Goal: Transaction & Acquisition: Purchase product/service

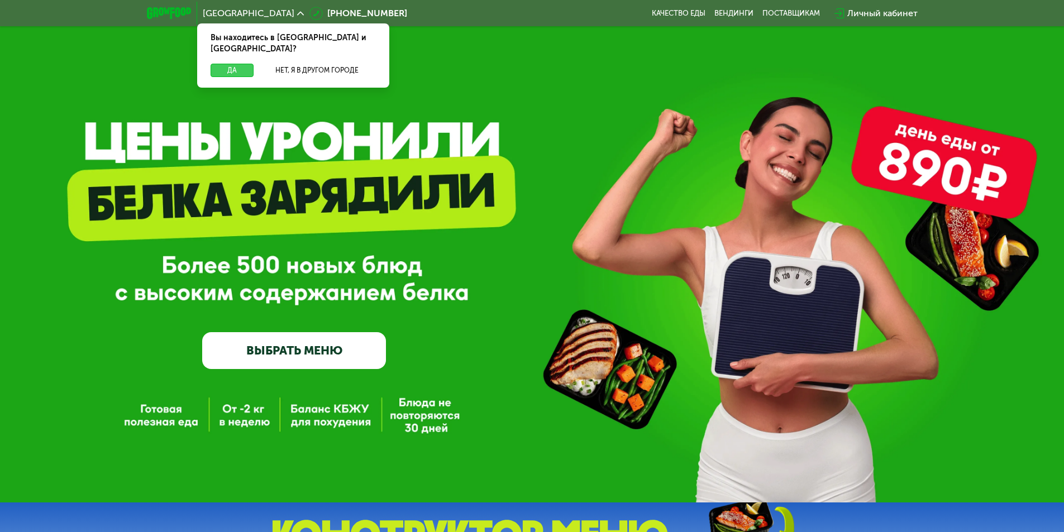
click at [237, 64] on button "Да" at bounding box center [232, 70] width 43 height 13
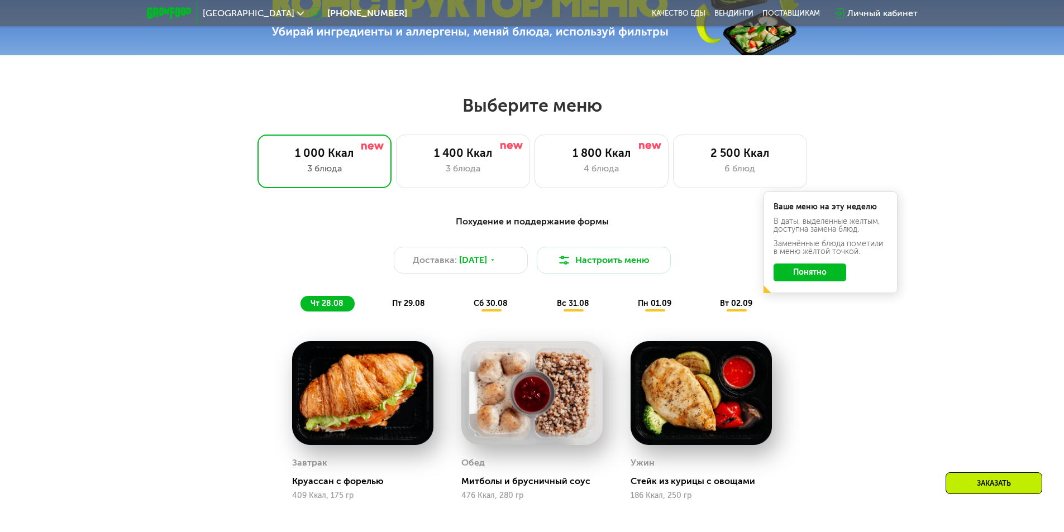
scroll to position [559, 0]
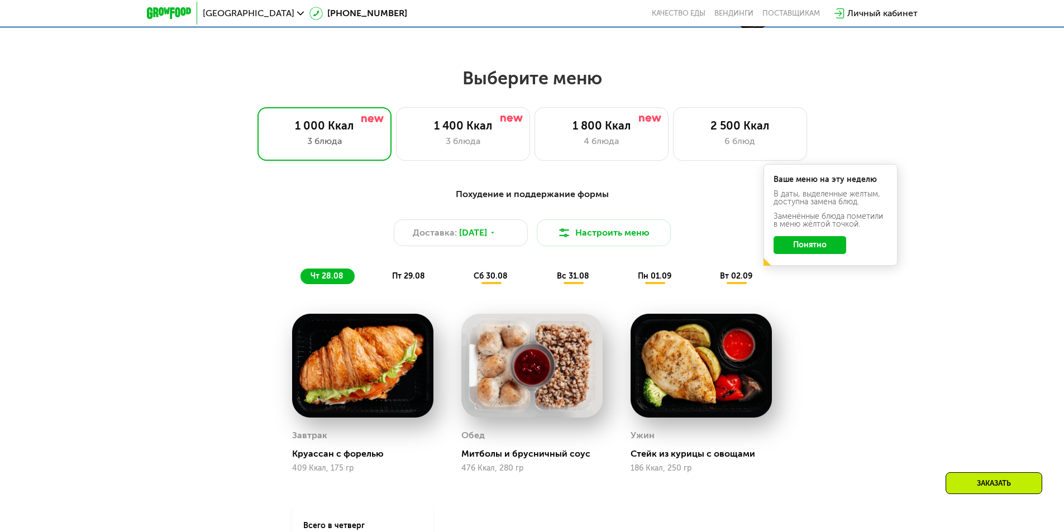
click at [825, 251] on button "Понятно" at bounding box center [810, 245] width 73 height 18
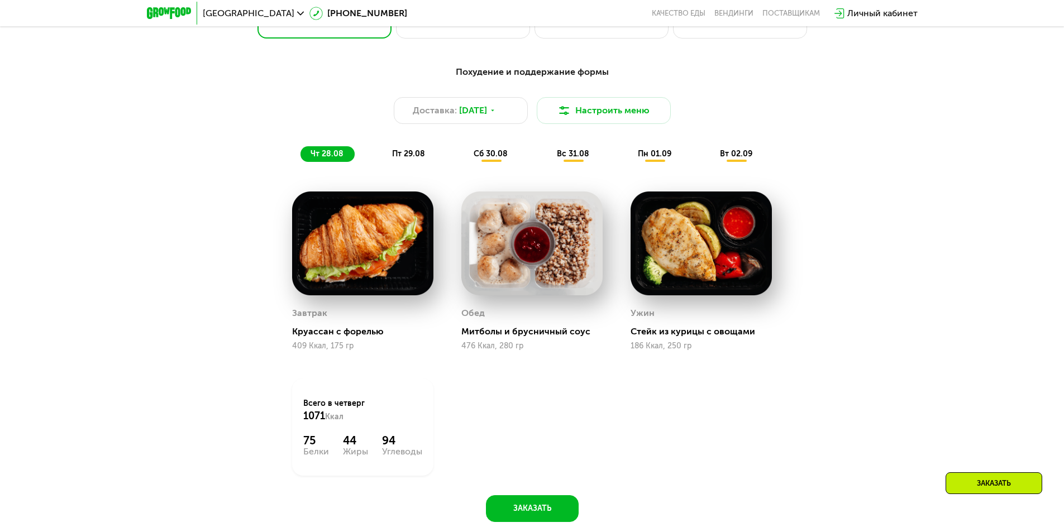
scroll to position [726, 0]
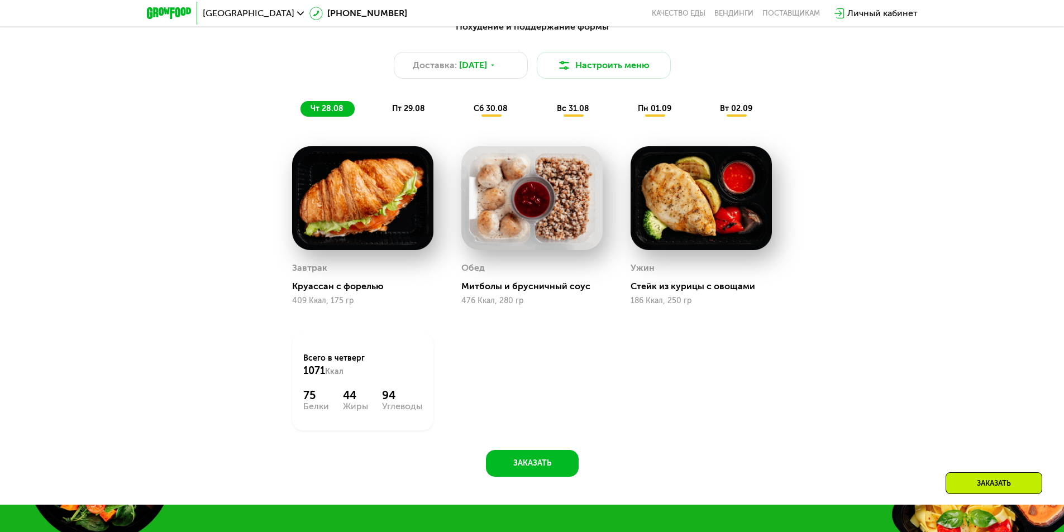
click at [412, 113] on span "пт 29.08" at bounding box center [408, 108] width 33 height 9
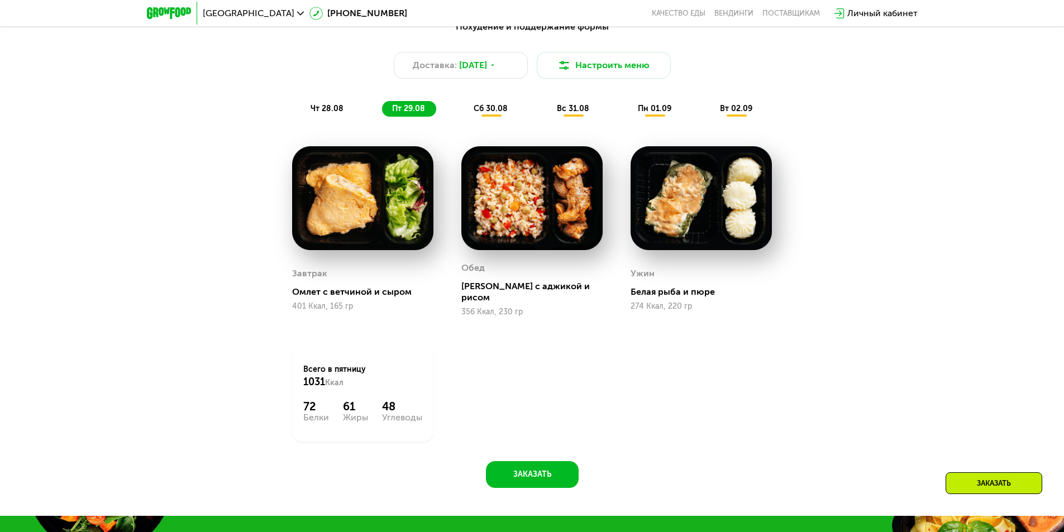
click at [503, 112] on span "сб 30.08" at bounding box center [491, 108] width 34 height 9
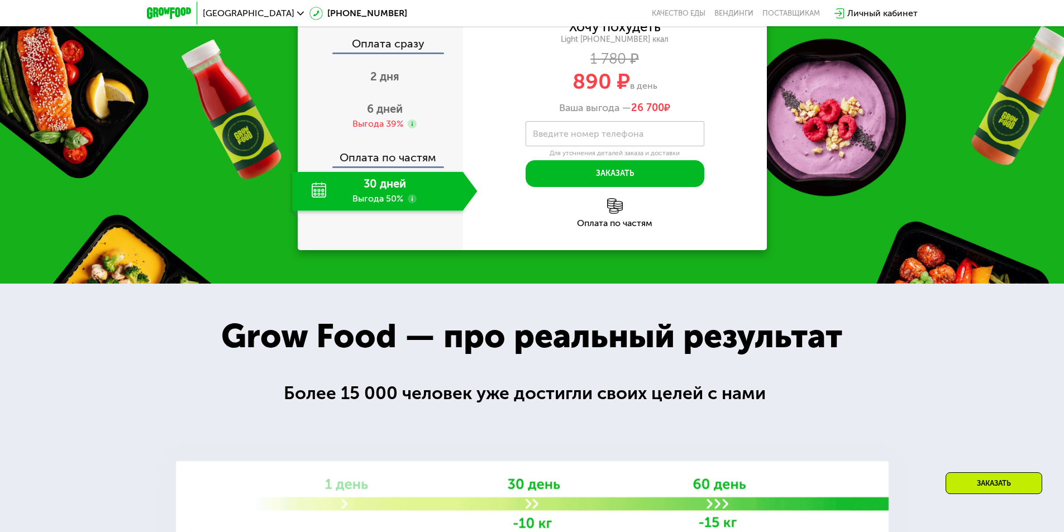
scroll to position [1173, 0]
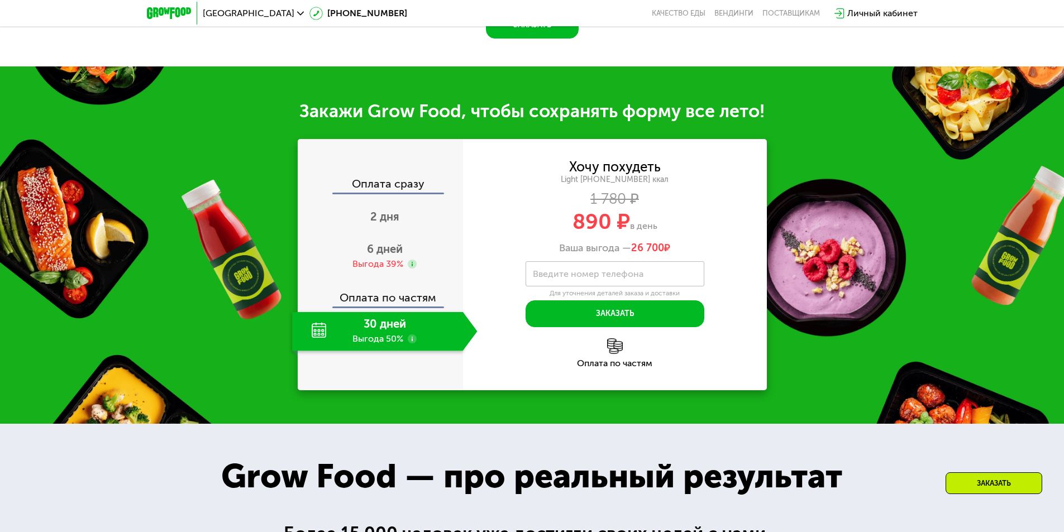
click at [611, 354] on img at bounding box center [615, 347] width 16 height 16
click at [618, 354] on img at bounding box center [615, 347] width 16 height 16
click at [390, 256] on span "6 дней" at bounding box center [385, 248] width 36 height 13
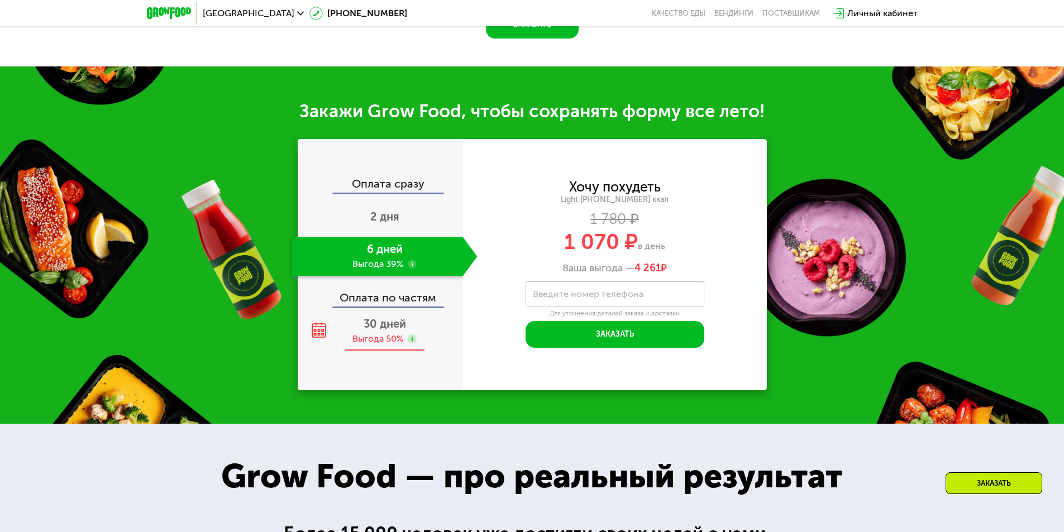
click at [317, 338] on icon at bounding box center [319, 330] width 16 height 16
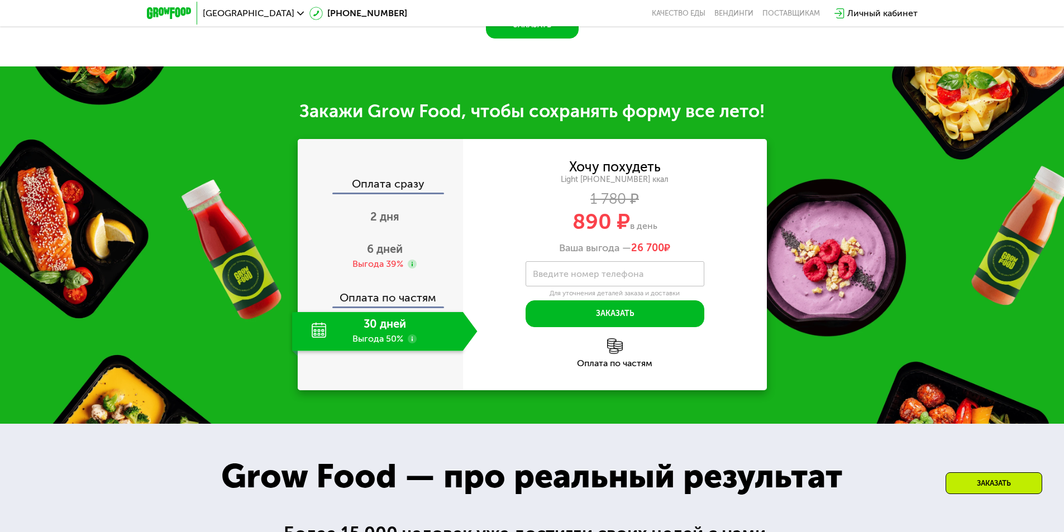
click at [358, 307] on div "Оплата по частям" at bounding box center [381, 294] width 164 height 26
click at [376, 270] on div "Выгода 39%" at bounding box center [377, 264] width 51 height 12
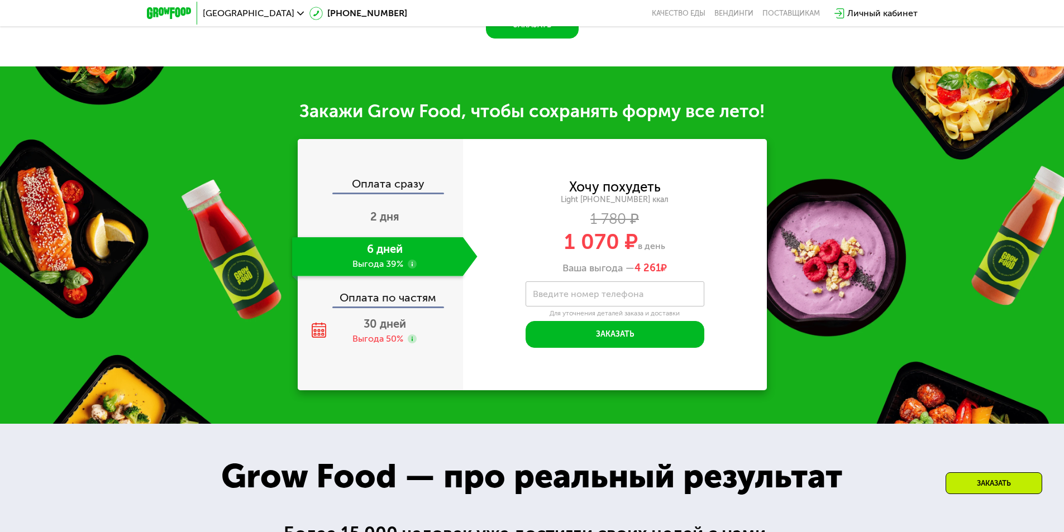
click at [398, 193] on div "Оплата сразу" at bounding box center [381, 185] width 164 height 15
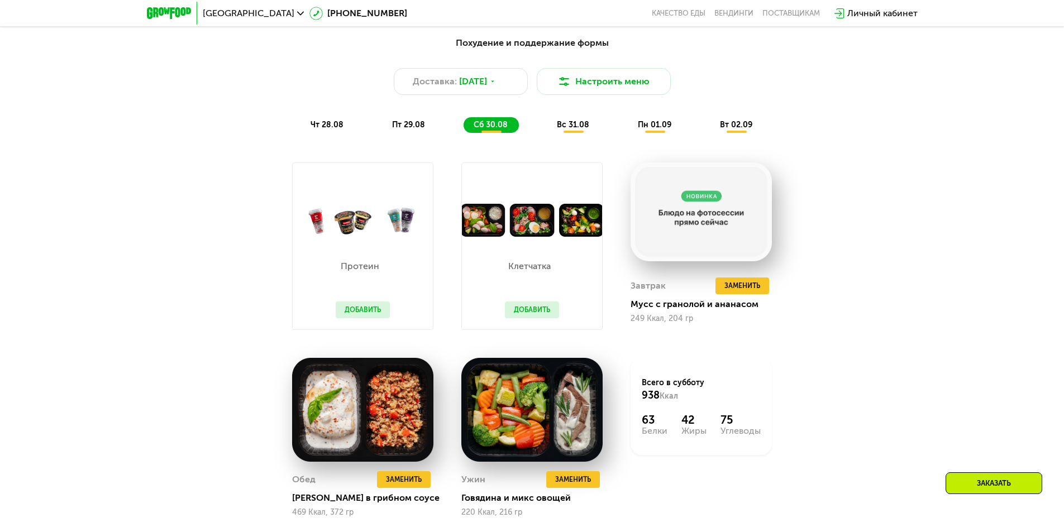
scroll to position [782, 0]
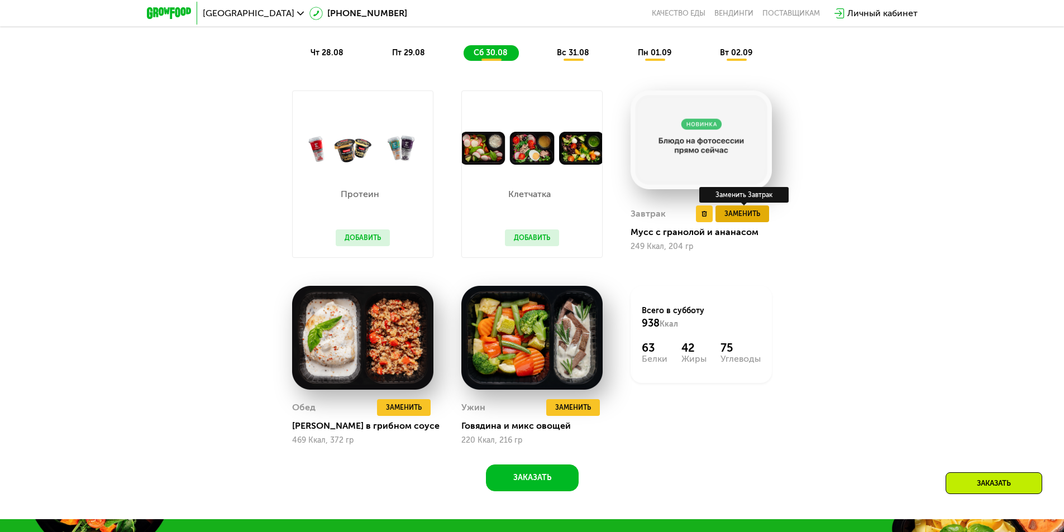
click at [749, 220] on span "Заменить" at bounding box center [743, 213] width 36 height 11
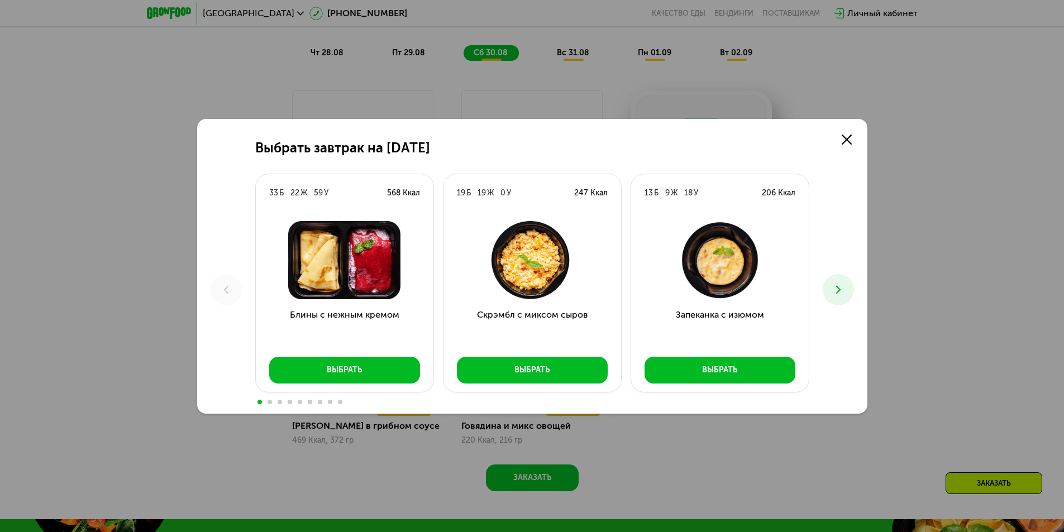
click at [837, 292] on use at bounding box center [838, 289] width 4 height 8
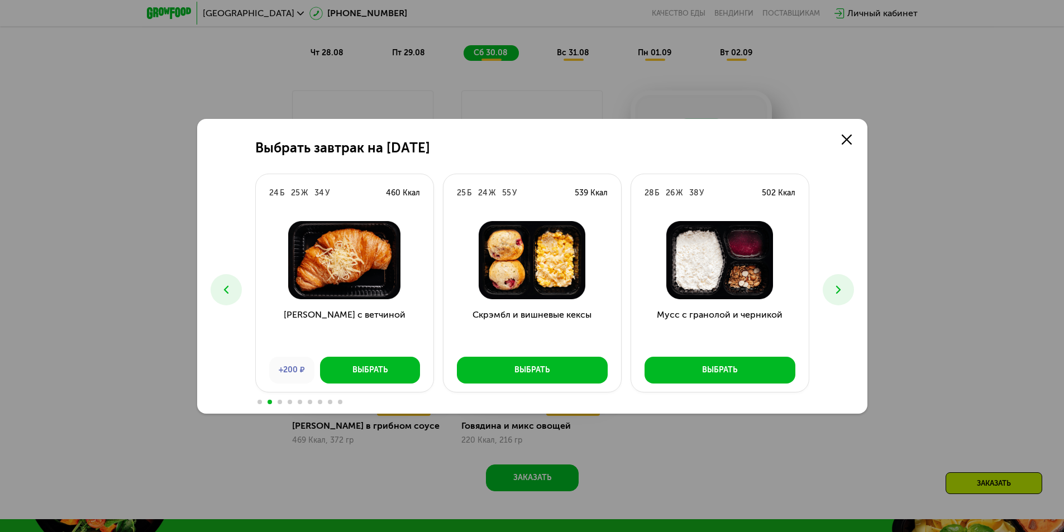
click at [837, 292] on use at bounding box center [838, 289] width 4 height 8
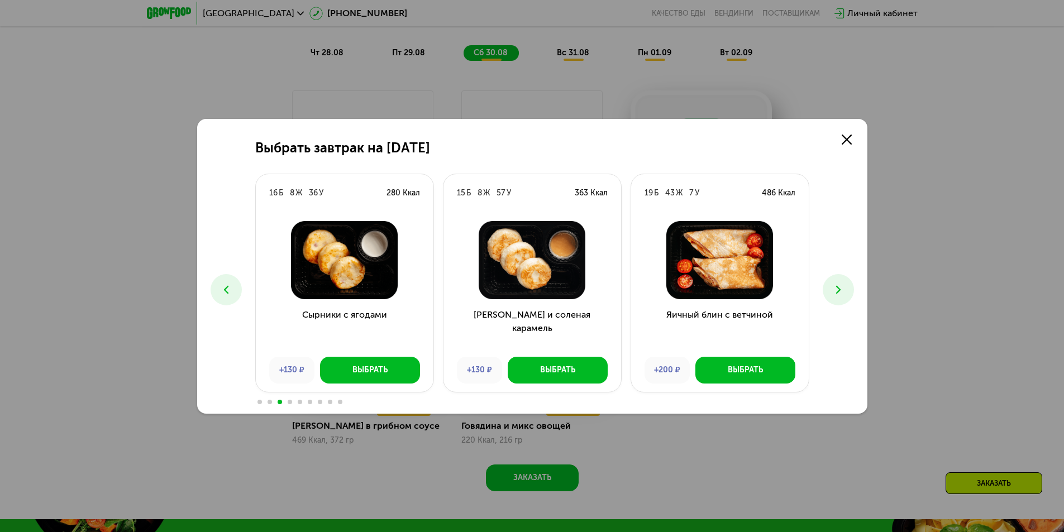
click at [837, 292] on use at bounding box center [838, 289] width 4 height 8
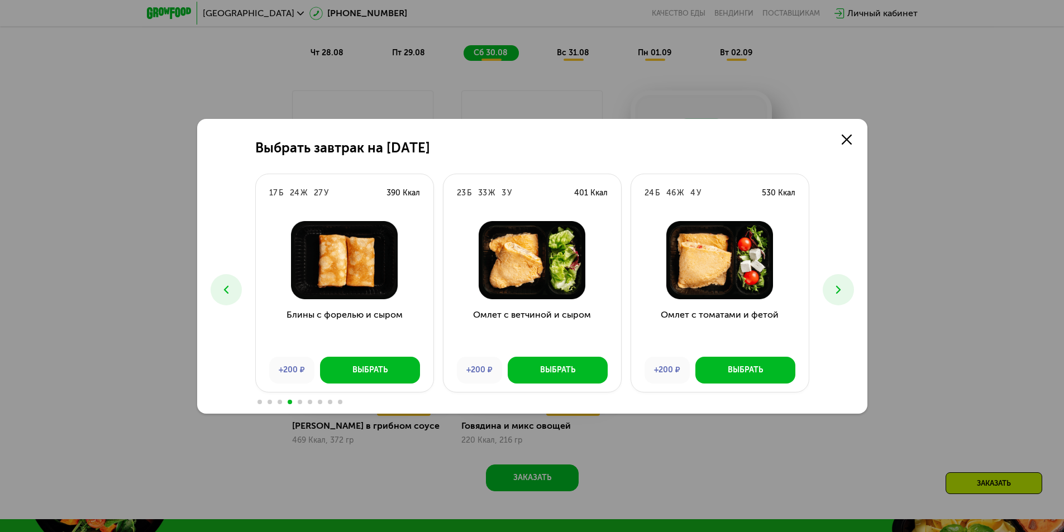
click at [837, 292] on use at bounding box center [838, 289] width 4 height 8
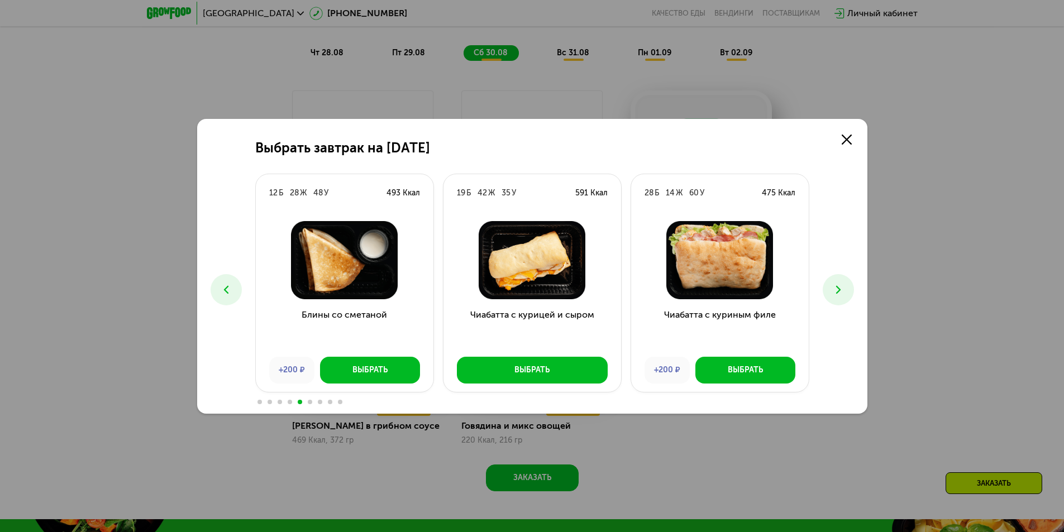
click at [837, 292] on use at bounding box center [838, 289] width 4 height 8
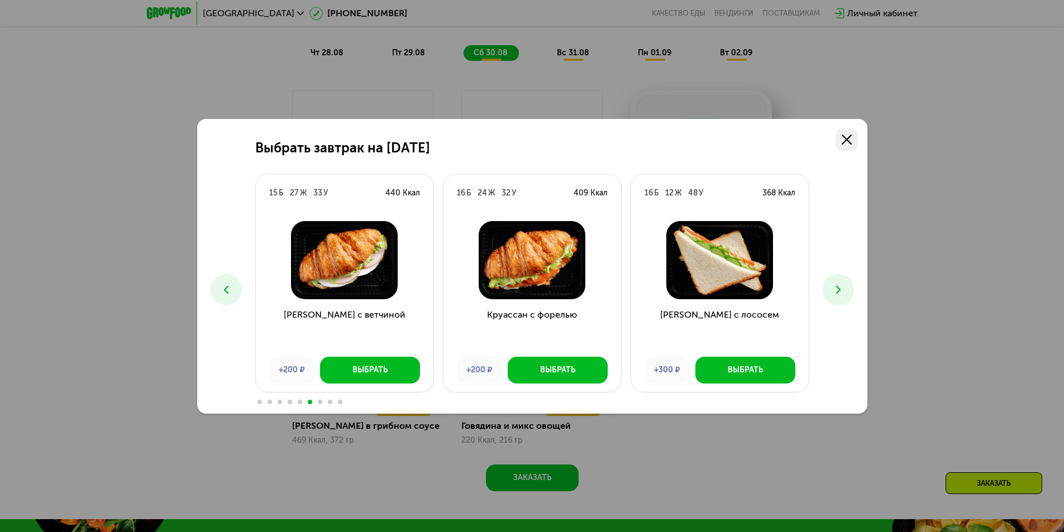
click at [849, 142] on use at bounding box center [847, 140] width 10 height 10
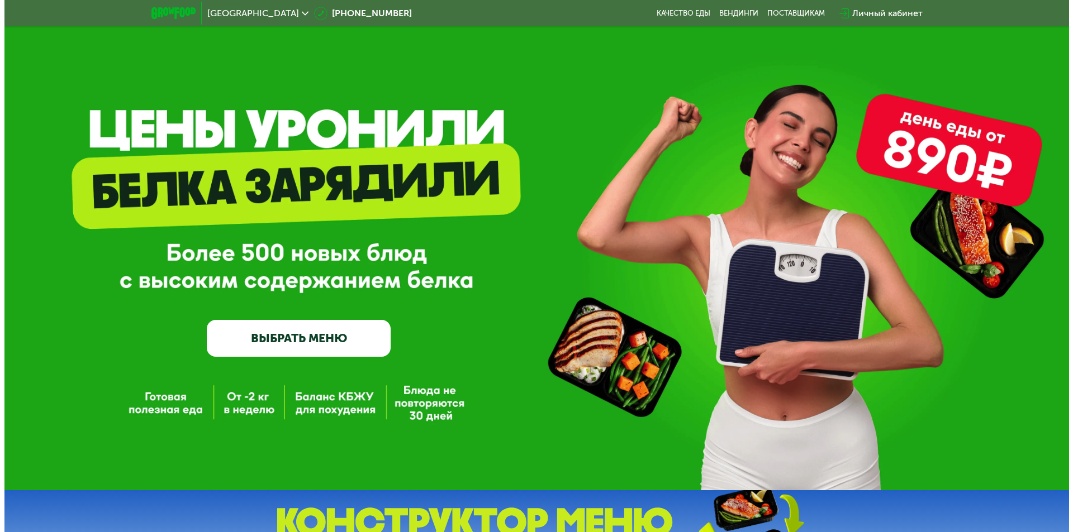
scroll to position [0, 0]
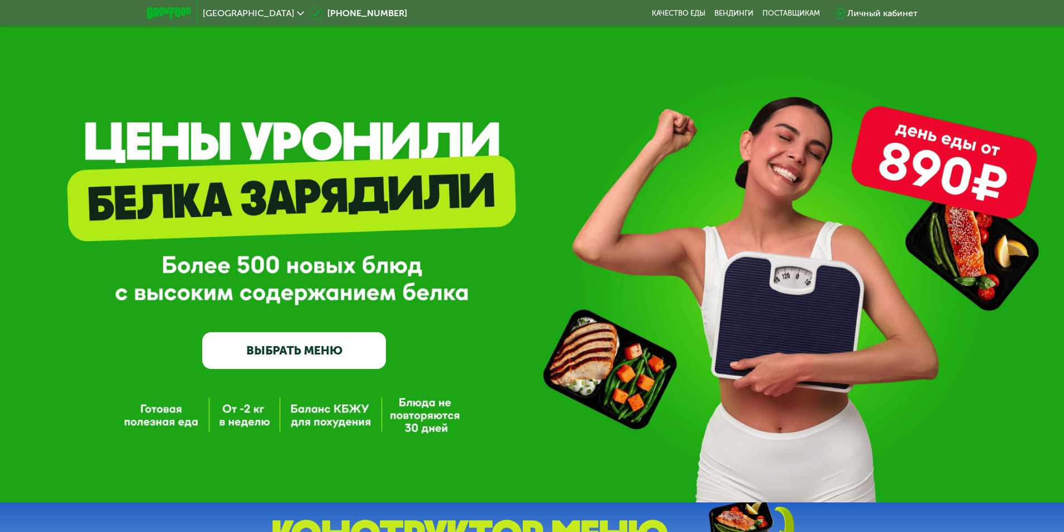
click at [864, 17] on div "Личный кабинет" at bounding box center [882, 13] width 70 height 13
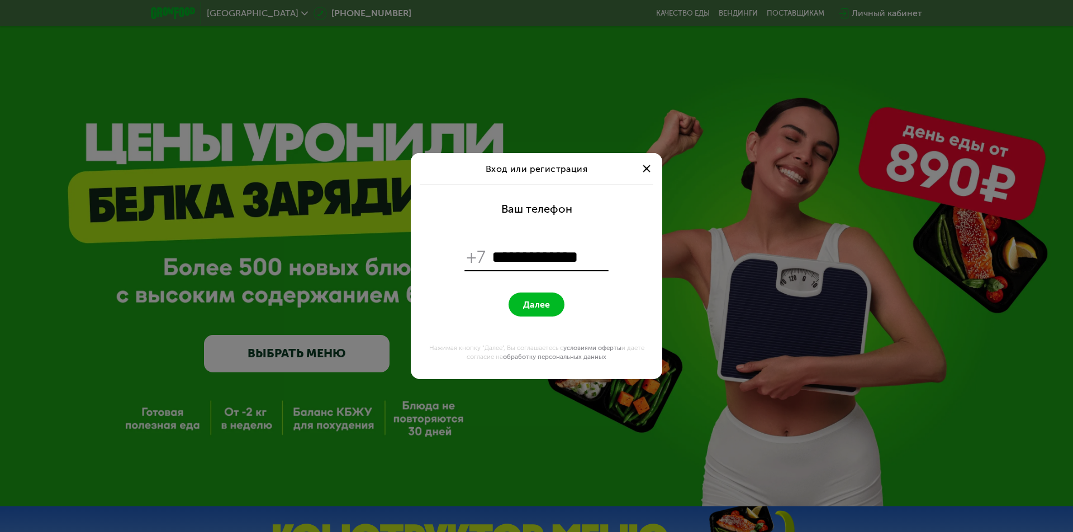
type input "**********"
click at [545, 296] on button "Далее" at bounding box center [536, 305] width 56 height 24
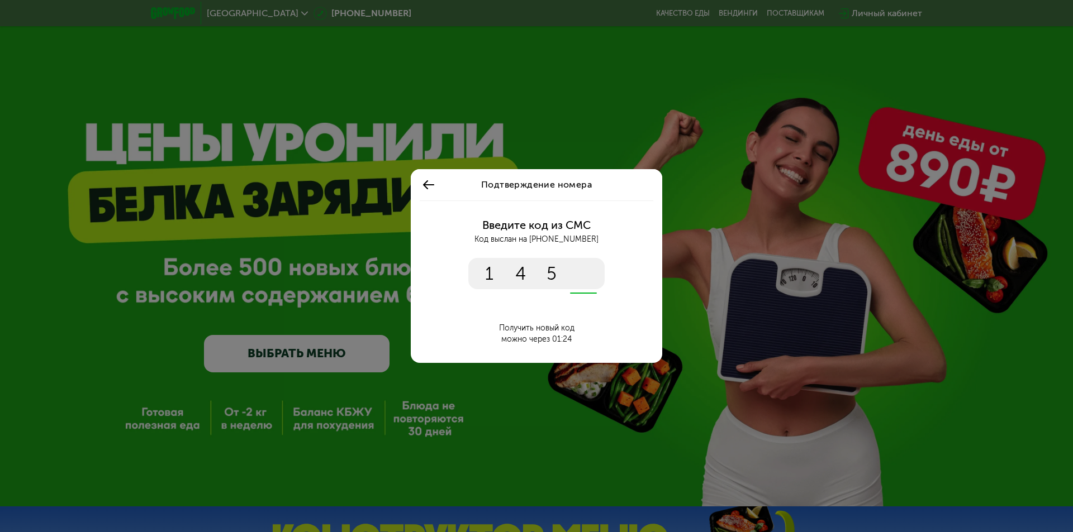
type input "****"
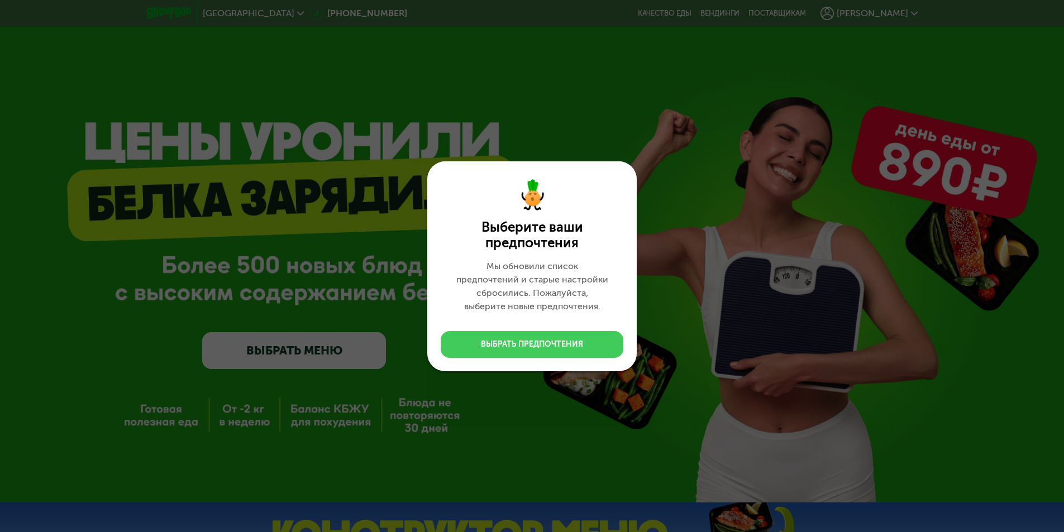
click at [524, 342] on div "Выбрать предпочтения" at bounding box center [532, 344] width 102 height 11
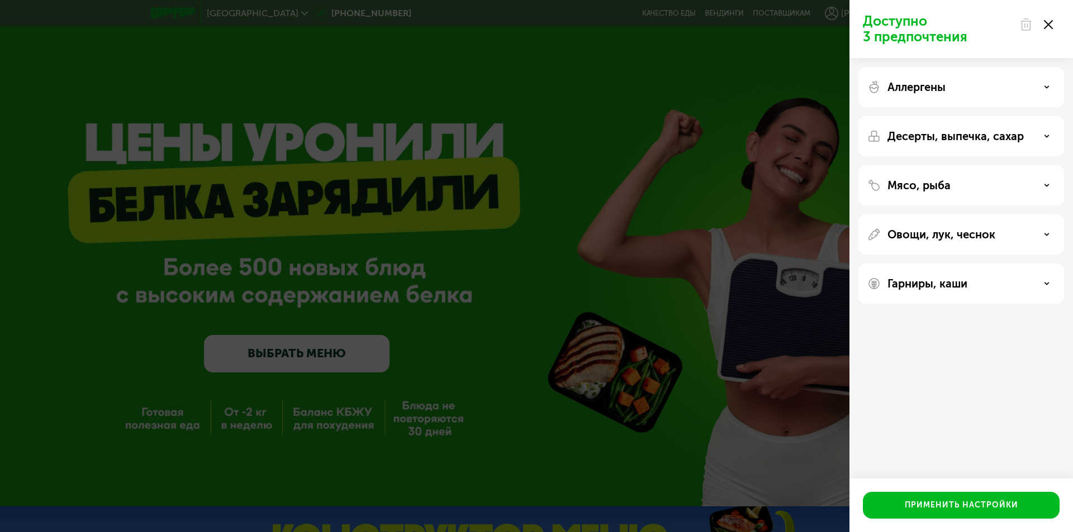
click at [945, 89] on p "Аллергены" at bounding box center [916, 86] width 58 height 13
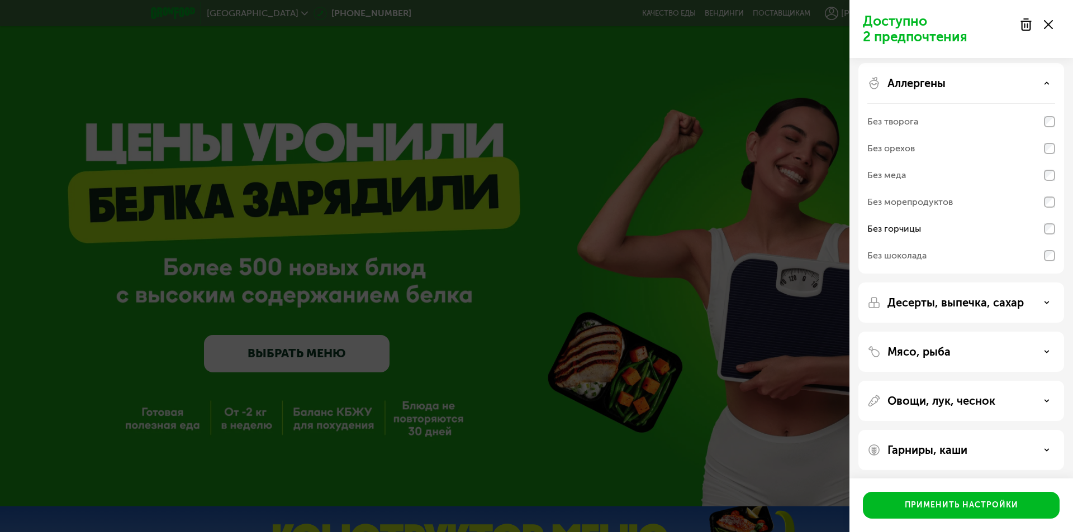
scroll to position [7, 0]
click at [935, 345] on p "Мясо, рыба" at bounding box center [918, 348] width 63 height 13
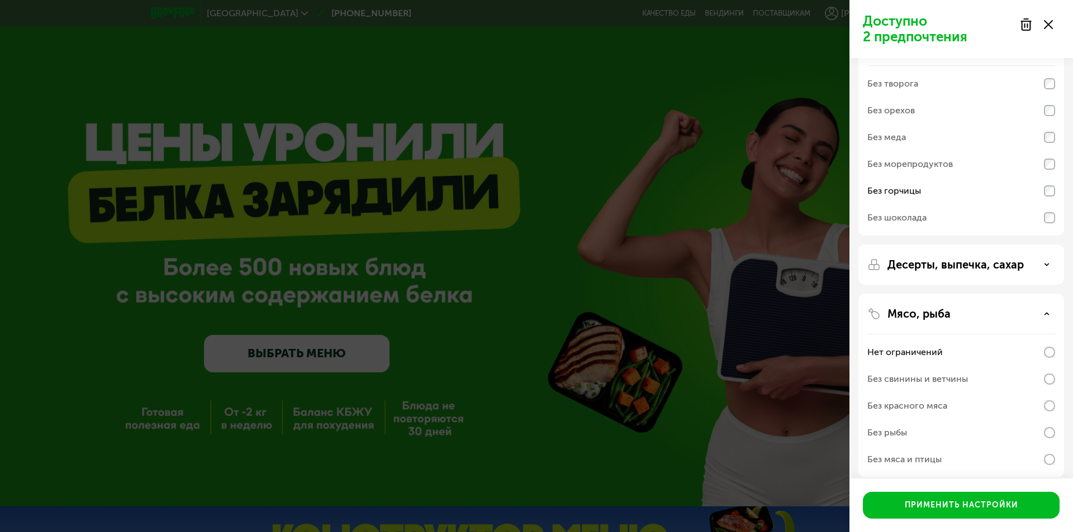
scroll to position [150, 0]
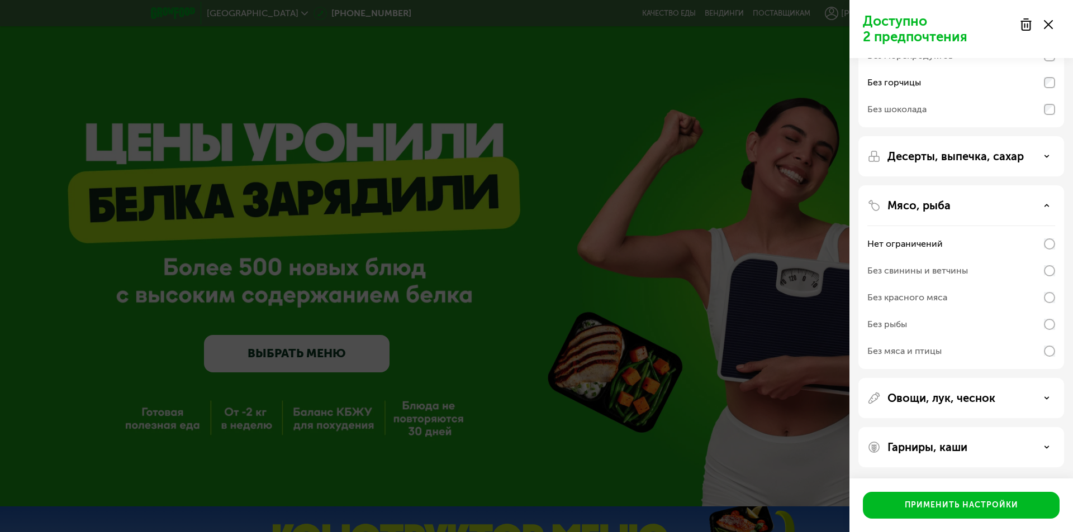
click at [944, 401] on p "Овощи, лук, чеснок" at bounding box center [941, 398] width 108 height 13
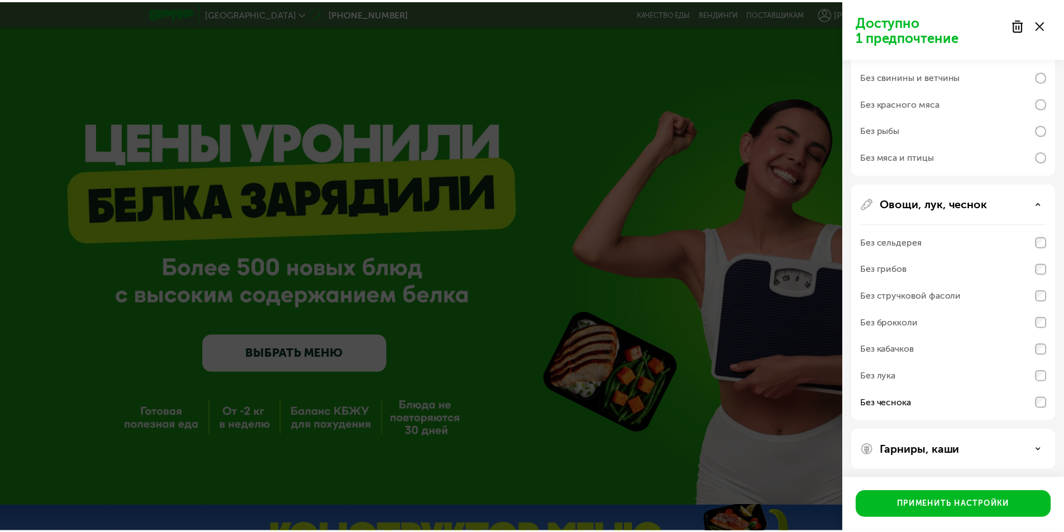
scroll to position [347, 0]
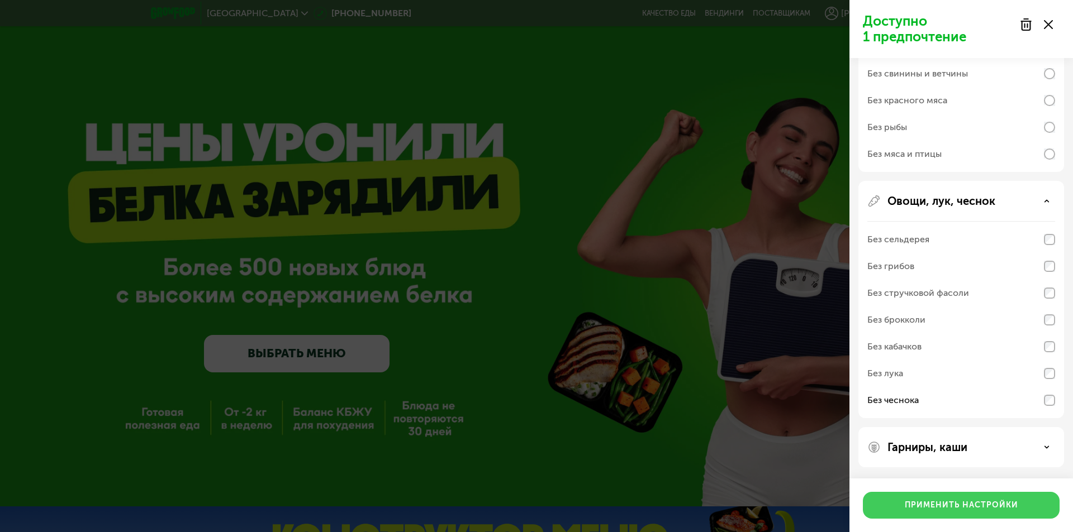
click at [944, 505] on div "Применить настройки" at bounding box center [960, 505] width 113 height 11
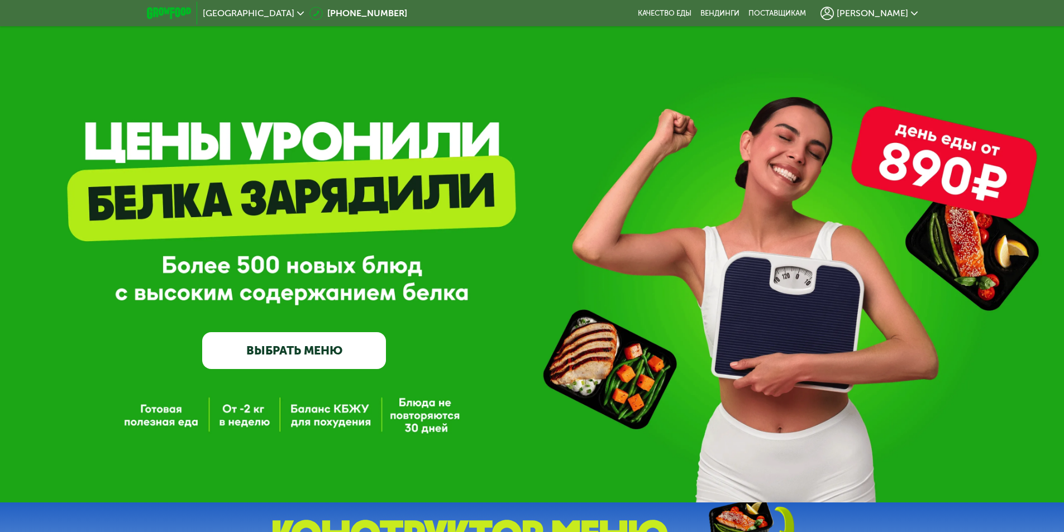
click at [904, 12] on span "[PERSON_NAME]" at bounding box center [873, 13] width 72 height 9
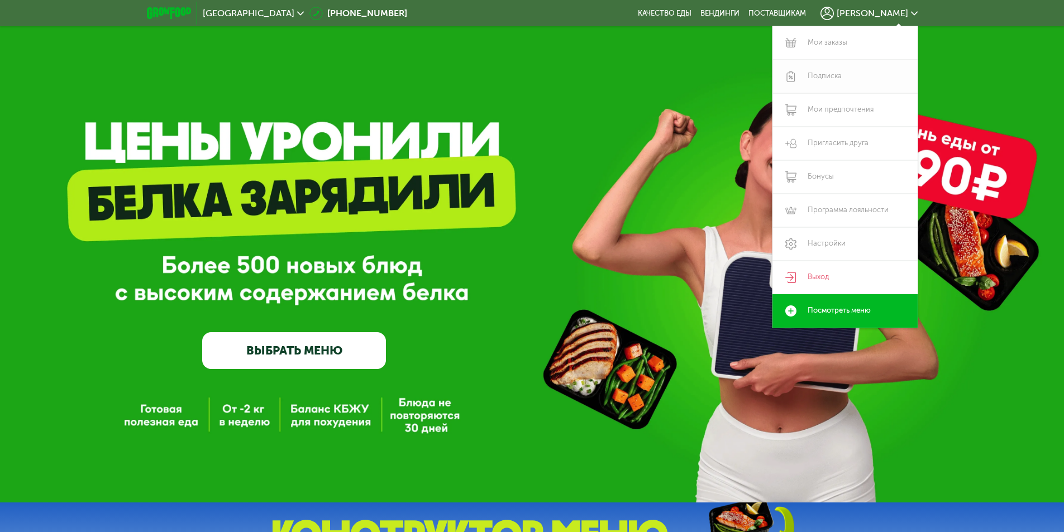
click at [833, 75] on link "Подписка" at bounding box center [845, 77] width 145 height 34
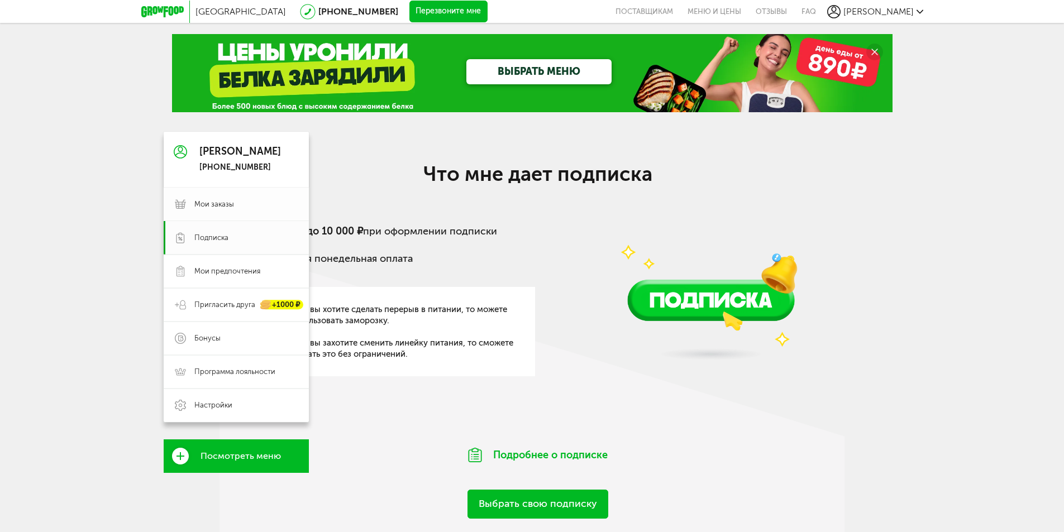
click at [178, 207] on use at bounding box center [180, 204] width 11 height 9
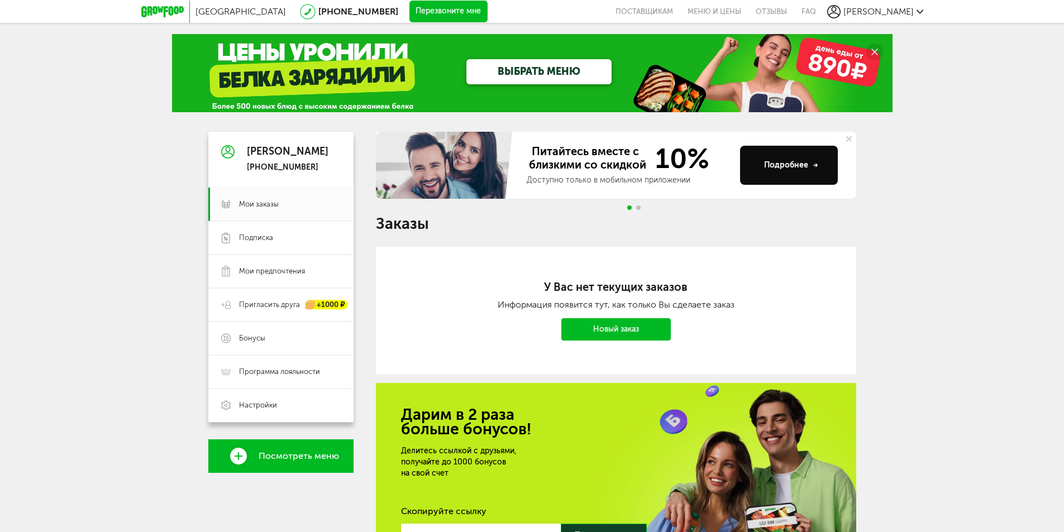
click at [579, 333] on link "Новый заказ" at bounding box center [615, 329] width 109 height 22
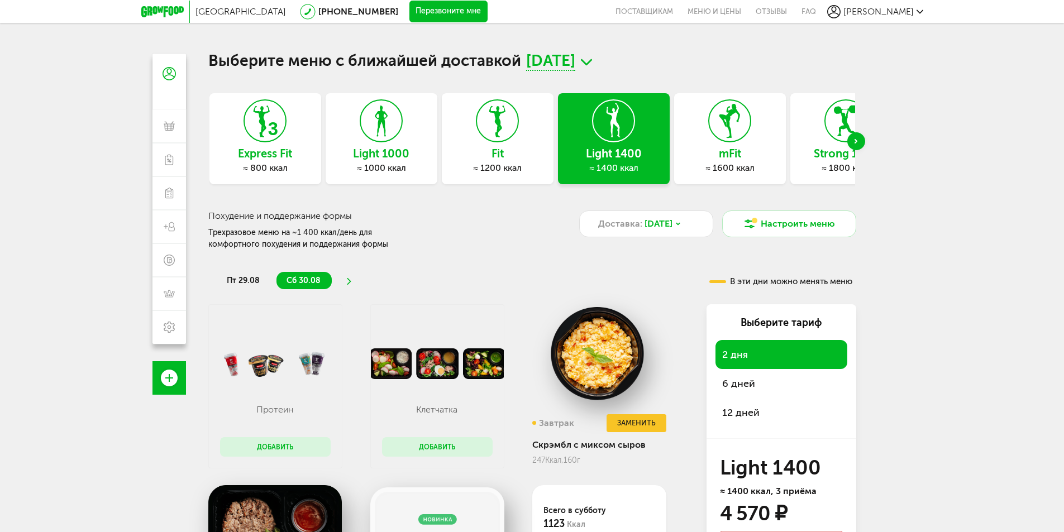
click at [504, 154] on h3 "Fit" at bounding box center [498, 153] width 112 height 12
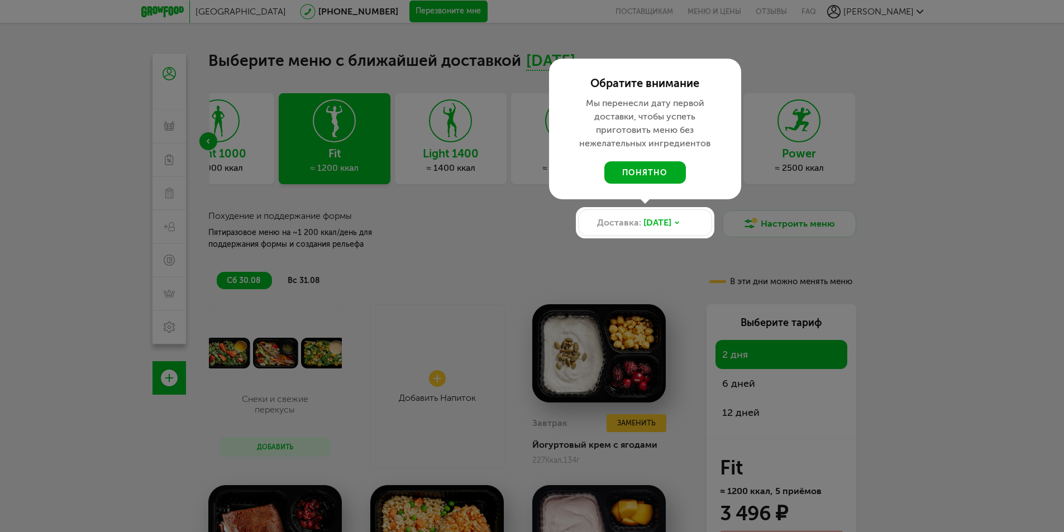
click at [656, 173] on button "понятно" at bounding box center [645, 172] width 82 height 22
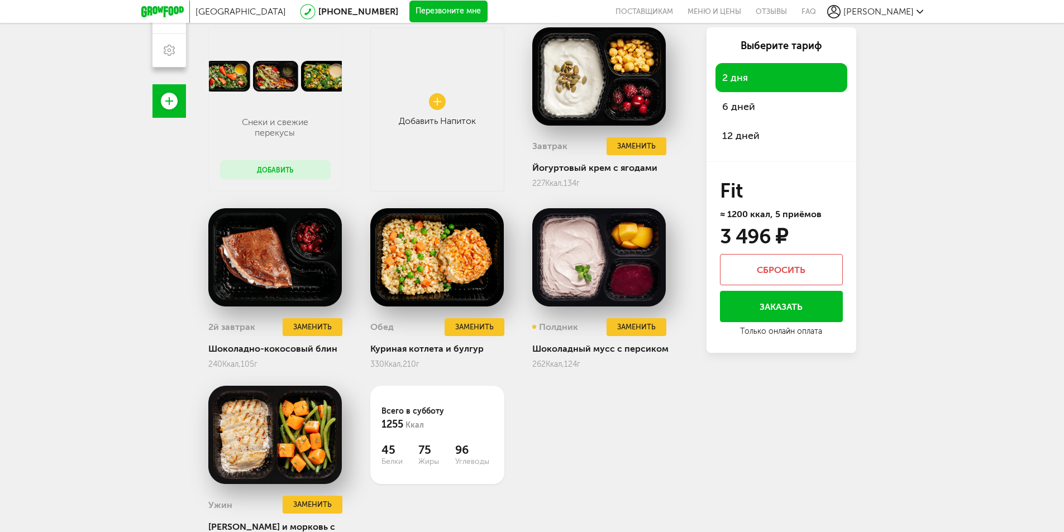
scroll to position [272, 0]
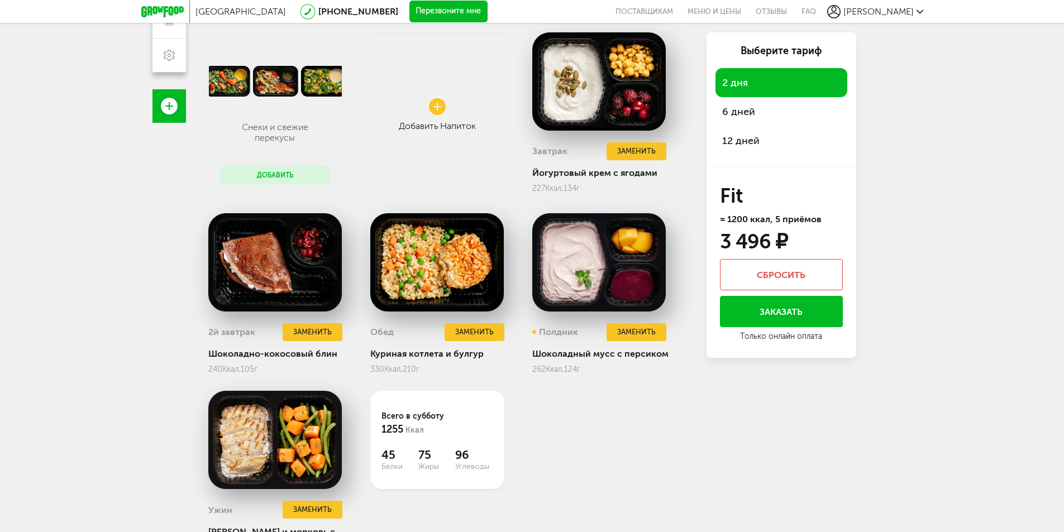
click at [751, 109] on span "6 дней" at bounding box center [738, 112] width 33 height 12
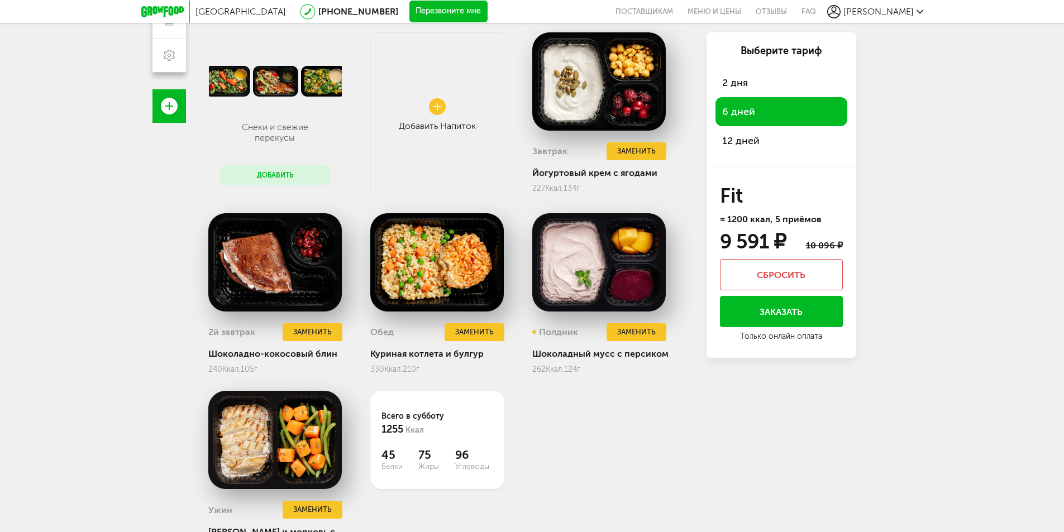
click at [749, 140] on span "12 дней" at bounding box center [740, 141] width 37 height 12
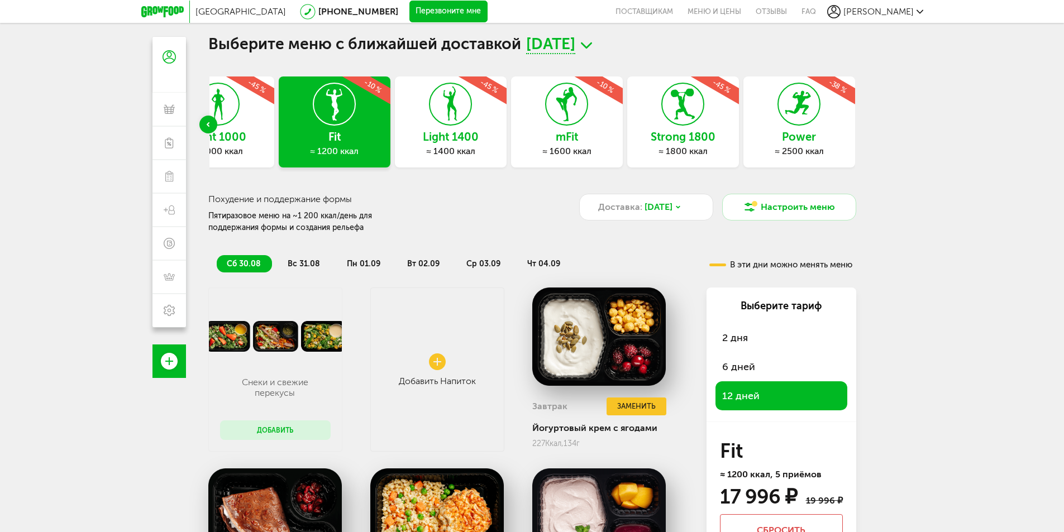
scroll to position [0, 0]
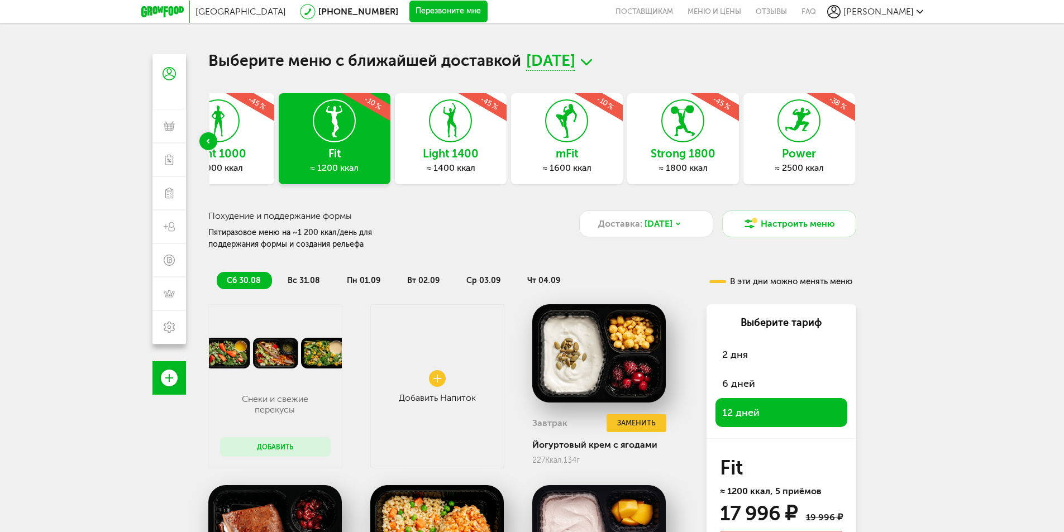
click at [244, 141] on div "Light 1000 ≈ 1000 ккал -45 %" at bounding box center [219, 138] width 112 height 91
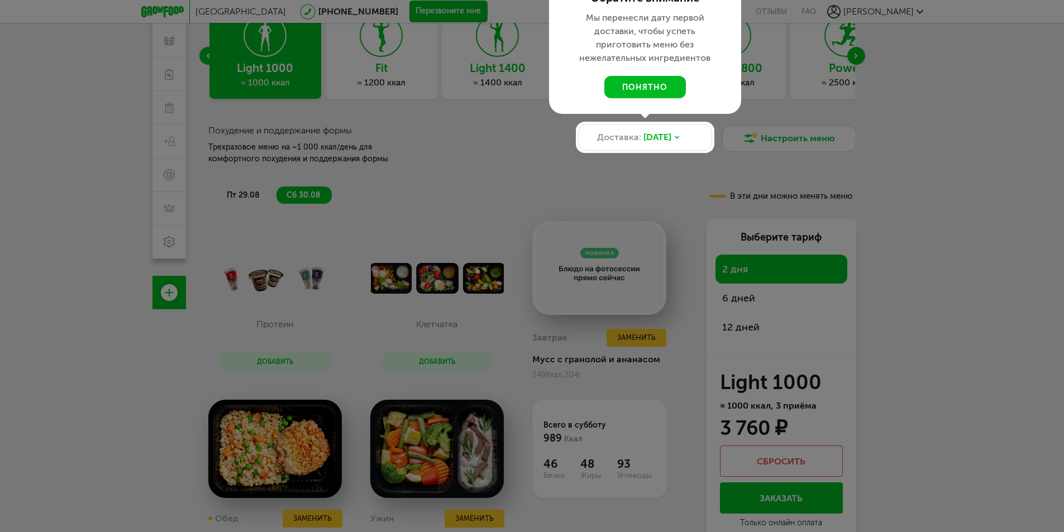
scroll to position [150, 0]
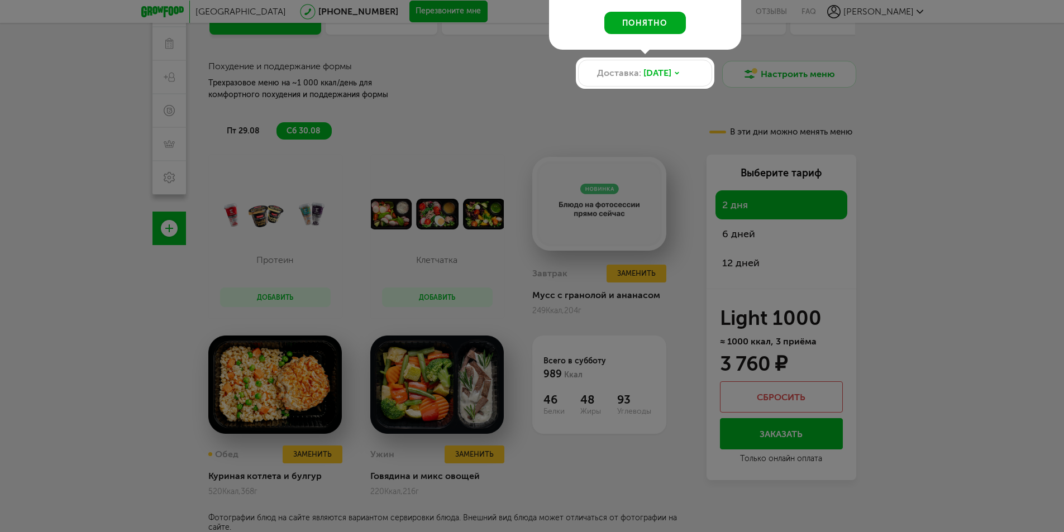
click at [636, 29] on button "понятно" at bounding box center [645, 23] width 82 height 22
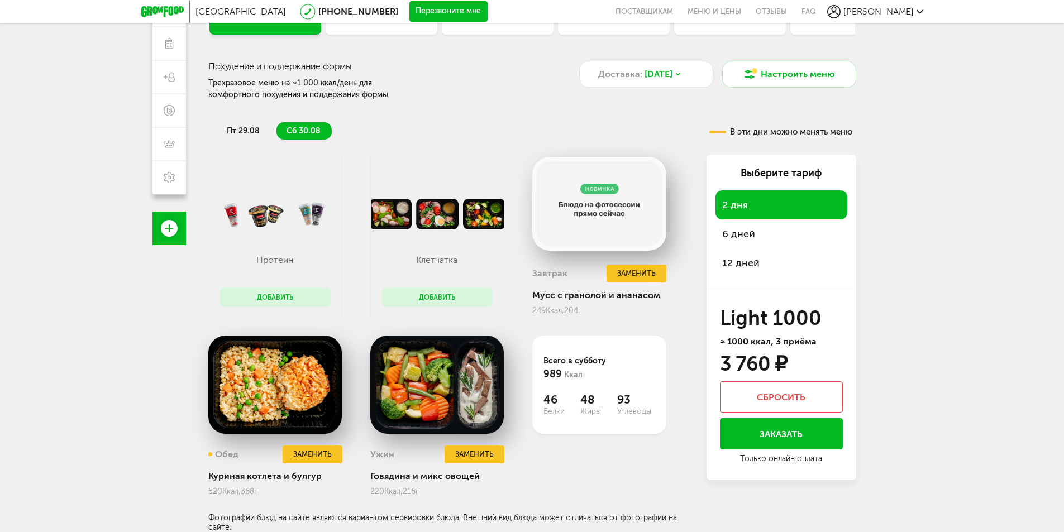
click at [756, 255] on div "12 дней" at bounding box center [782, 263] width 132 height 29
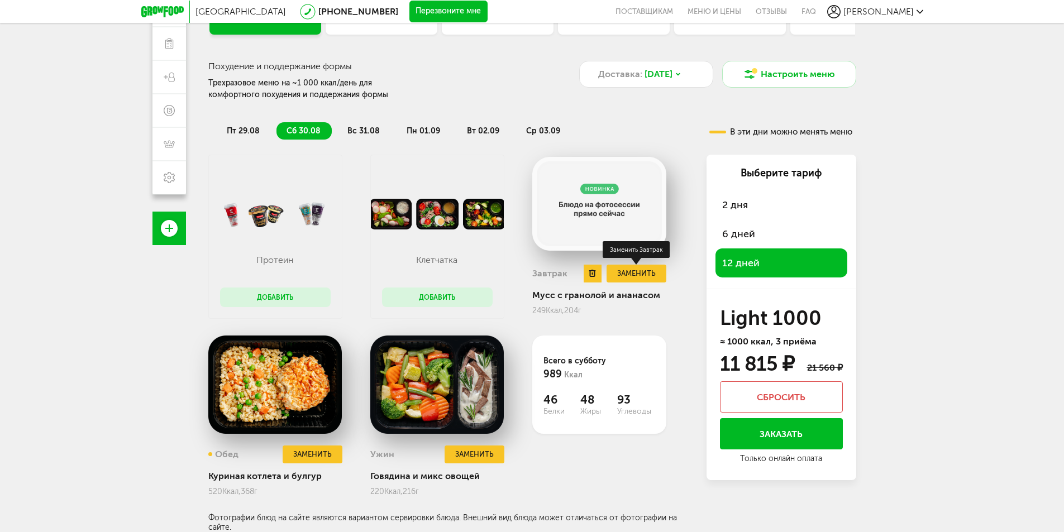
click at [640, 271] on button "Заменить" at bounding box center [636, 274] width 59 height 18
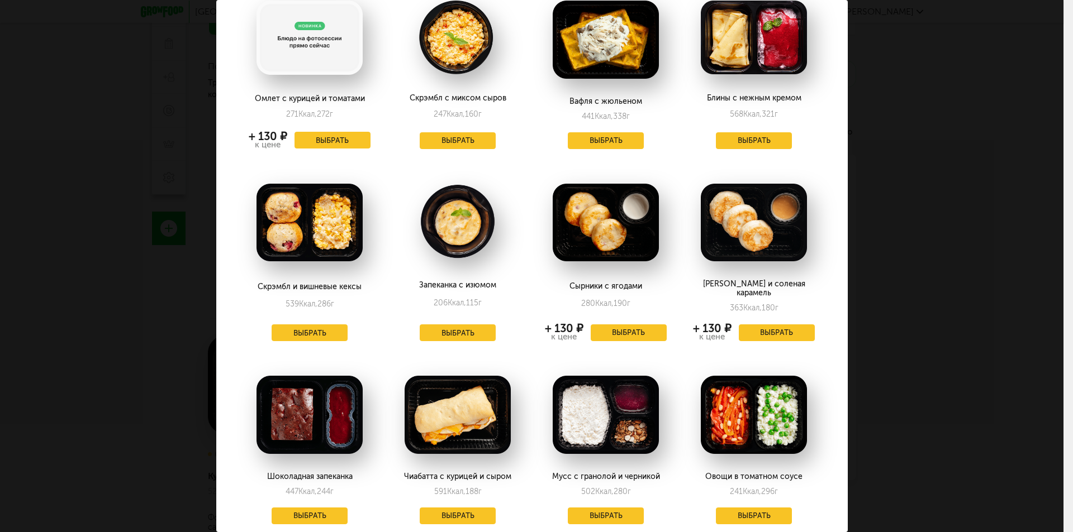
scroll to position [44, 0]
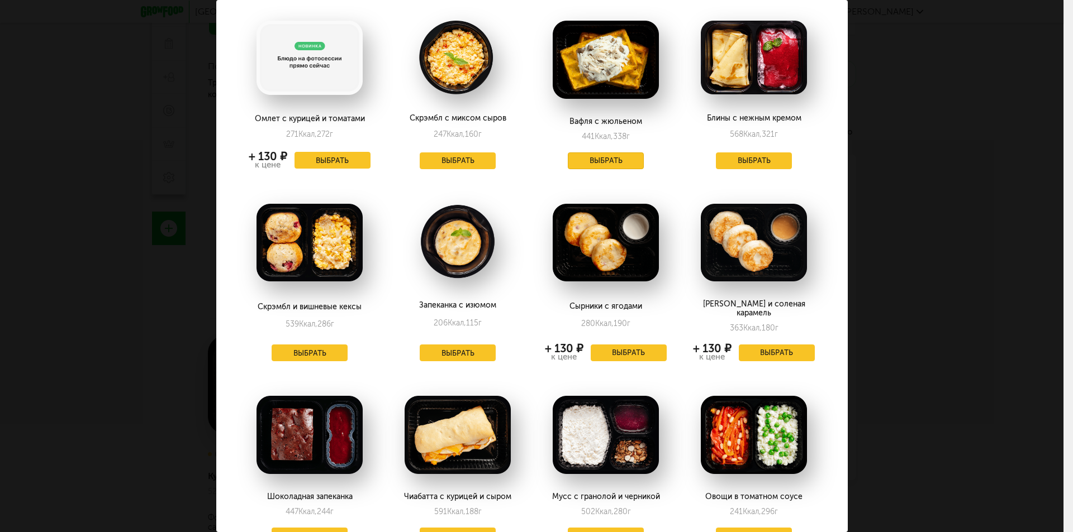
click at [618, 156] on button "Выбрать" at bounding box center [606, 161] width 76 height 17
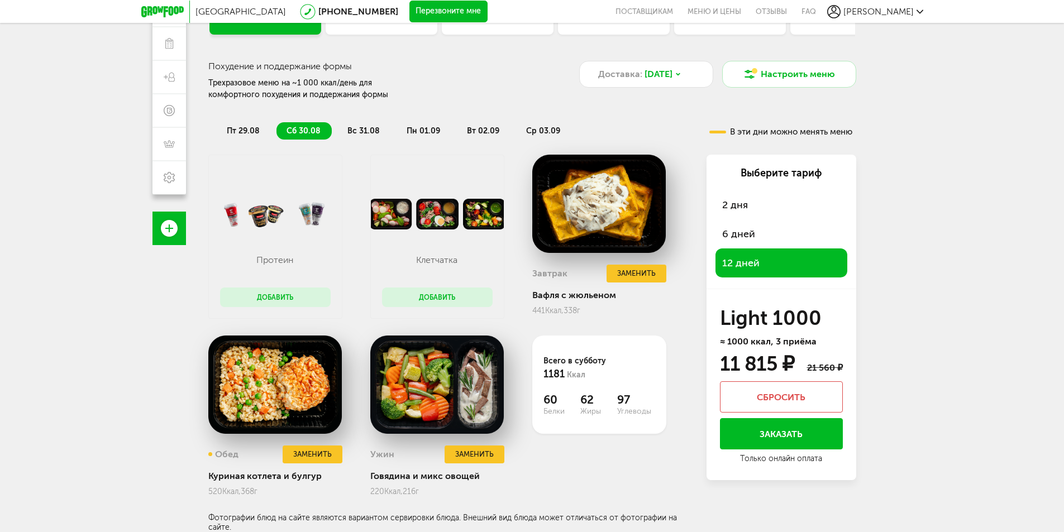
click at [357, 129] on span "вс 31.08" at bounding box center [363, 130] width 32 height 9
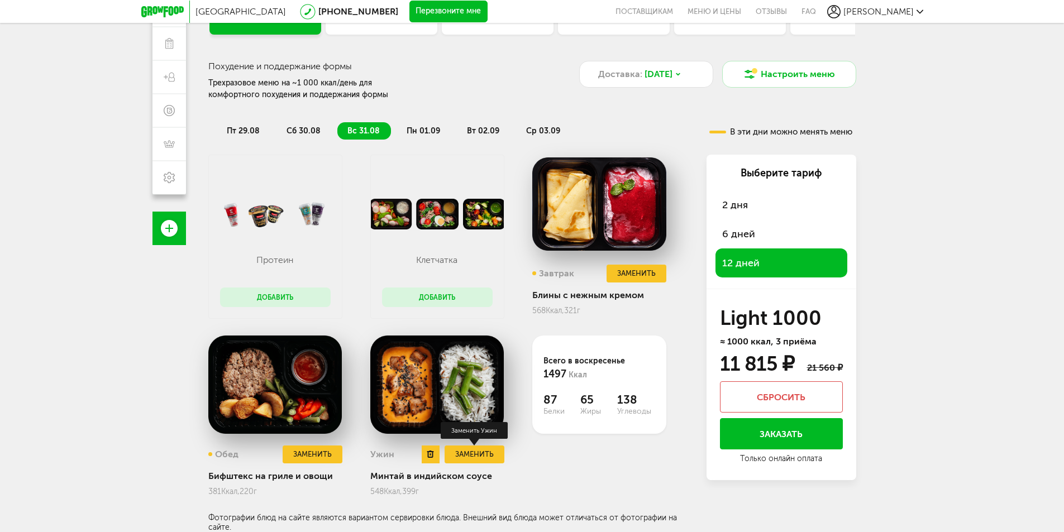
click at [468, 454] on button "Заменить" at bounding box center [474, 455] width 59 height 18
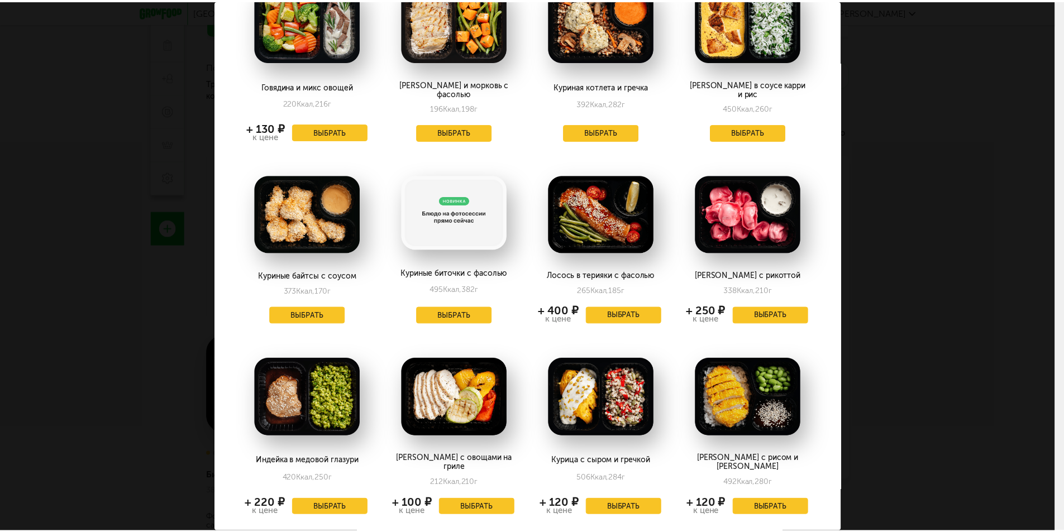
scroll to position [0, 0]
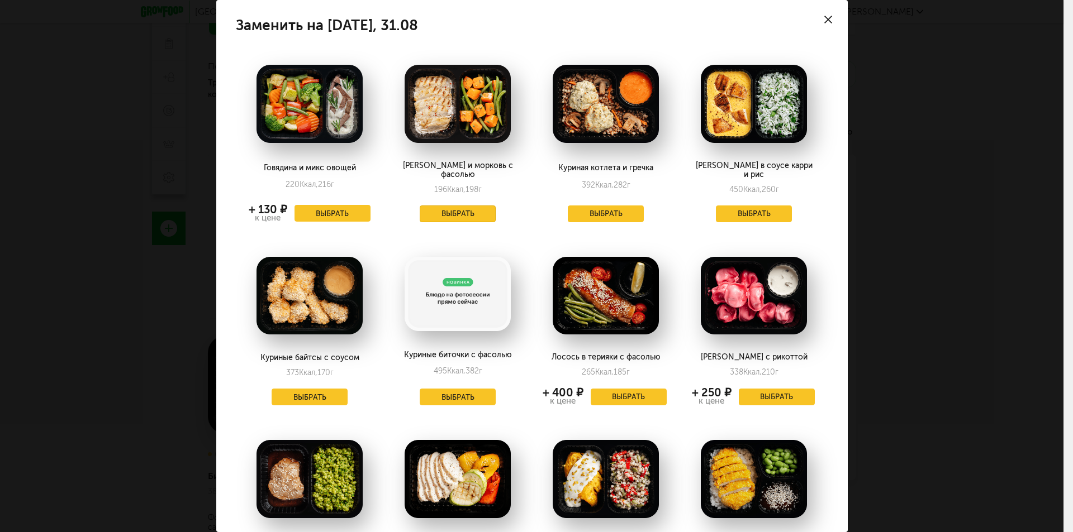
click at [475, 209] on button "Выбрать" at bounding box center [458, 214] width 76 height 17
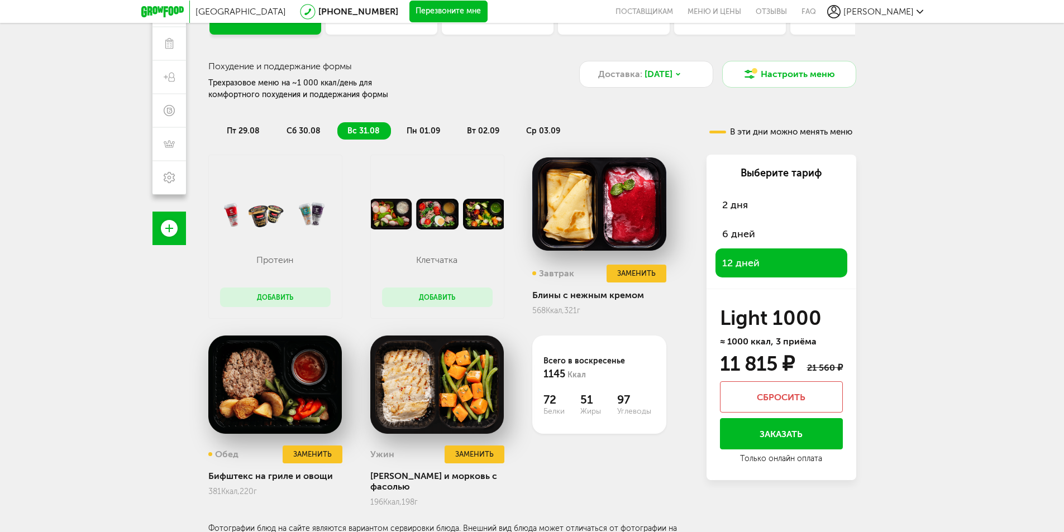
click at [307, 126] on span "сб 30.08" at bounding box center [304, 130] width 34 height 9
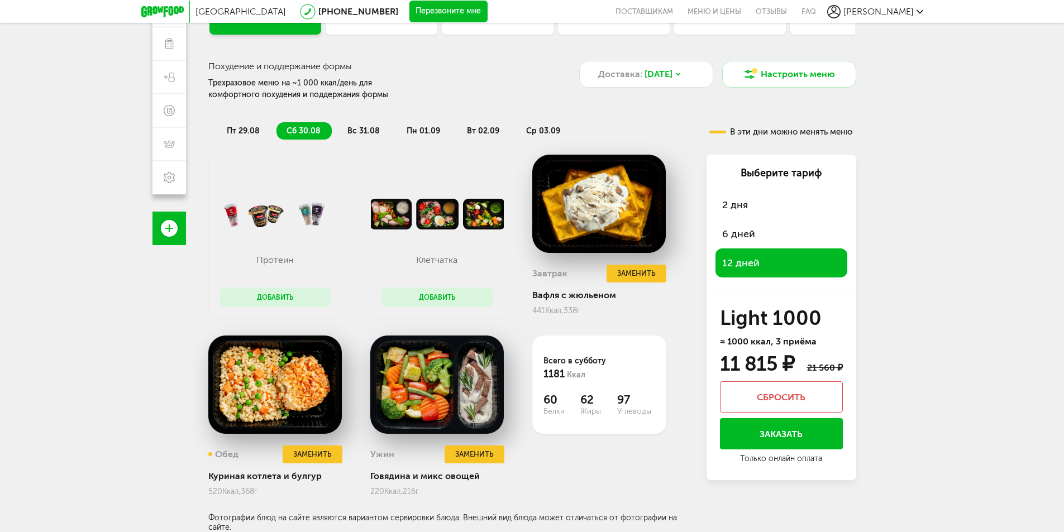
click at [366, 130] on span "вс 31.08" at bounding box center [363, 130] width 32 height 9
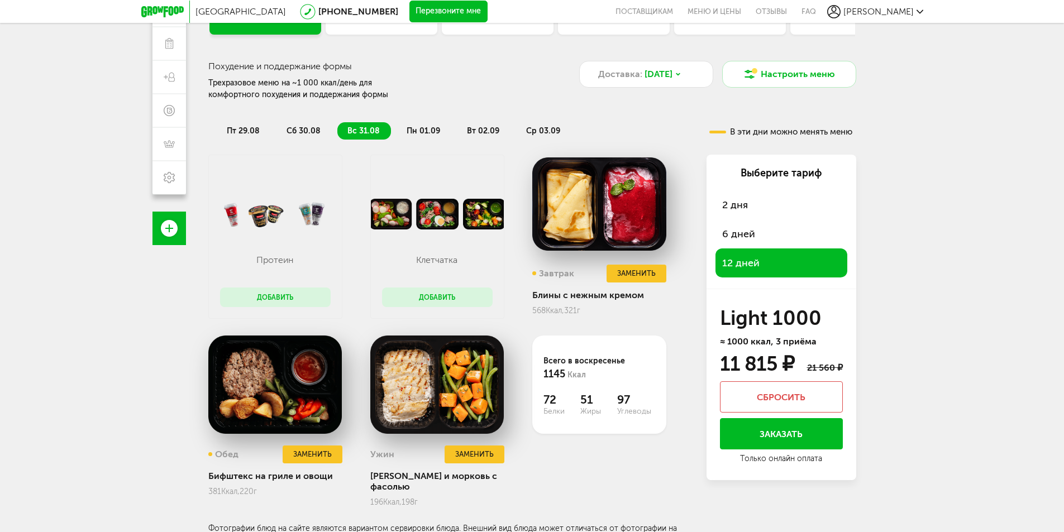
click at [423, 131] on span "пн 01.09" at bounding box center [424, 130] width 34 height 9
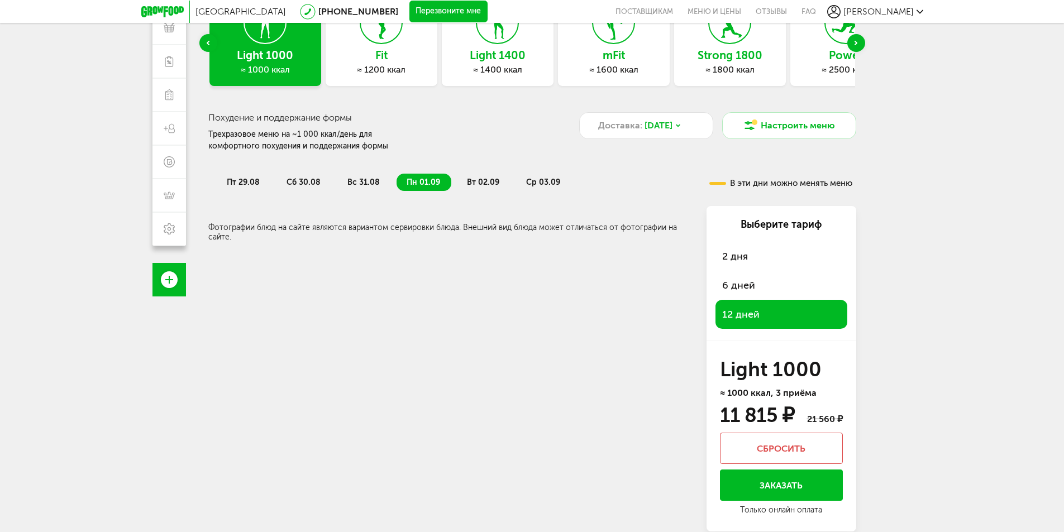
scroll to position [98, 0]
click at [359, 181] on span "вс 31.08" at bounding box center [363, 182] width 32 height 9
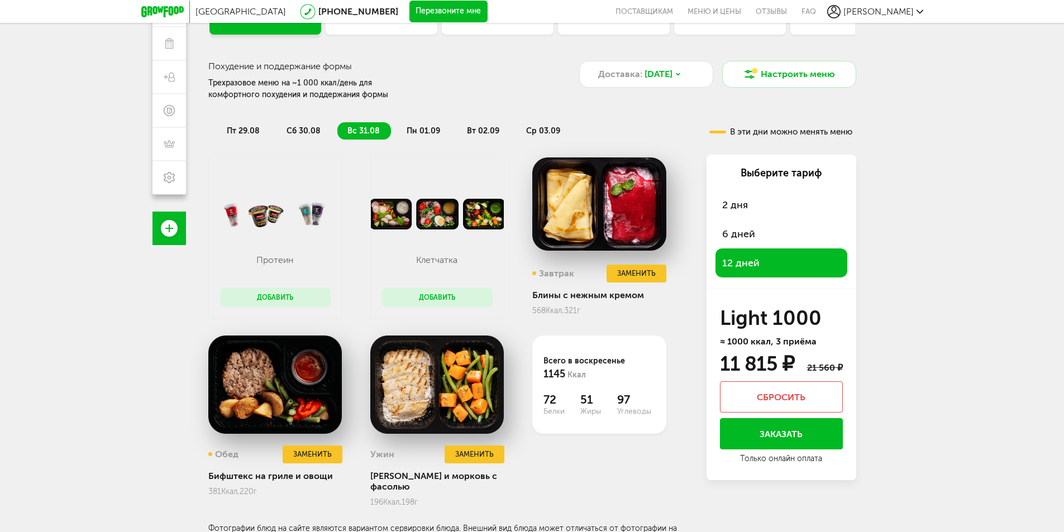
click at [418, 134] on span "пн 01.09" at bounding box center [424, 130] width 34 height 9
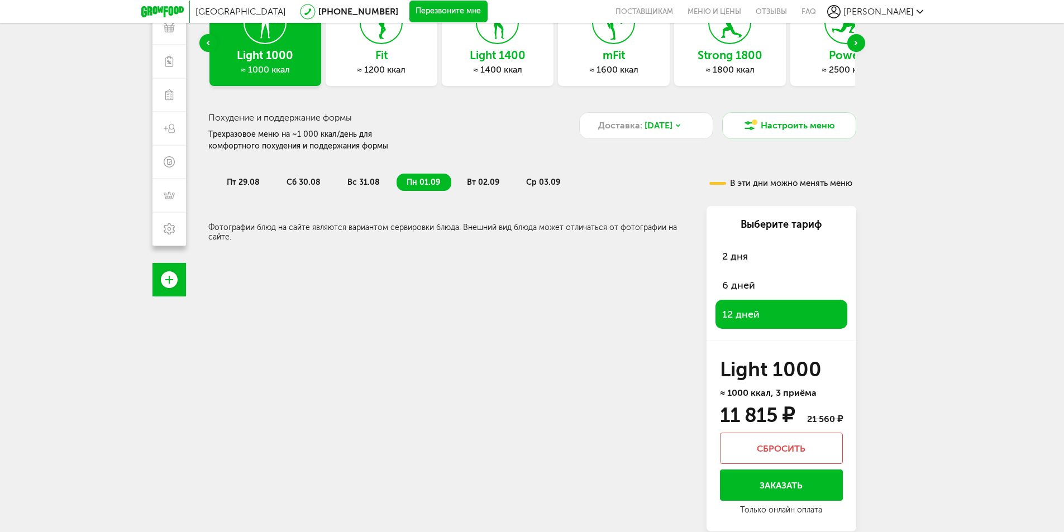
click at [729, 284] on span "6 дней" at bounding box center [738, 285] width 33 height 12
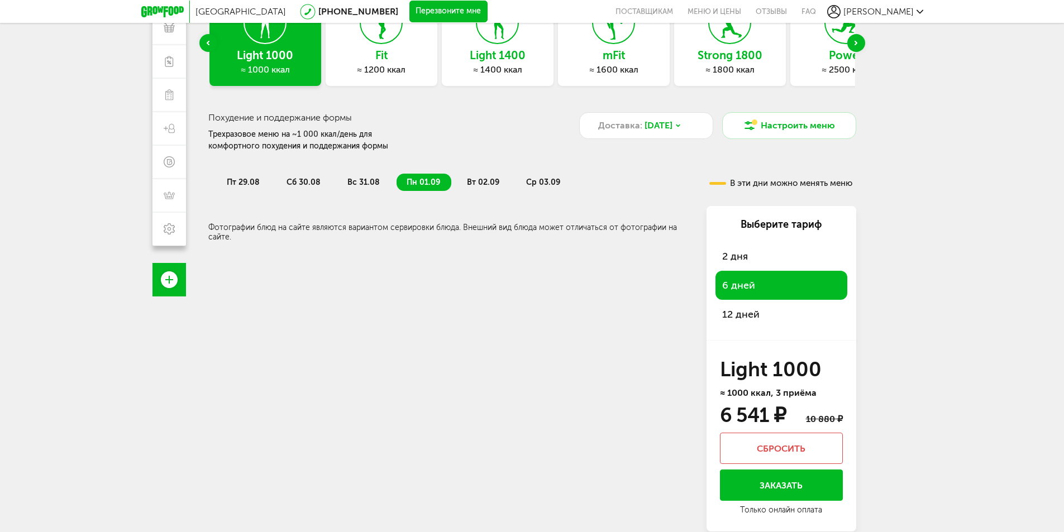
click at [358, 178] on span "вс 31.08" at bounding box center [363, 182] width 32 height 9
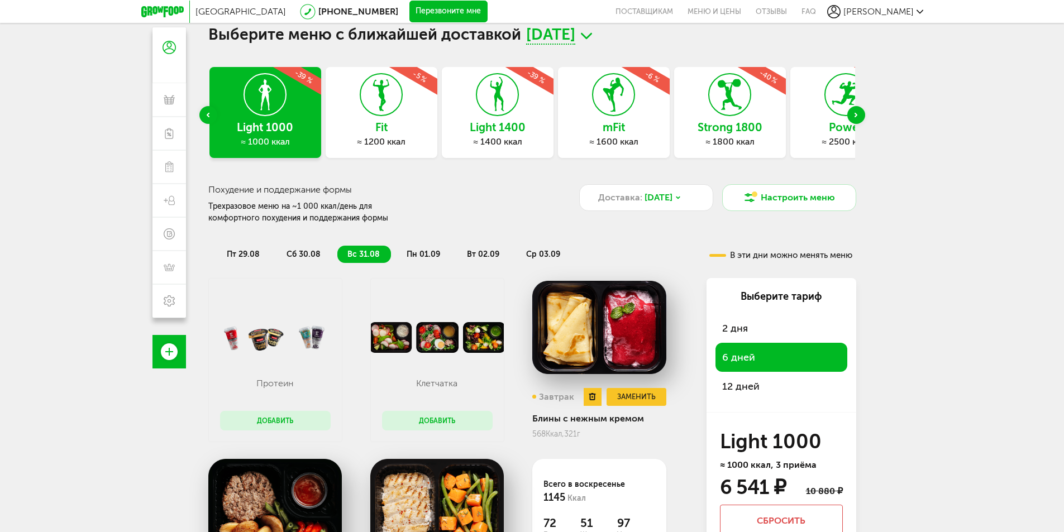
scroll to position [0, 0]
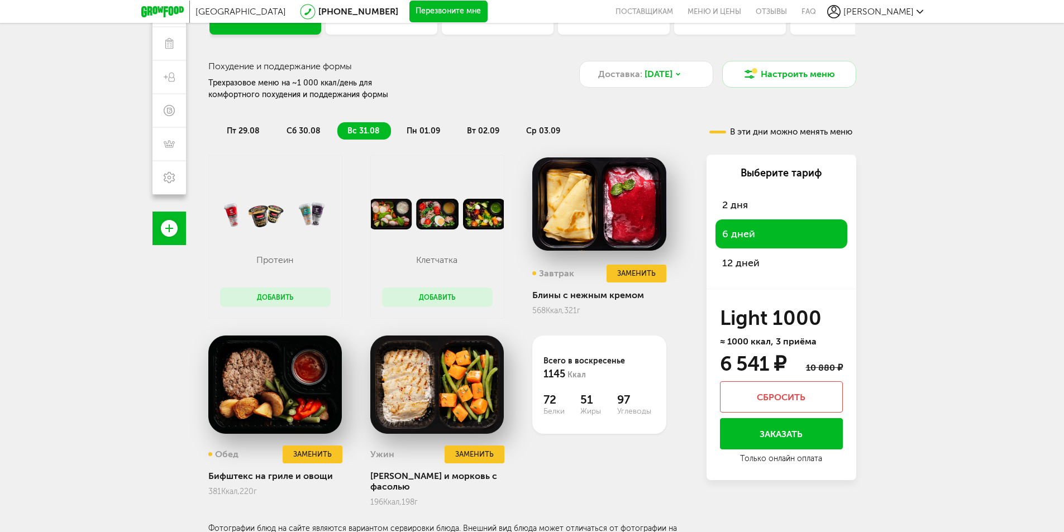
click at [417, 131] on span "пн 01.09" at bounding box center [424, 130] width 34 height 9
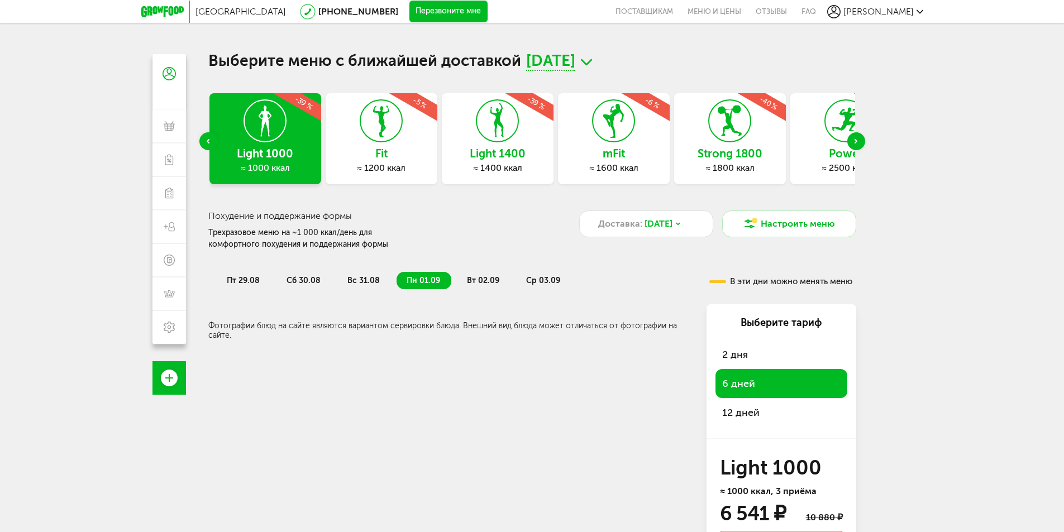
click at [363, 278] on span "вс 31.08" at bounding box center [363, 280] width 32 height 9
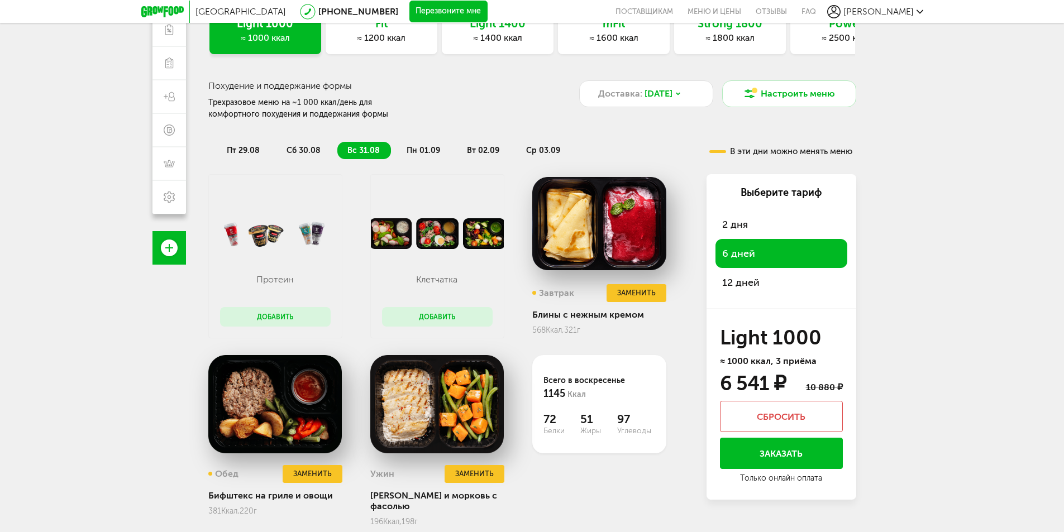
scroll to position [150, 0]
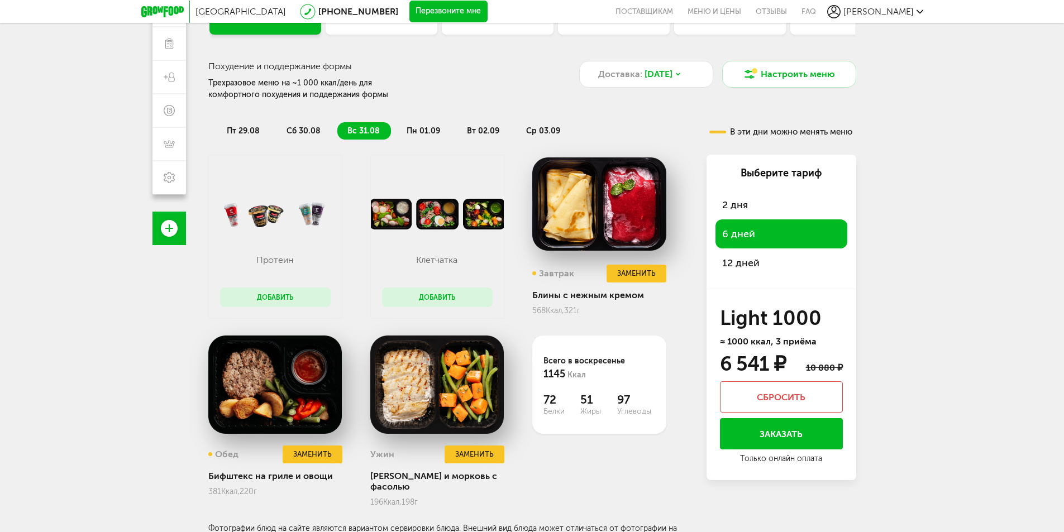
click at [304, 132] on span "сб 30.08" at bounding box center [304, 130] width 34 height 9
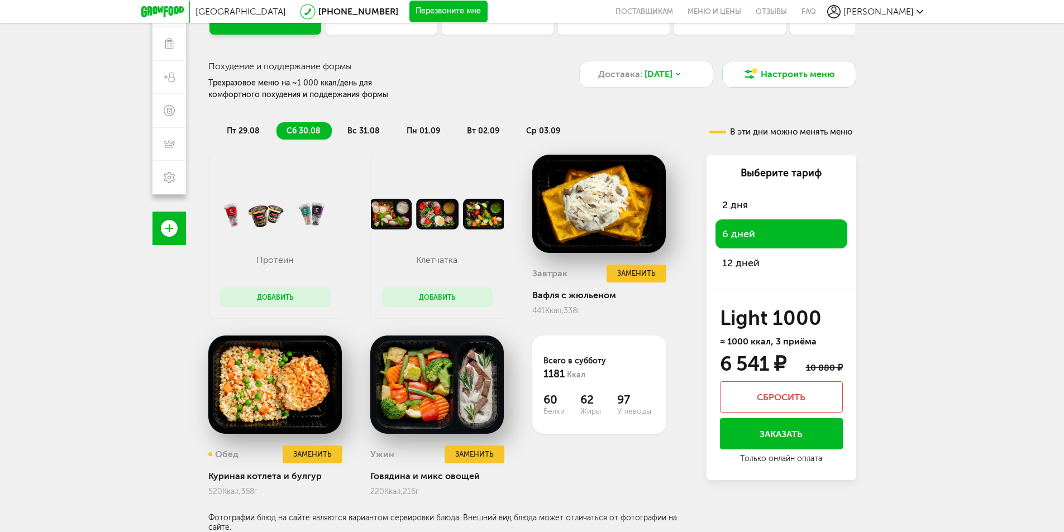
click at [253, 131] on span "пт 29.08" at bounding box center [243, 130] width 33 height 9
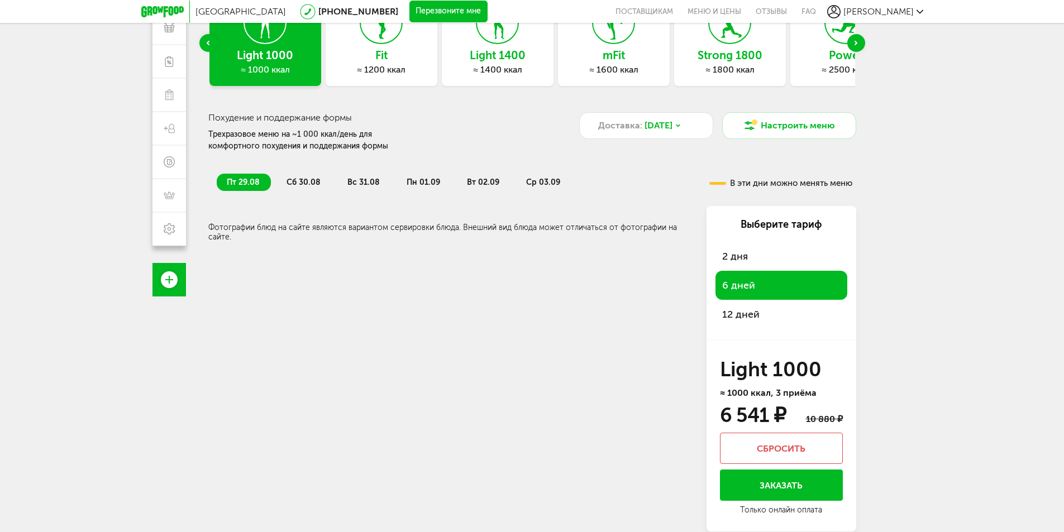
scroll to position [98, 0]
click at [302, 182] on span "сб 30.08" at bounding box center [304, 182] width 34 height 9
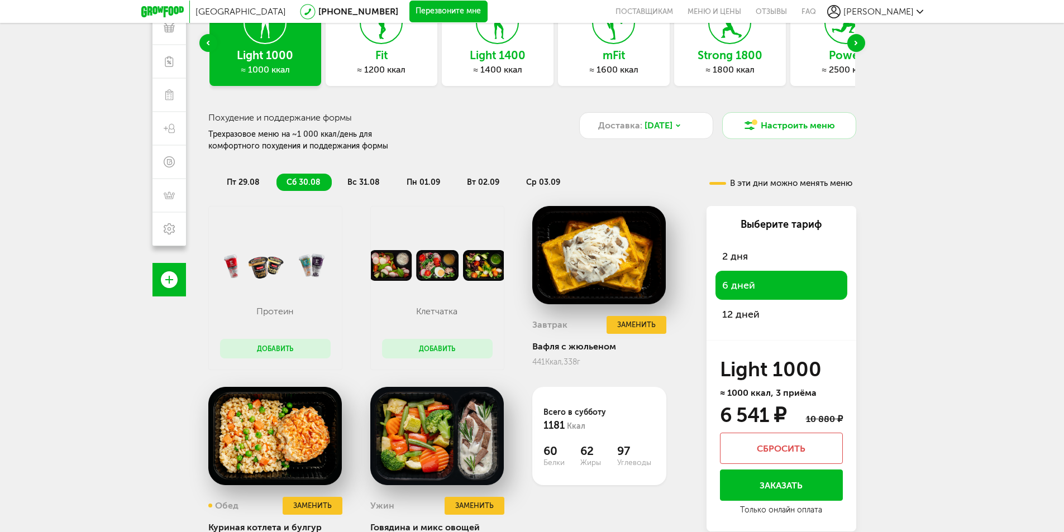
scroll to position [150, 0]
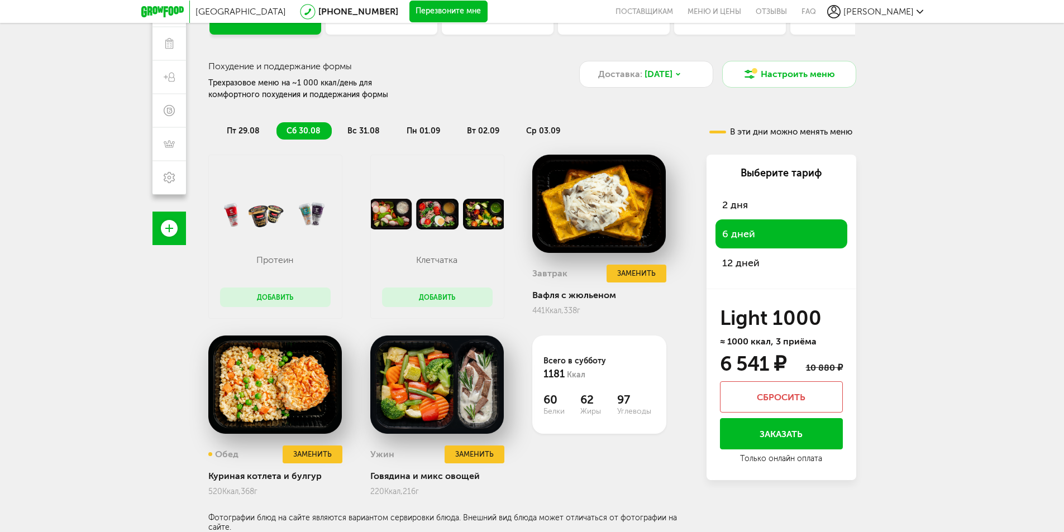
click at [424, 136] on li "пн 01.09" at bounding box center [424, 130] width 55 height 17
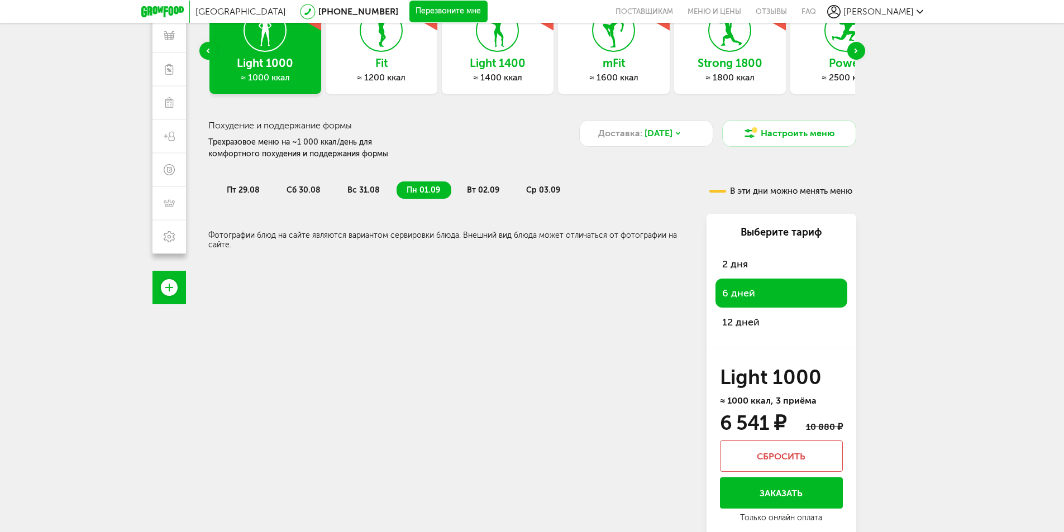
scroll to position [98, 0]
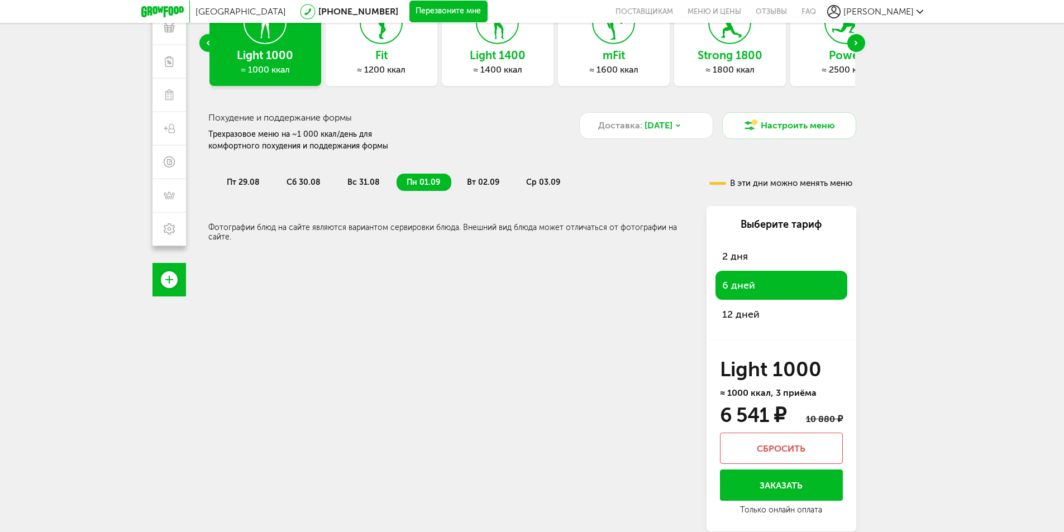
click at [735, 253] on span "2 дня" at bounding box center [735, 256] width 26 height 12
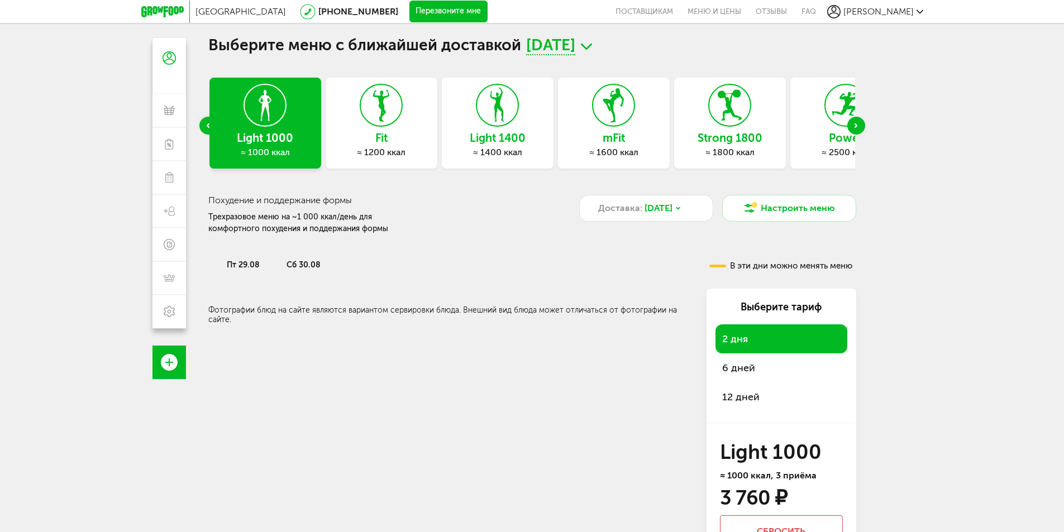
scroll to position [0, 0]
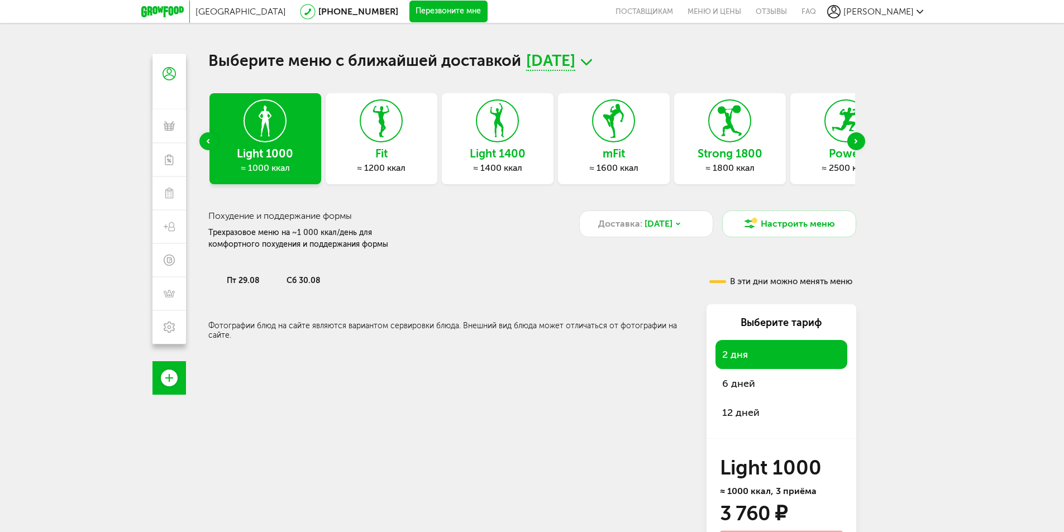
click at [415, 149] on h3 "Fit" at bounding box center [382, 153] width 112 height 12
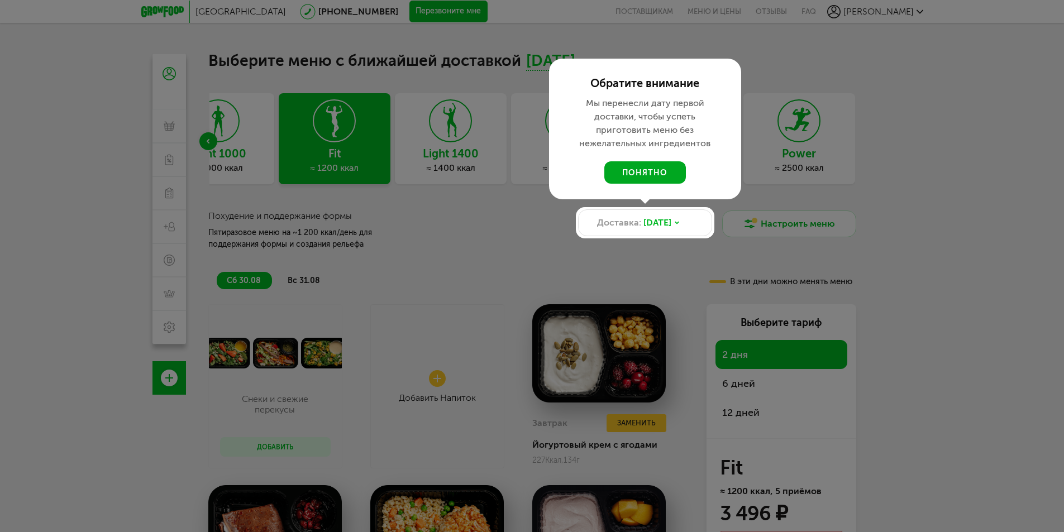
click at [622, 172] on button "понятно" at bounding box center [645, 172] width 82 height 22
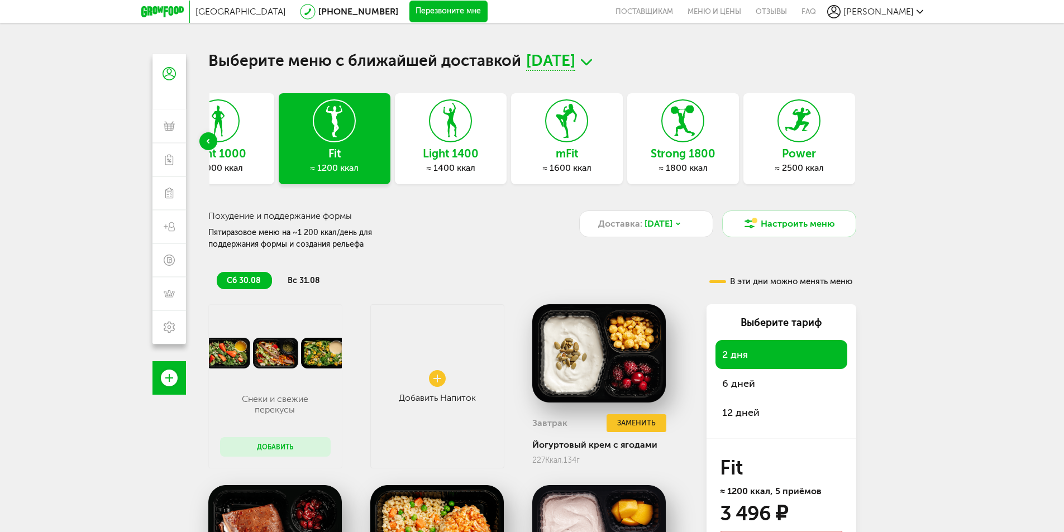
click at [260, 149] on h3 "Light 1000" at bounding box center [219, 153] width 112 height 12
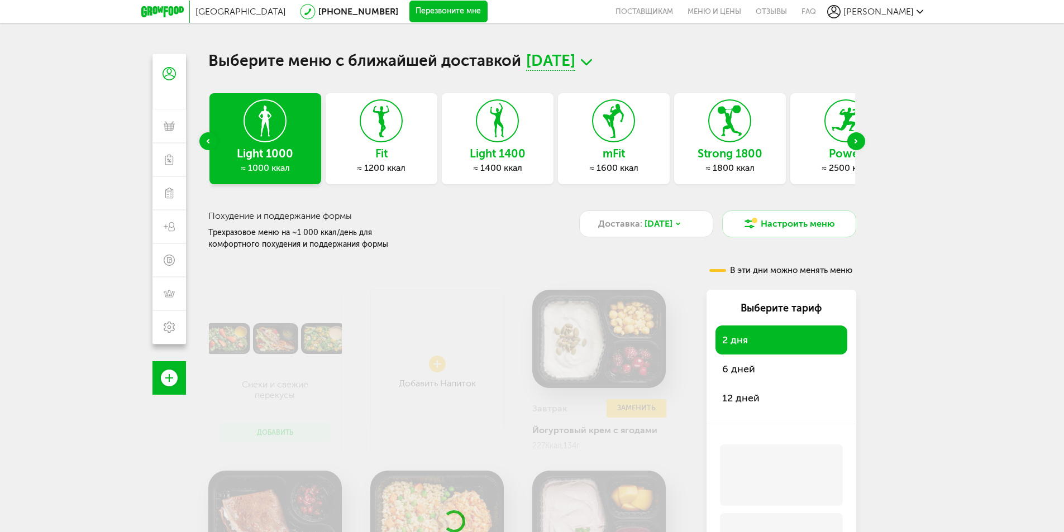
click at [211, 137] on div "Express Fit ≈ 800 ккал Light 1000 ≈ 1000 ккал Fit ≈ 1200 ккал Light 1400 ≈ 1400…" at bounding box center [532, 141] width 648 height 97
click at [209, 139] on div "Express Fit ≈ 800 ккал Light 1000 ≈ 1000 ккал Fit ≈ 1200 ккал Light 1400 ≈ 1400…" at bounding box center [532, 141] width 648 height 97
click at [206, 142] on div "Выберите меню с ближайшей доставкой 27 августа, ср Express Fit ≈ 800 ккал Light…" at bounding box center [532, 320] width 670 height 532
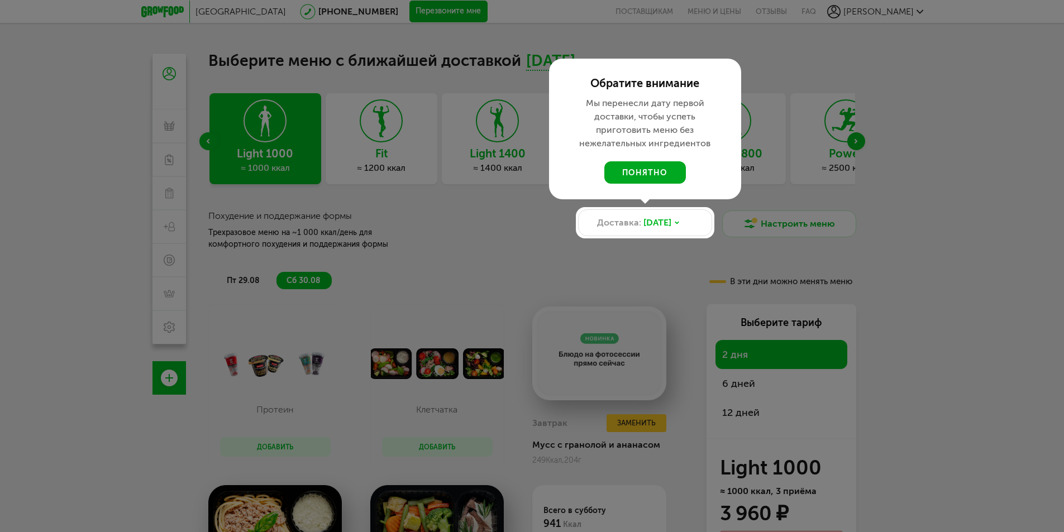
click at [643, 179] on button "понятно" at bounding box center [645, 172] width 82 height 22
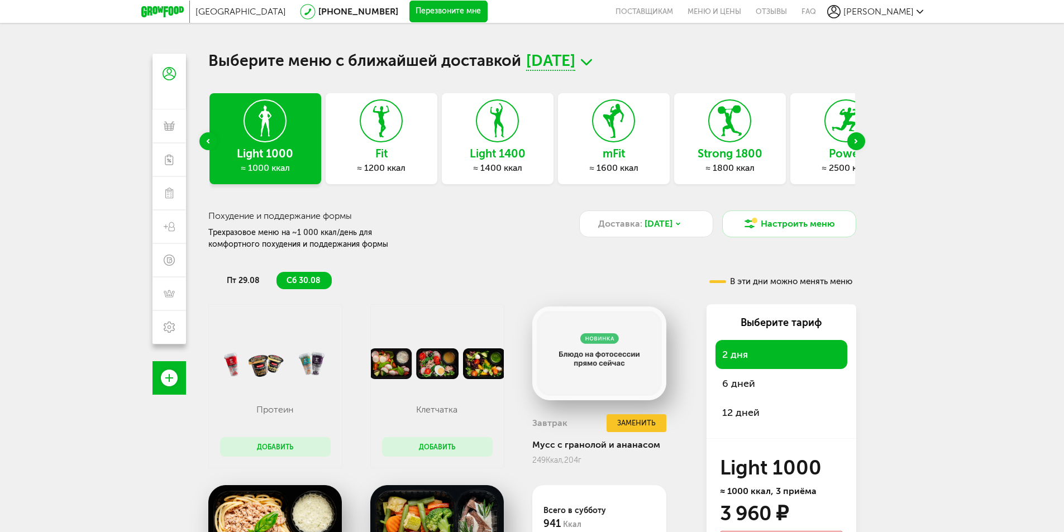
click at [575, 61] on span "29 августа, пт" at bounding box center [550, 62] width 49 height 17
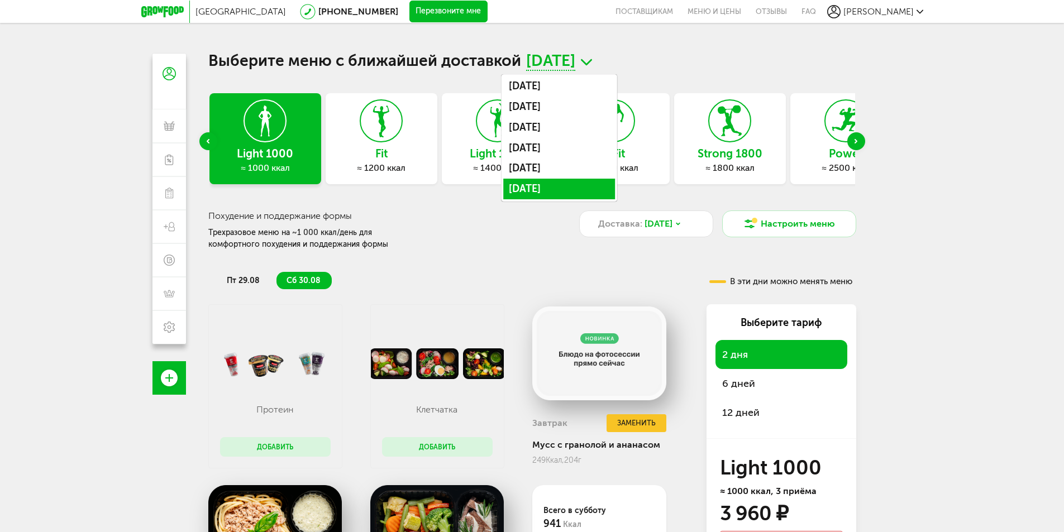
click at [590, 185] on li "1 сентября, пн" at bounding box center [559, 189] width 112 height 21
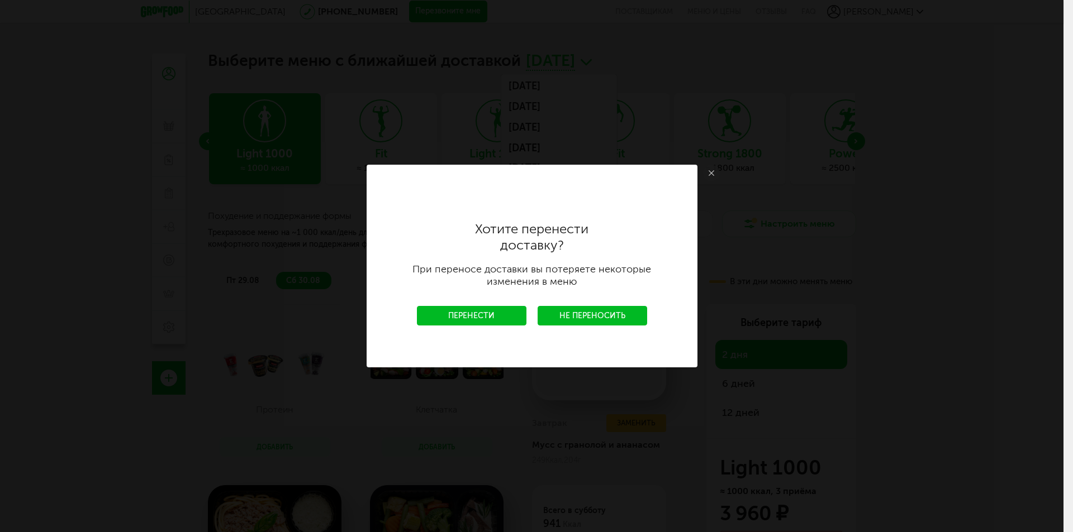
click at [478, 318] on link "Перенести" at bounding box center [471, 316] width 109 height 20
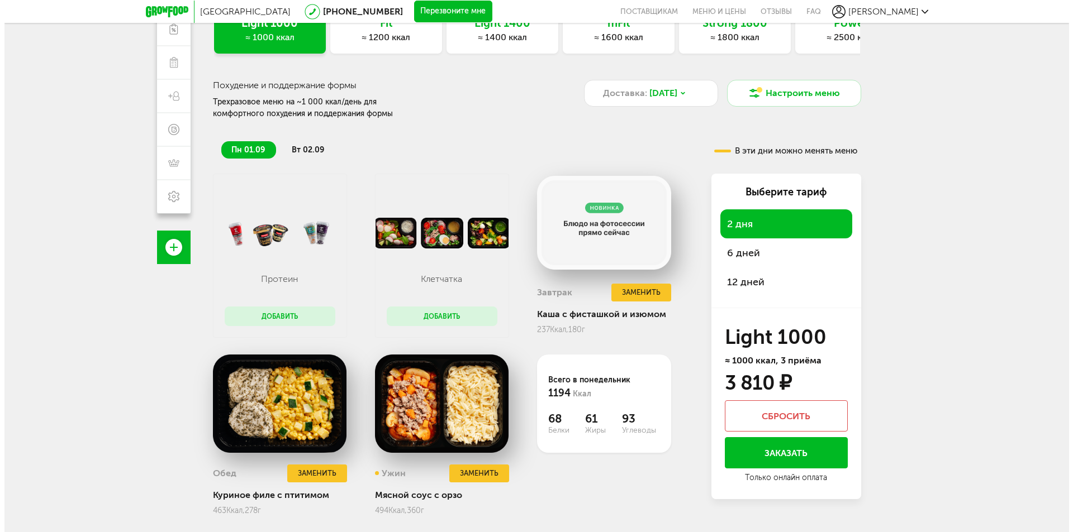
scroll to position [150, 0]
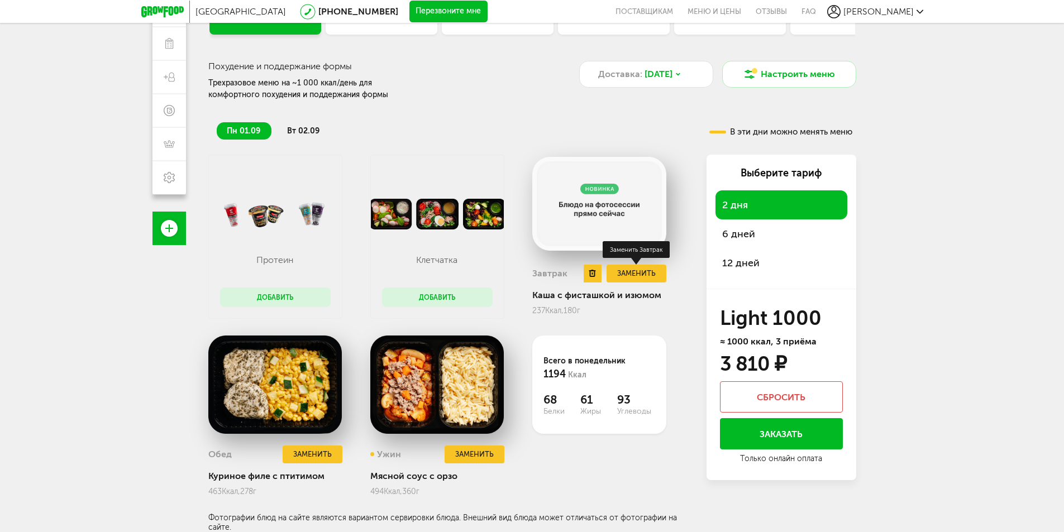
click at [637, 271] on button "Заменить" at bounding box center [636, 274] width 59 height 18
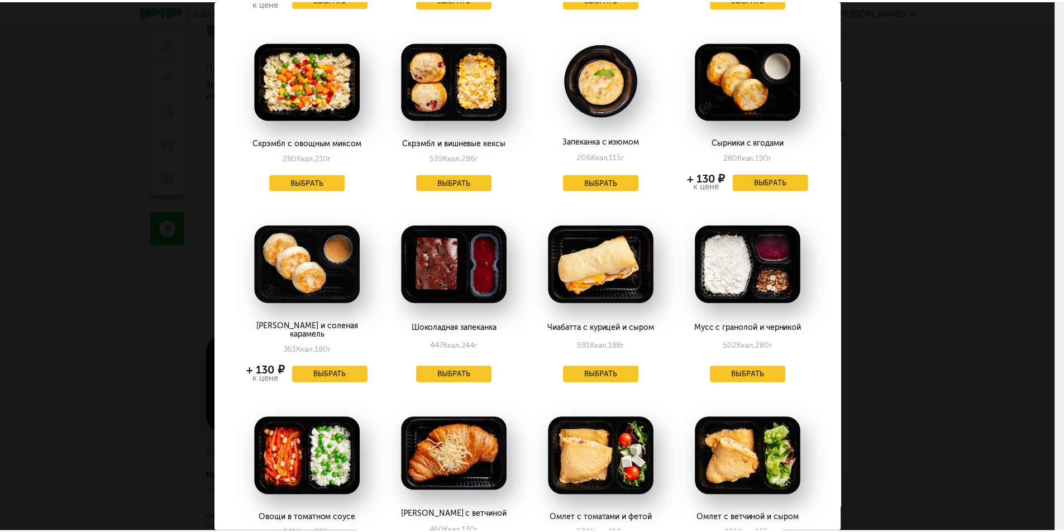
scroll to position [279, 0]
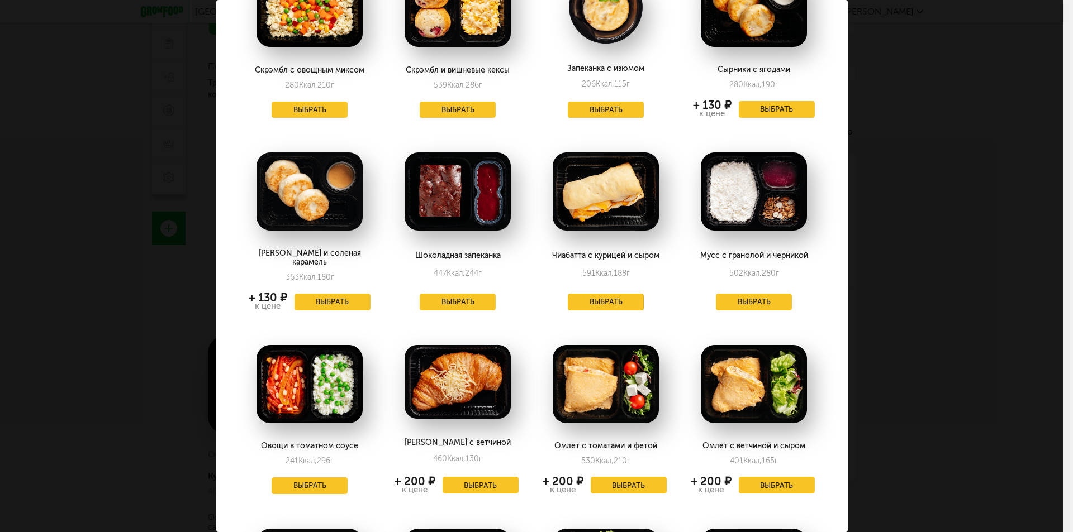
click at [589, 297] on button "Выбрать" at bounding box center [606, 302] width 76 height 17
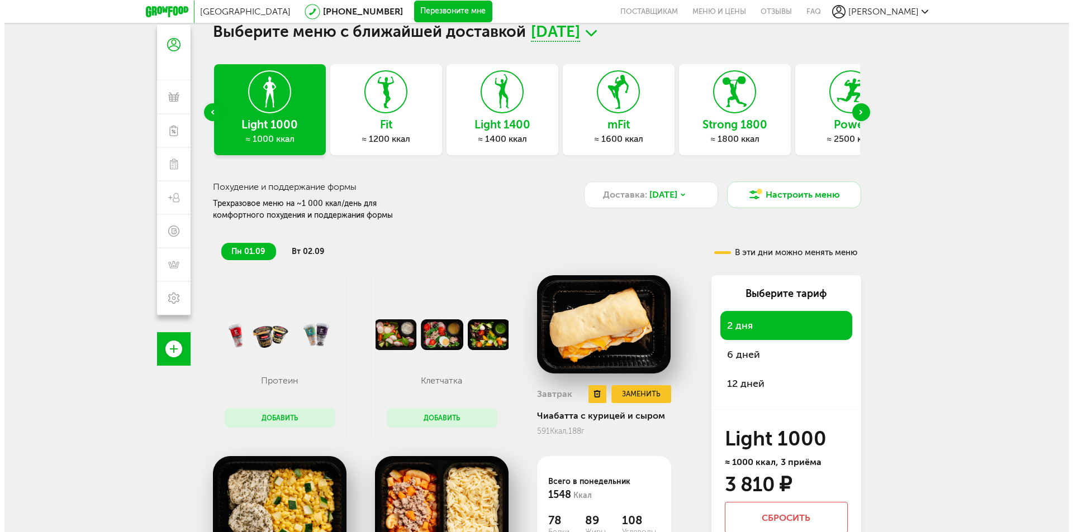
scroll to position [150, 0]
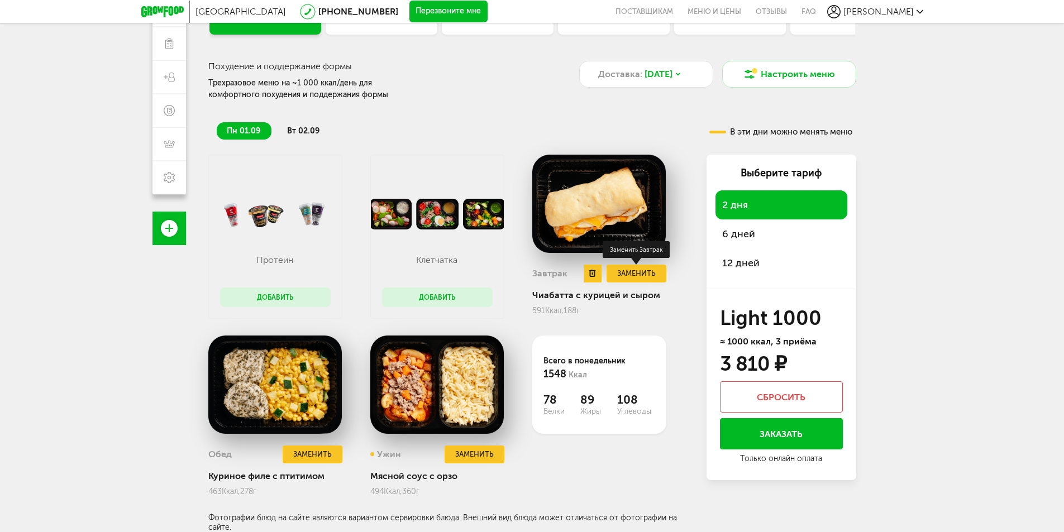
click at [636, 275] on button "Заменить" at bounding box center [636, 274] width 59 height 18
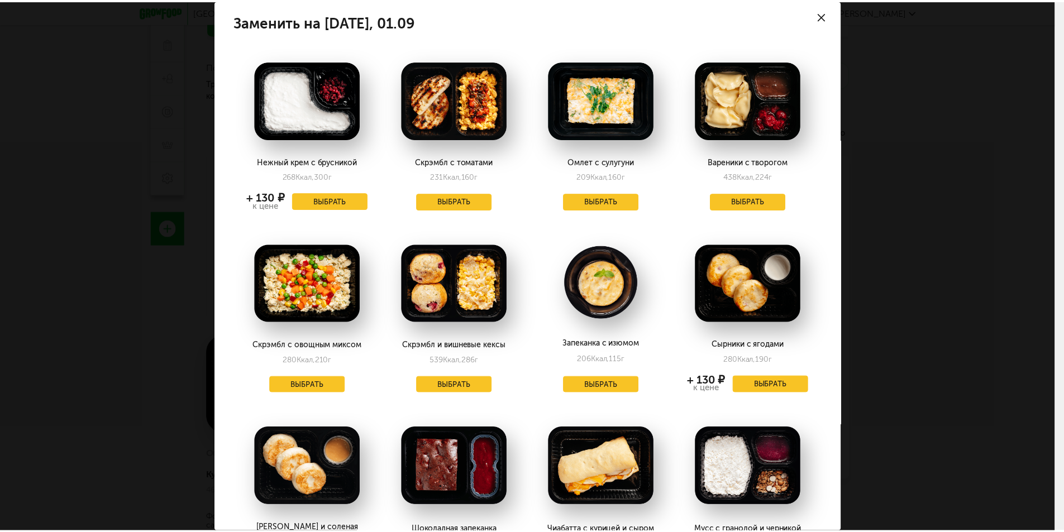
scroll to position [0, 0]
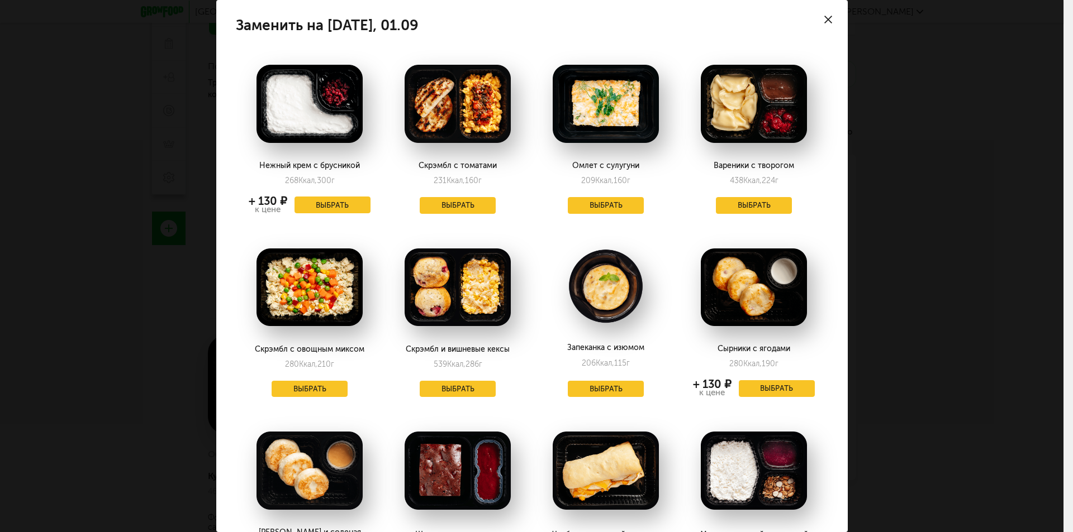
click at [824, 17] on use at bounding box center [828, 20] width 8 height 8
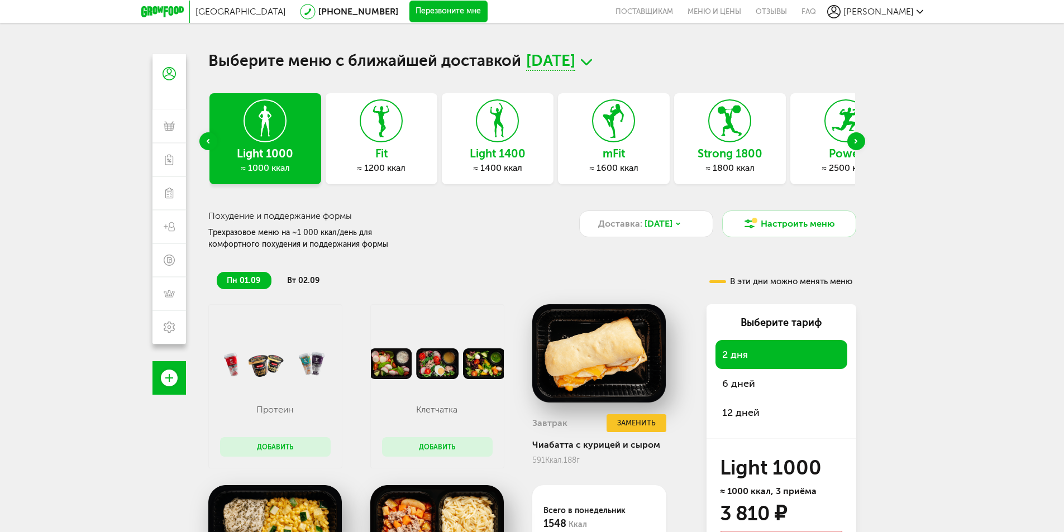
click at [304, 278] on span "вт 02.09" at bounding box center [303, 280] width 32 height 9
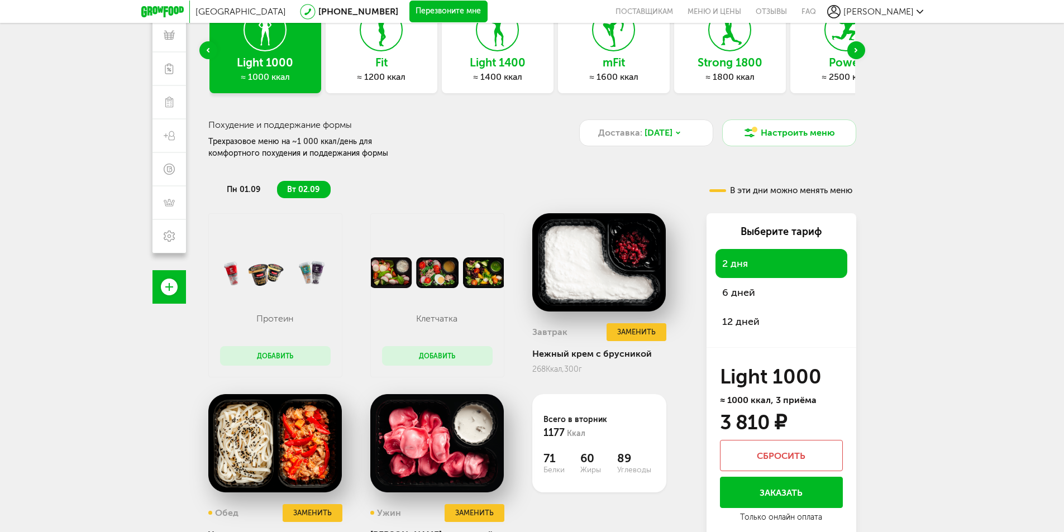
scroll to position [150, 0]
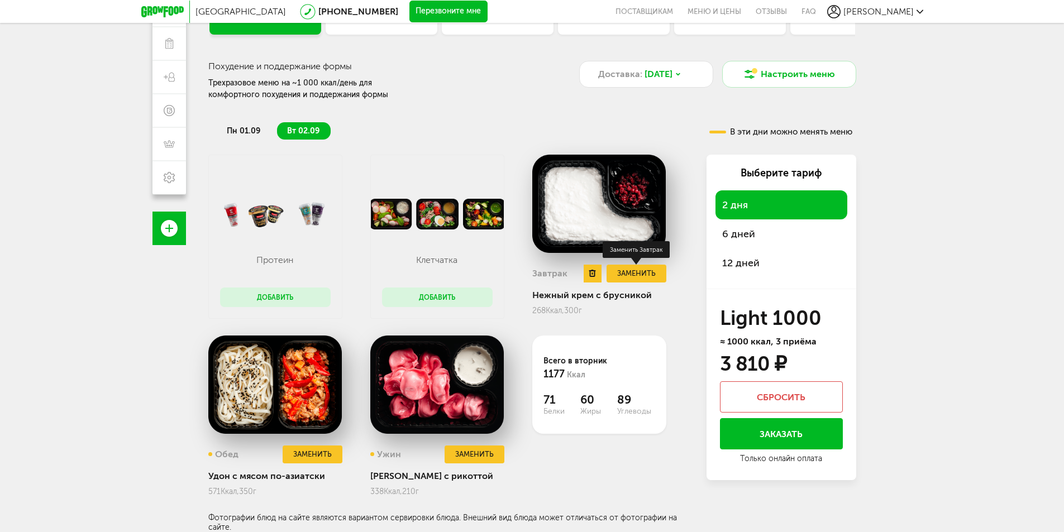
click at [649, 275] on button "Заменить" at bounding box center [636, 274] width 59 height 18
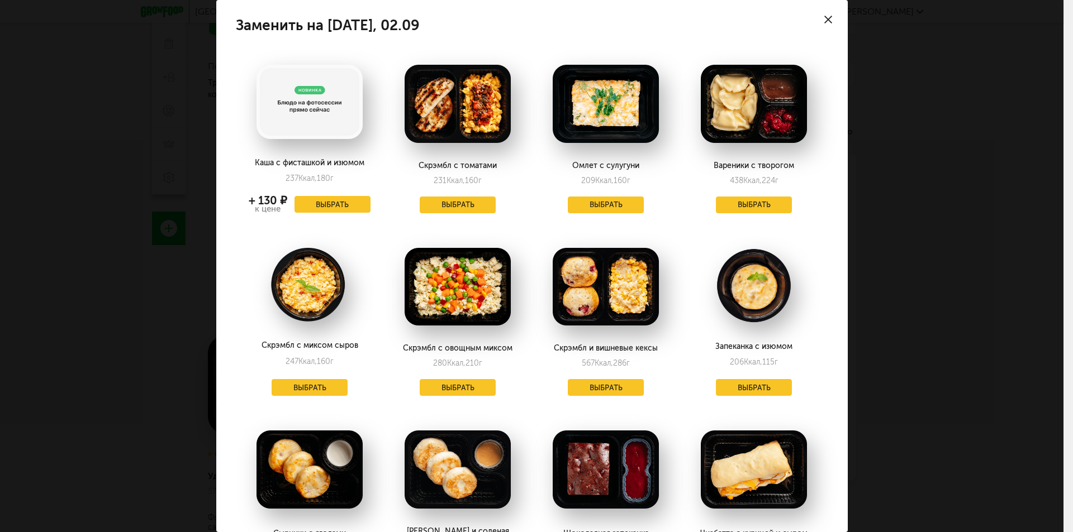
click at [824, 18] on icon at bounding box center [828, 20] width 8 height 8
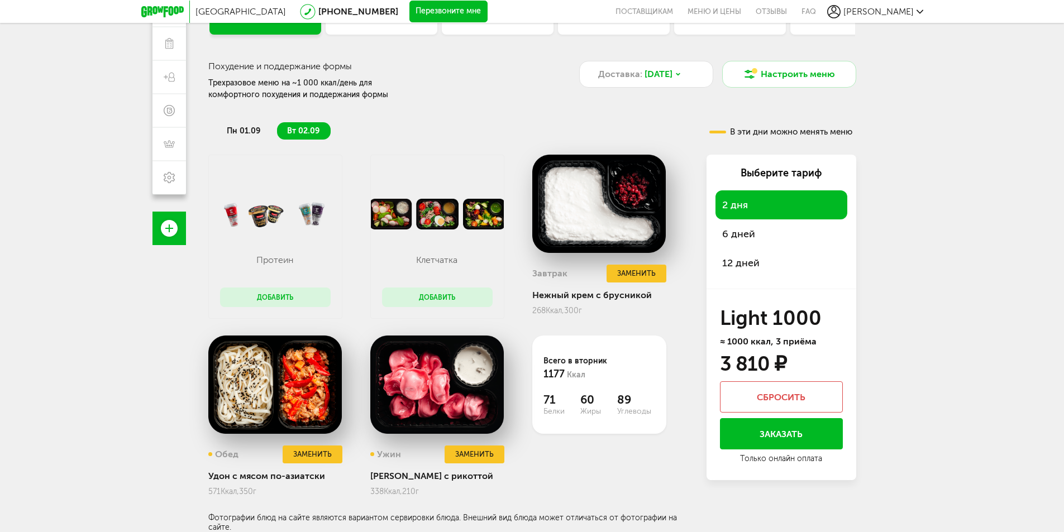
click at [739, 234] on span "6 дней" at bounding box center [738, 234] width 33 height 12
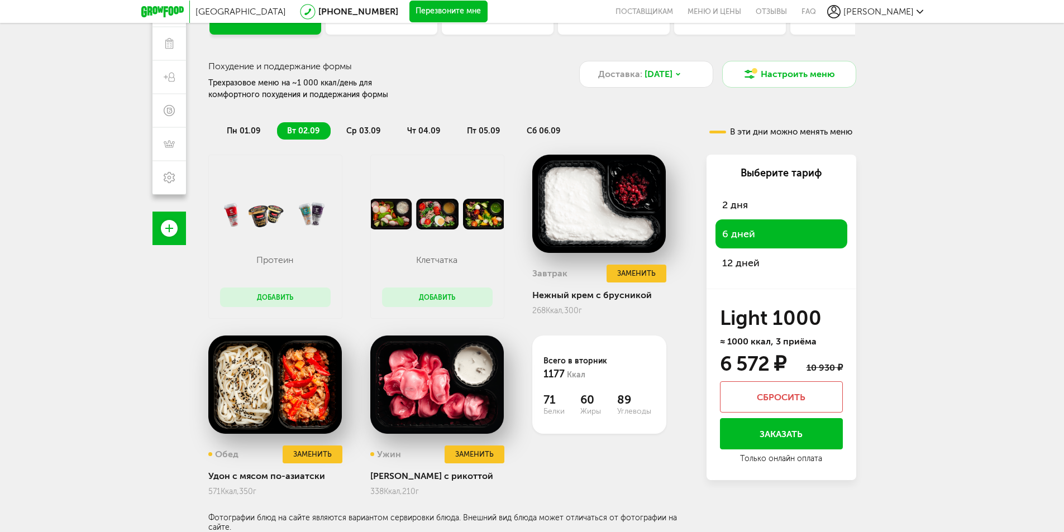
click at [426, 132] on span "чт 04.09" at bounding box center [423, 130] width 33 height 9
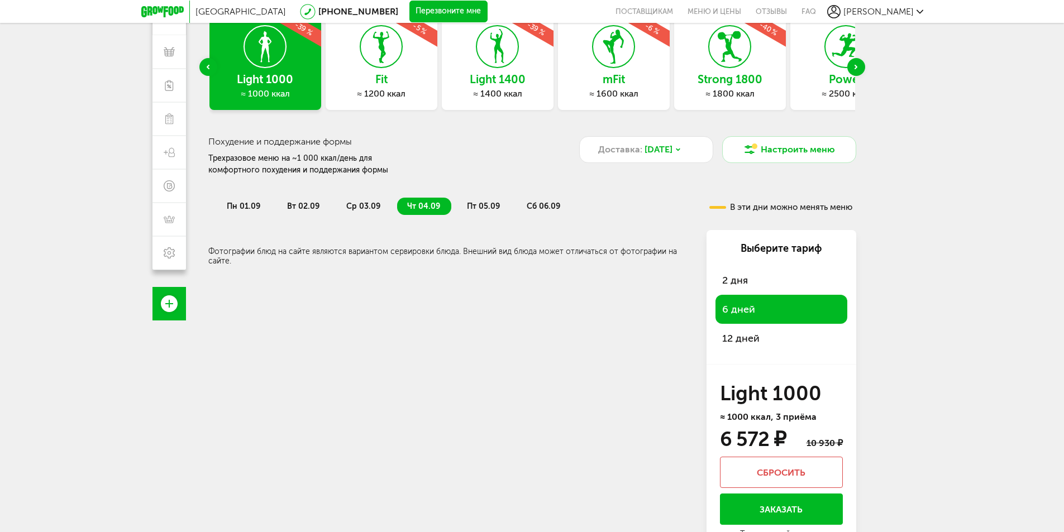
scroll to position [0, 0]
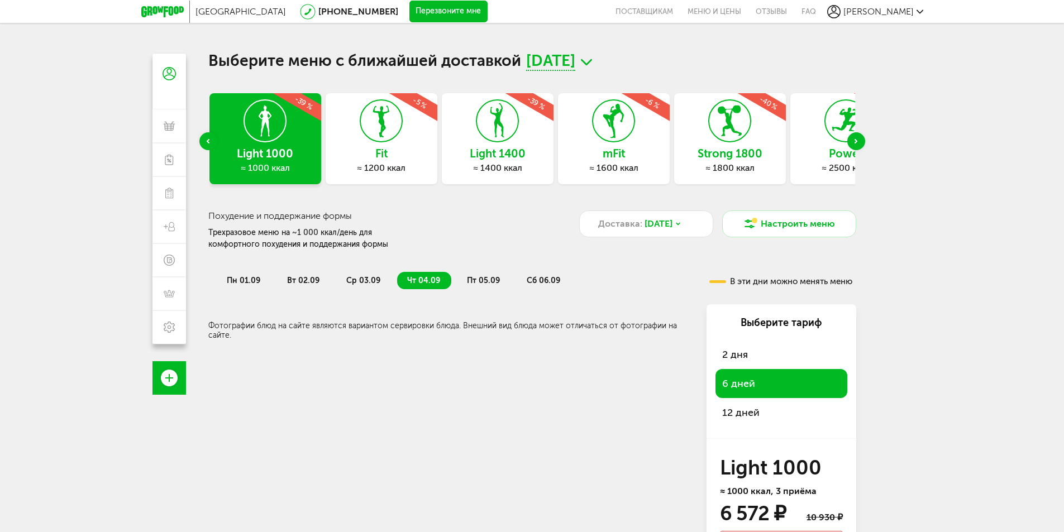
click at [159, 11] on icon at bounding box center [162, 11] width 42 height 11
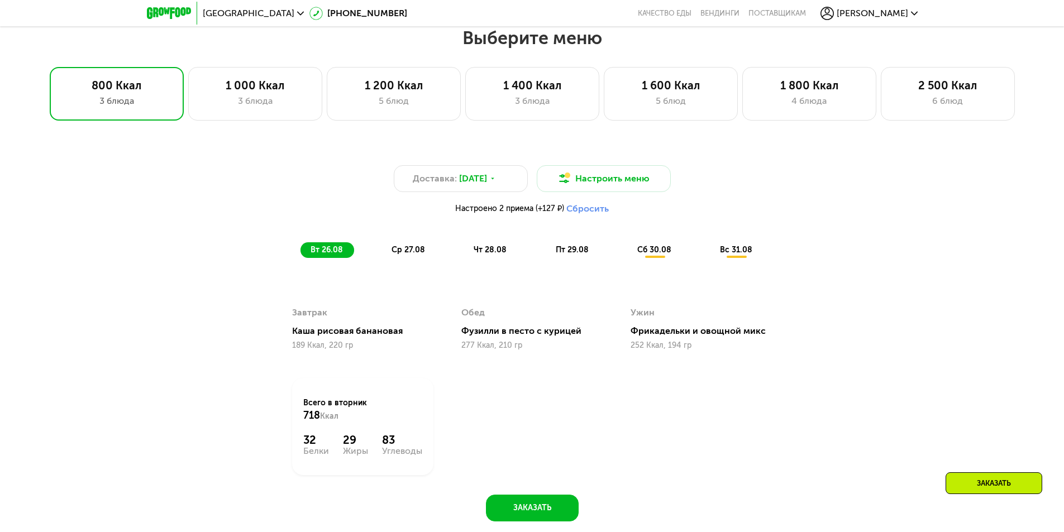
scroll to position [559, 0]
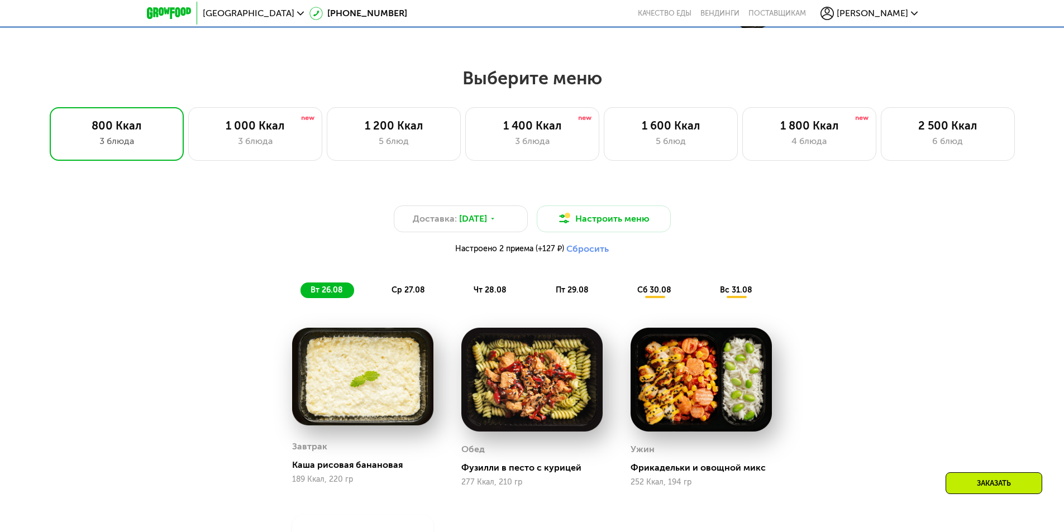
click at [659, 295] on span "сб 30.08" at bounding box center [654, 289] width 34 height 9
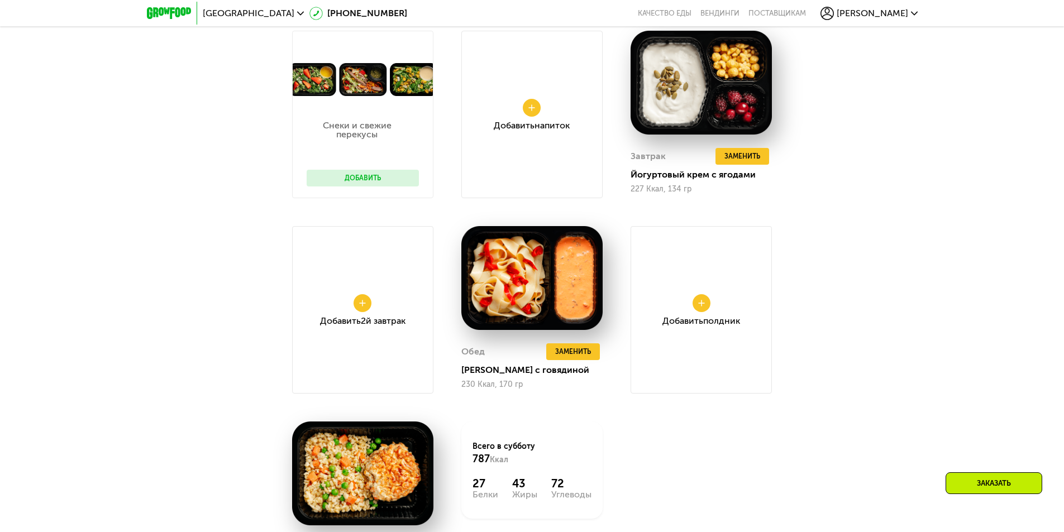
scroll to position [782, 0]
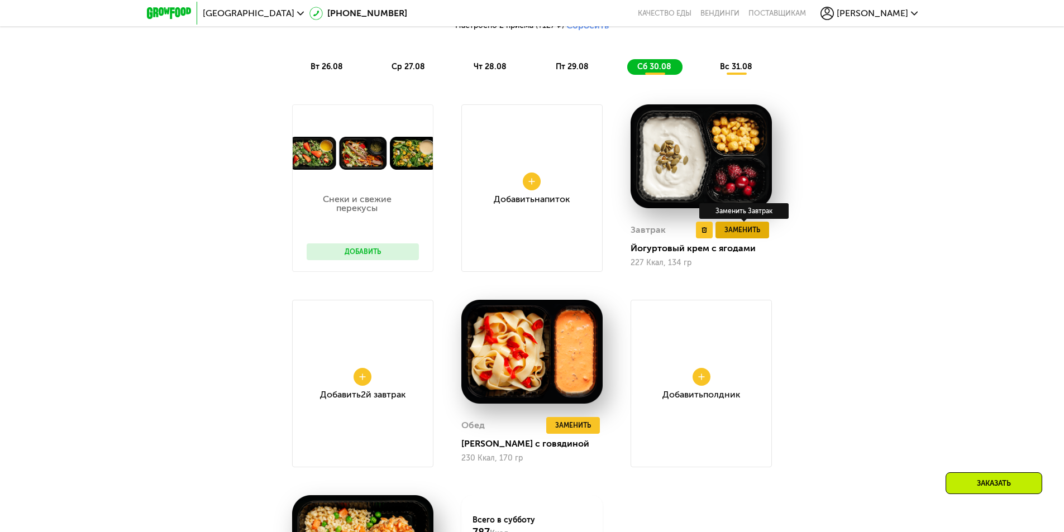
click at [733, 236] on span "Заменить" at bounding box center [743, 230] width 36 height 11
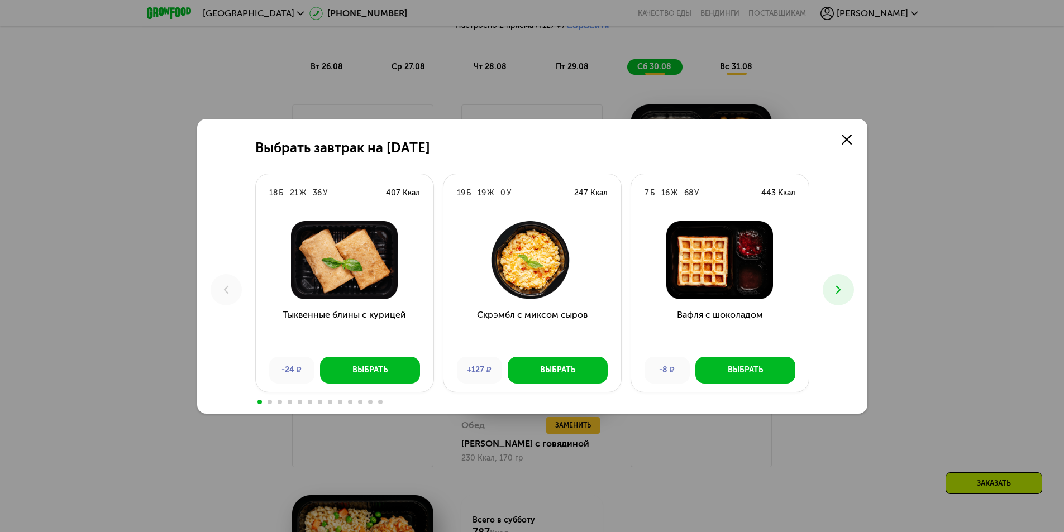
click at [835, 290] on icon at bounding box center [838, 289] width 13 height 13
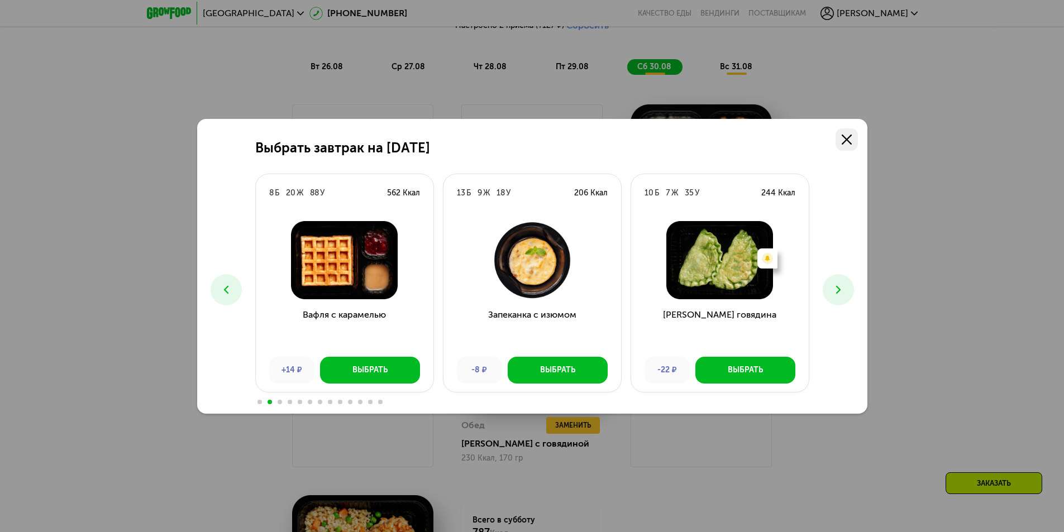
click at [842, 141] on icon at bounding box center [847, 140] width 10 height 10
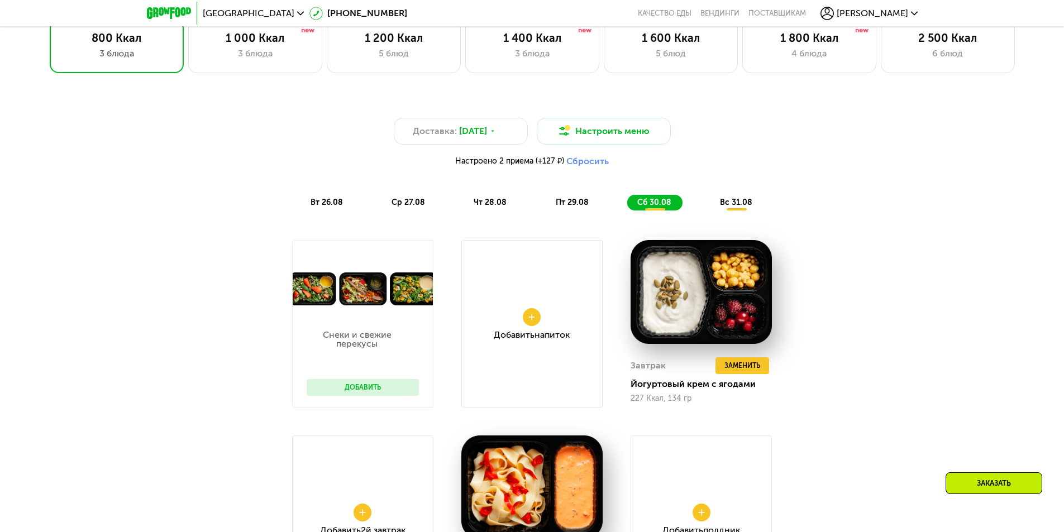
scroll to position [559, 0]
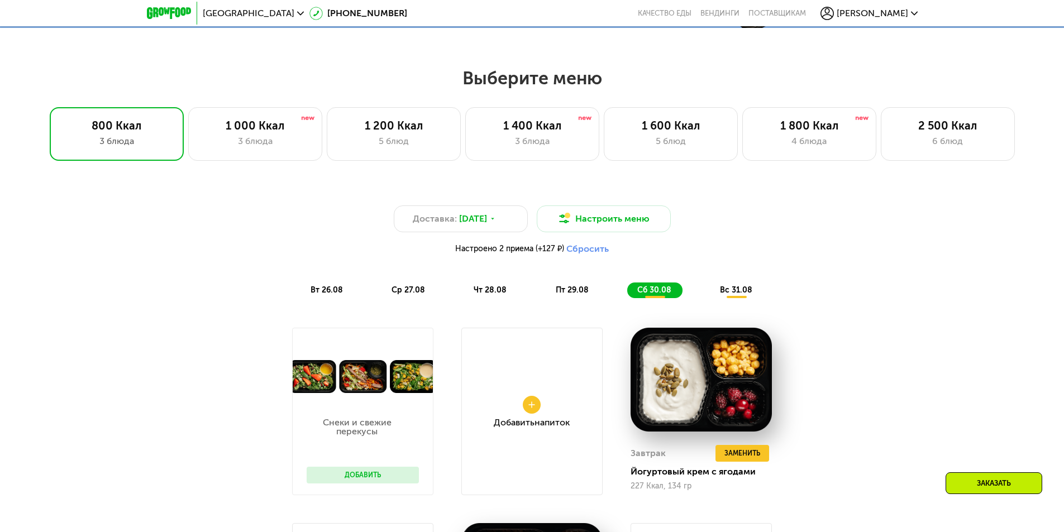
click at [739, 293] on span "вс 31.08" at bounding box center [736, 289] width 32 height 9
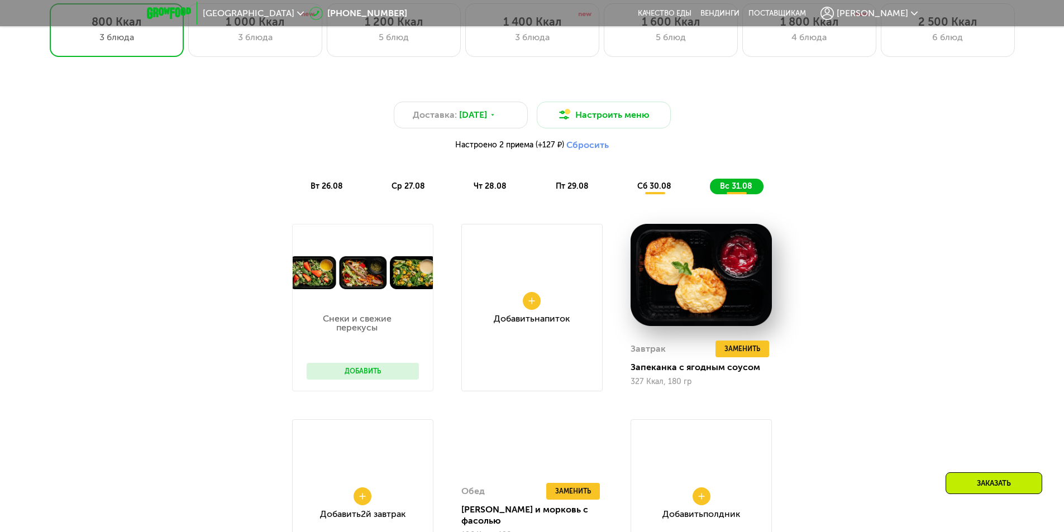
scroll to position [670, 0]
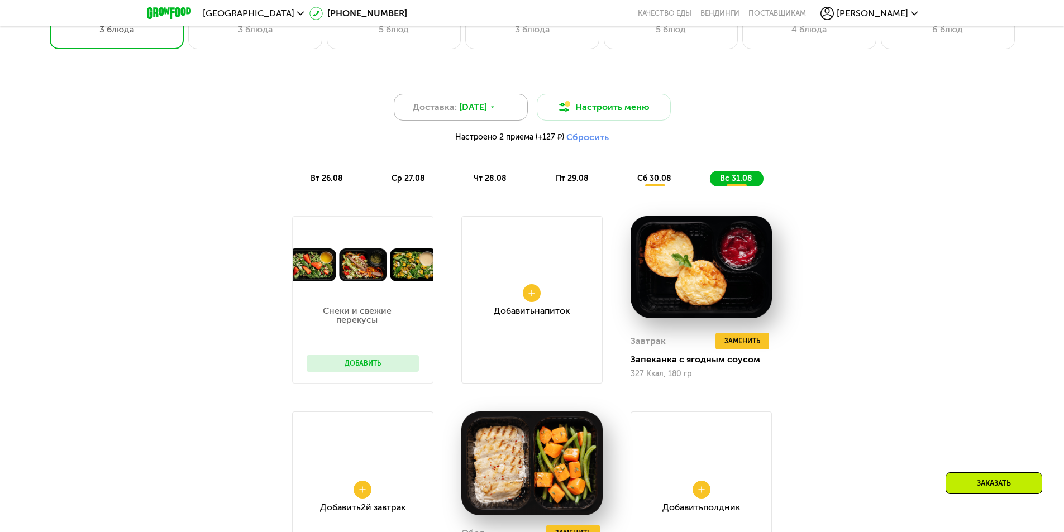
click at [459, 99] on div "Доставка: 26 авг, вт" at bounding box center [461, 107] width 134 height 27
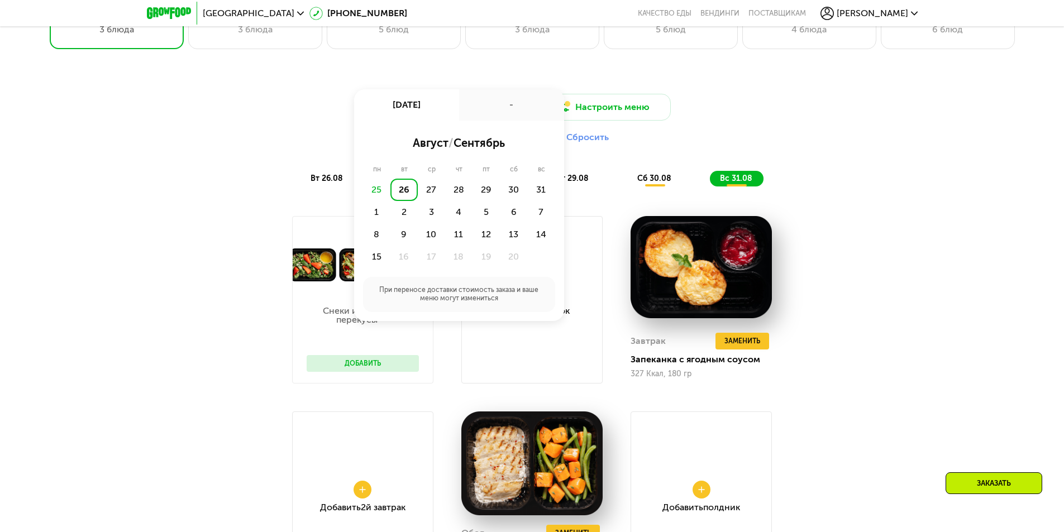
click at [462, 99] on div "-" at bounding box center [511, 104] width 105 height 31
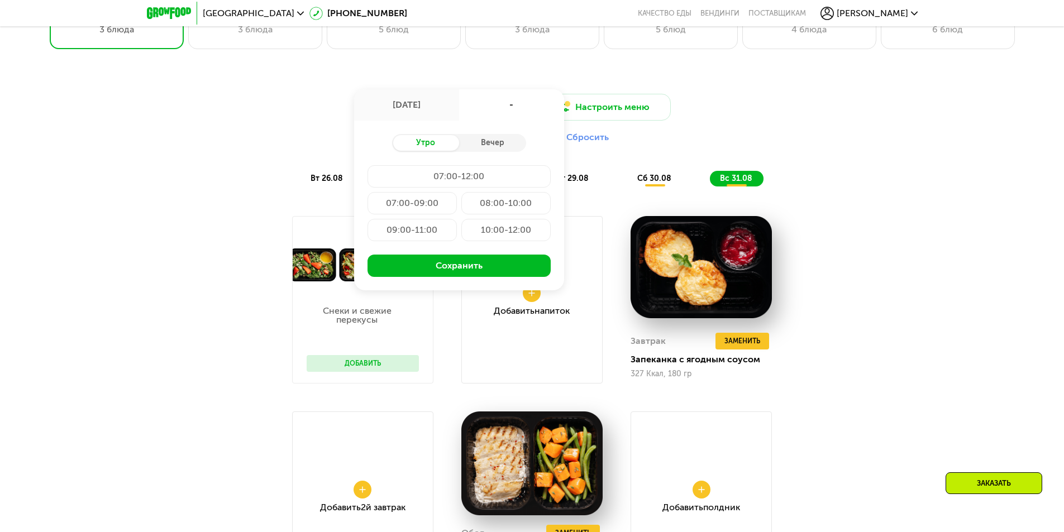
click at [461, 229] on div "09:00-11:00" at bounding box center [505, 230] width 89 height 22
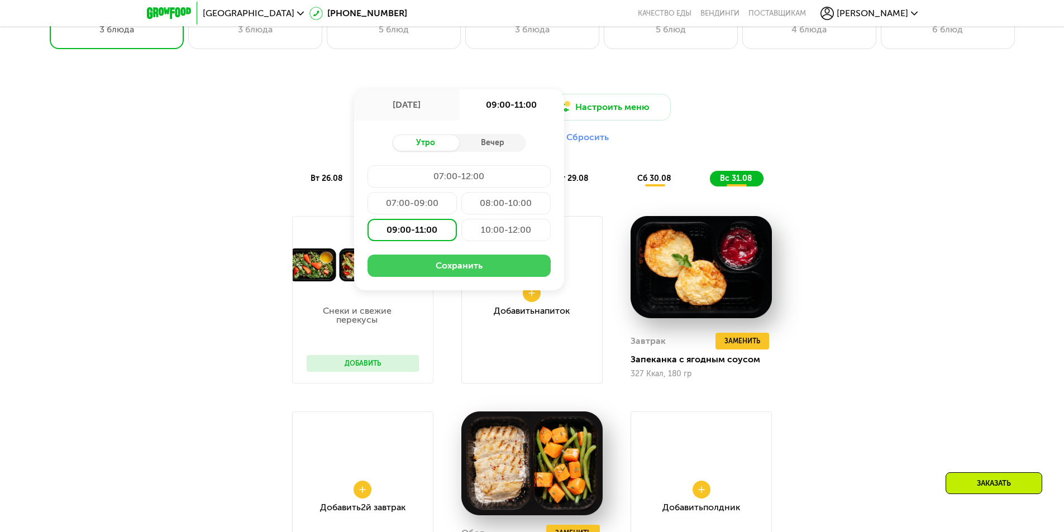
click at [458, 270] on button "Сохранить" at bounding box center [459, 266] width 183 height 22
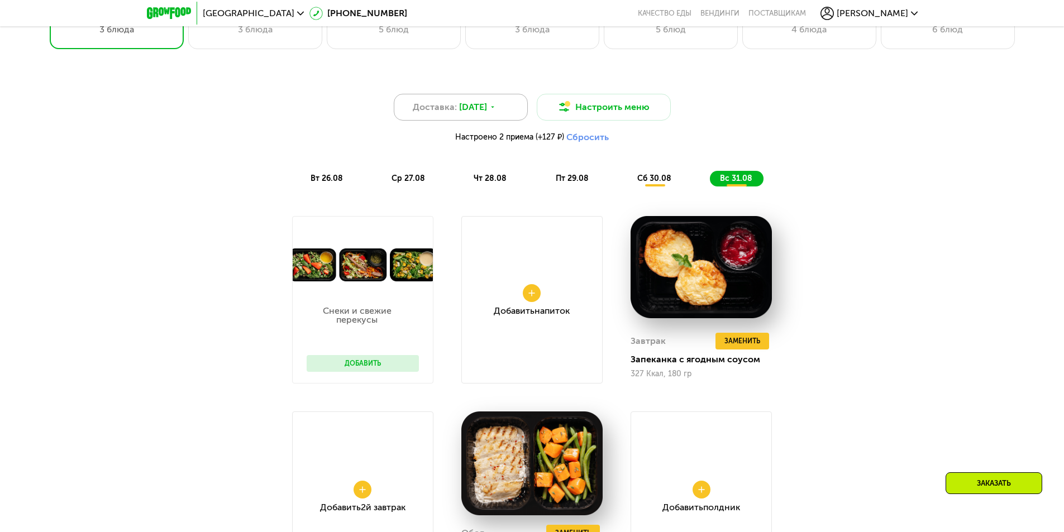
click at [429, 111] on span "Доставка:" at bounding box center [435, 107] width 44 height 13
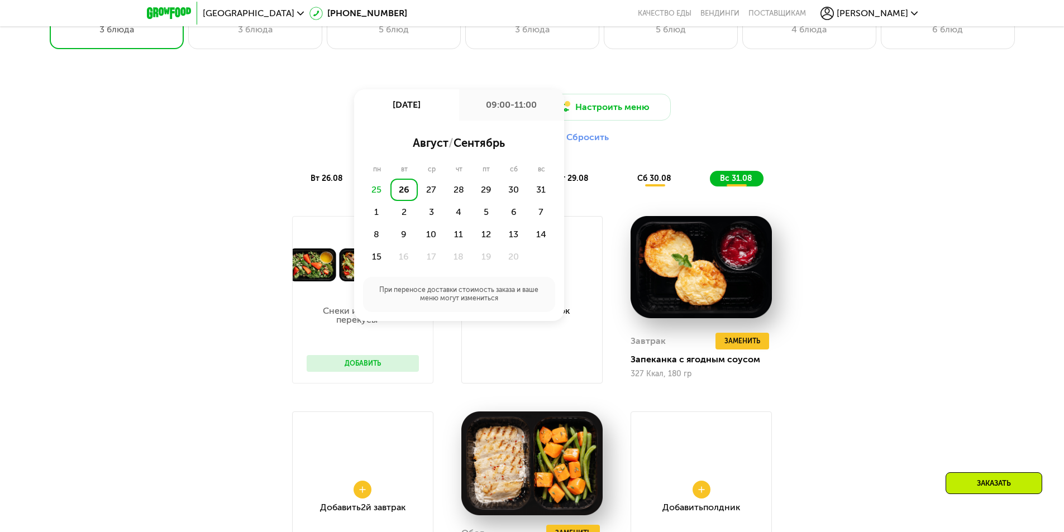
click at [429, 111] on div "26 авг, вт" at bounding box center [406, 104] width 105 height 31
click at [806, 172] on div "Доставка: 26 авг, вт 26 авг, вт 09:00-11:00 август / сентябрь пн вт ср чт пт сб…" at bounding box center [532, 140] width 661 height 93
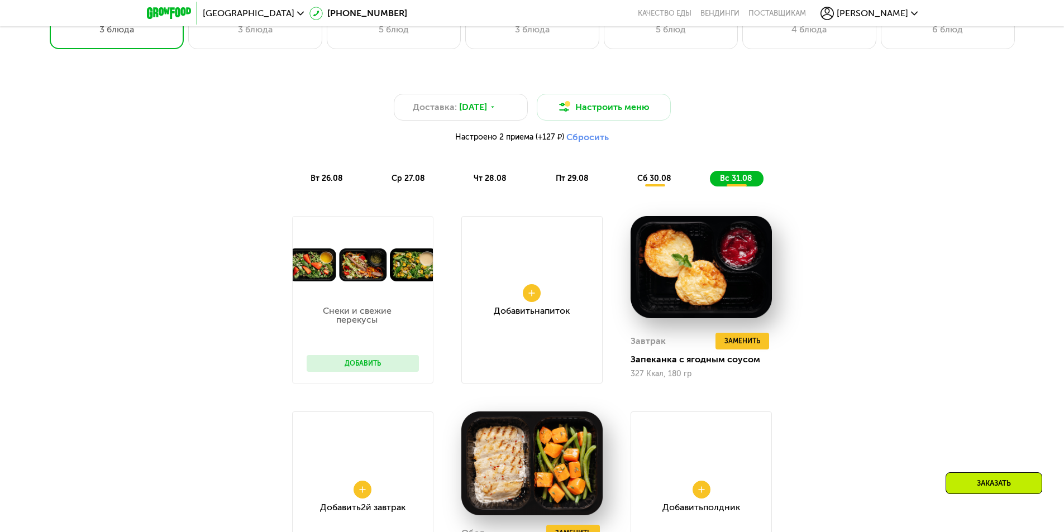
click at [331, 183] on span "вт 26.08" at bounding box center [327, 178] width 32 height 9
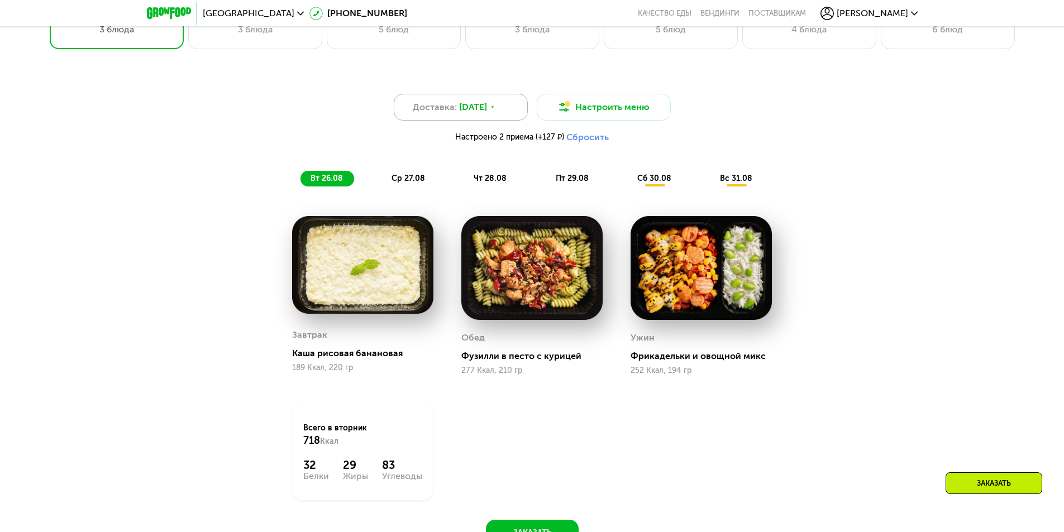
click at [510, 106] on div "Доставка: 26 авг, вт" at bounding box center [461, 107] width 134 height 27
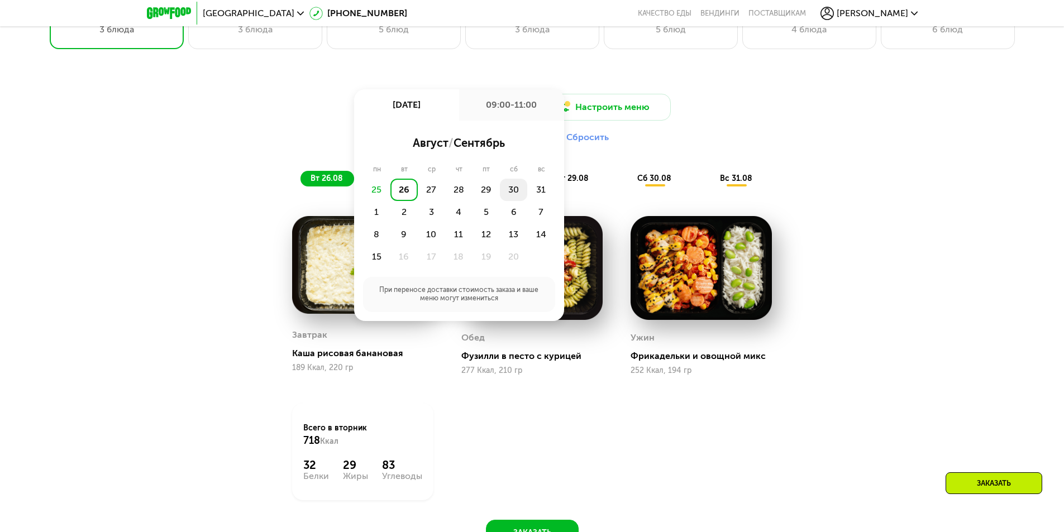
click at [527, 194] on div "30" at bounding box center [540, 190] width 27 height 22
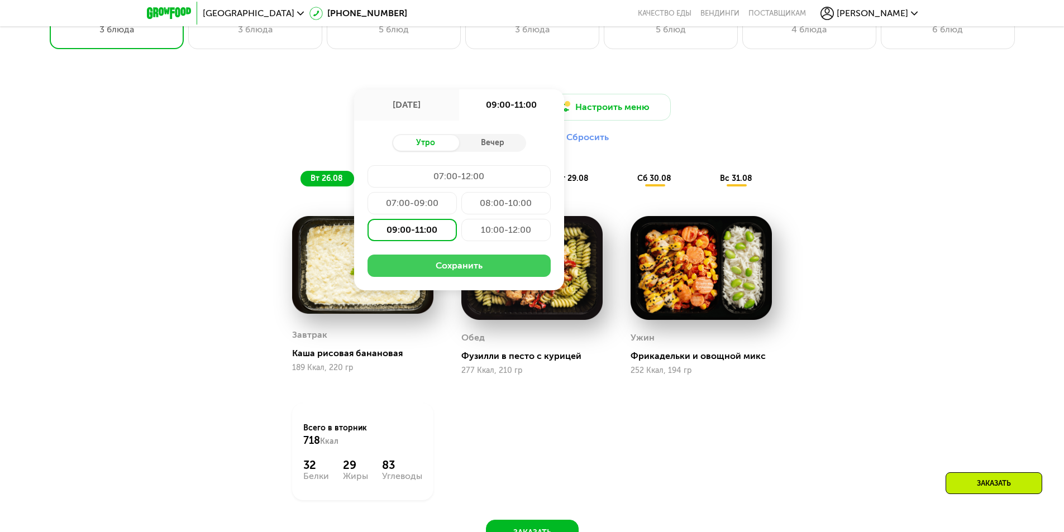
click at [451, 273] on button "Сохранить" at bounding box center [459, 266] width 183 height 22
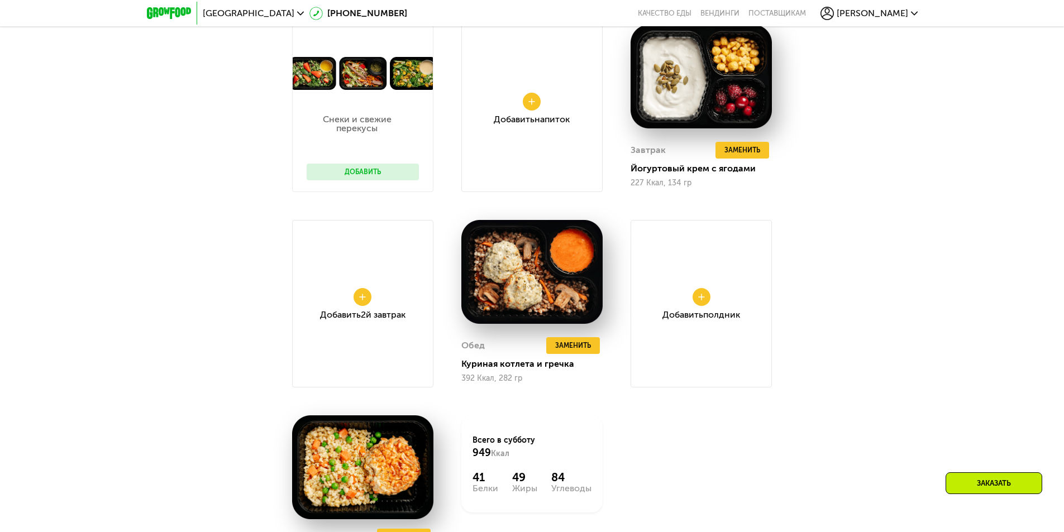
scroll to position [726, 0]
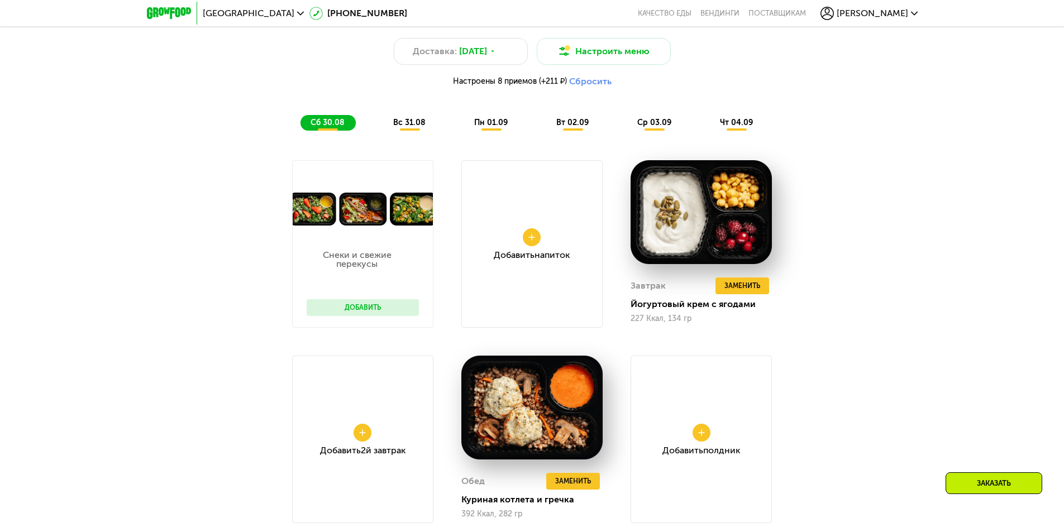
click at [400, 127] on span "вс 31.08" at bounding box center [409, 122] width 32 height 9
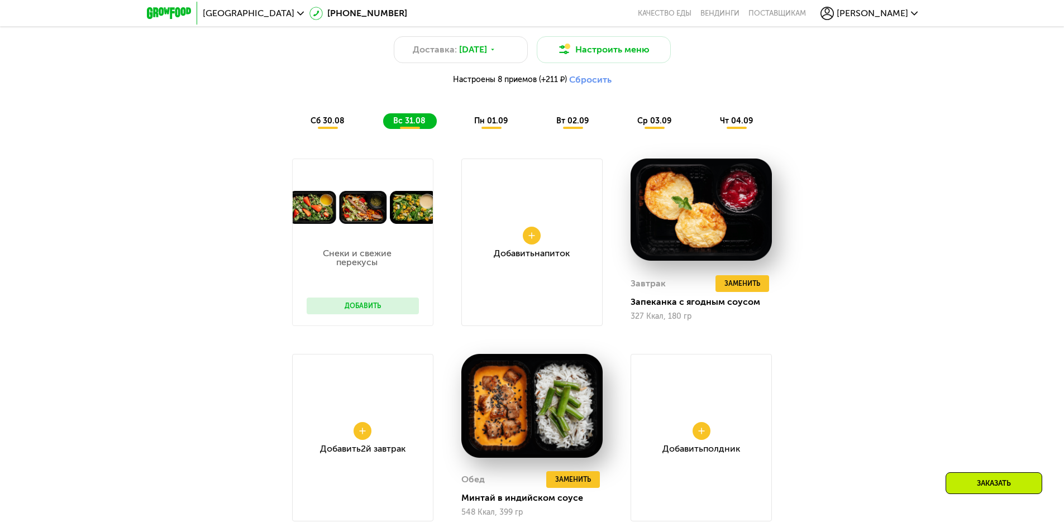
scroll to position [614, 0]
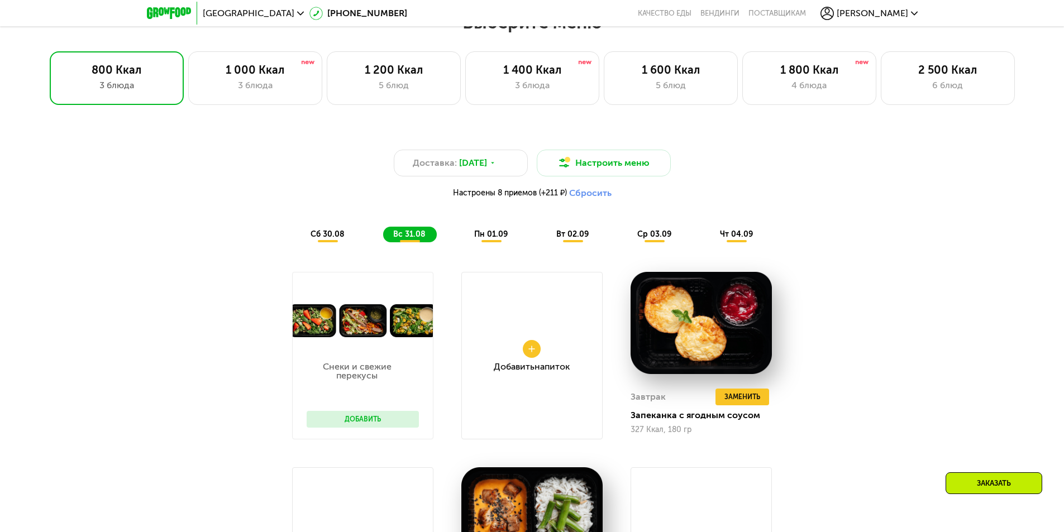
click at [489, 236] on span "пн 01.09" at bounding box center [491, 234] width 34 height 9
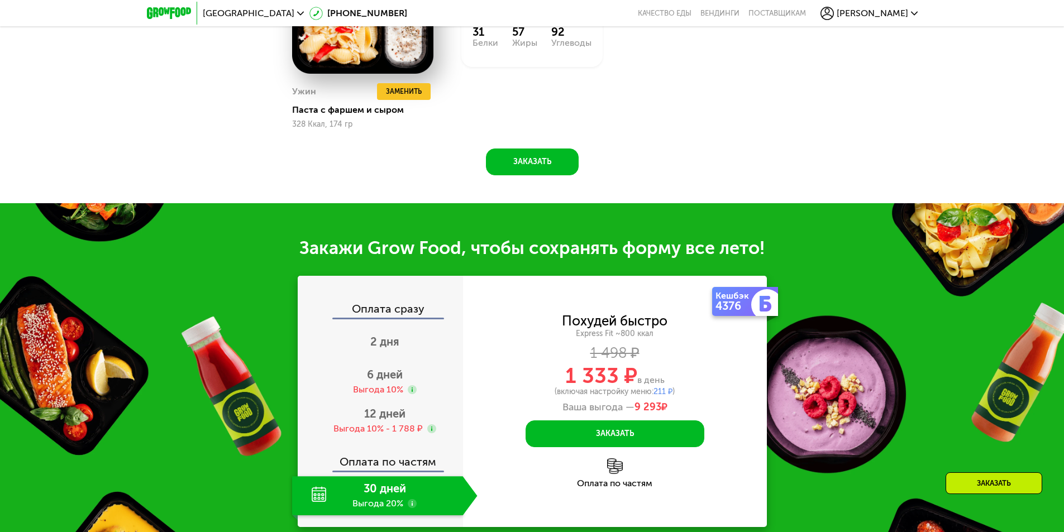
scroll to position [1341, 0]
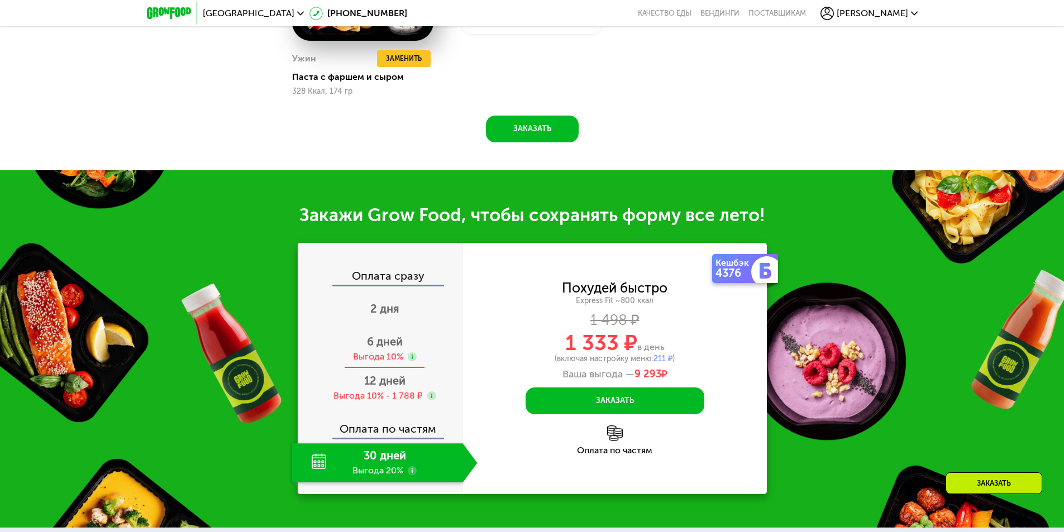
click at [380, 349] on span "6 дней" at bounding box center [385, 341] width 36 height 13
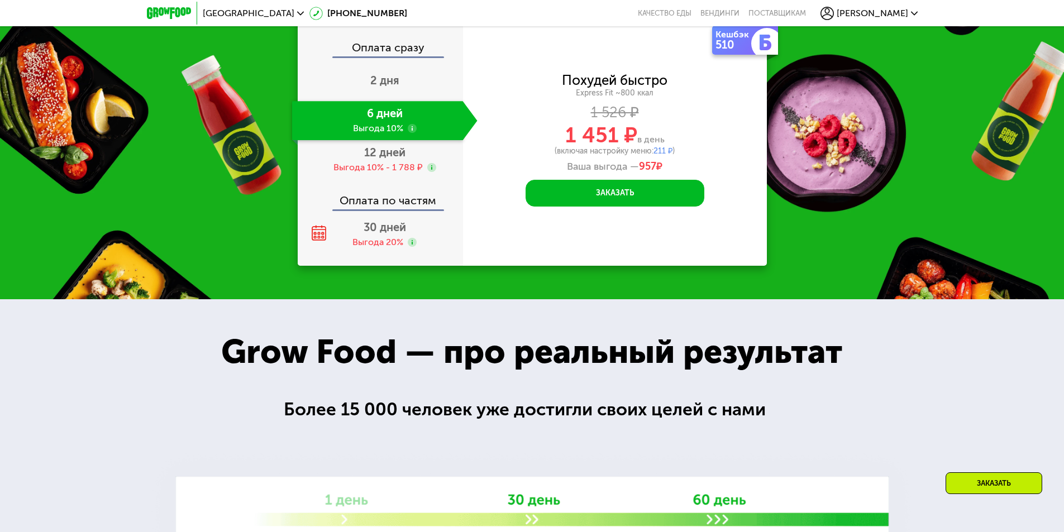
scroll to position [1564, 0]
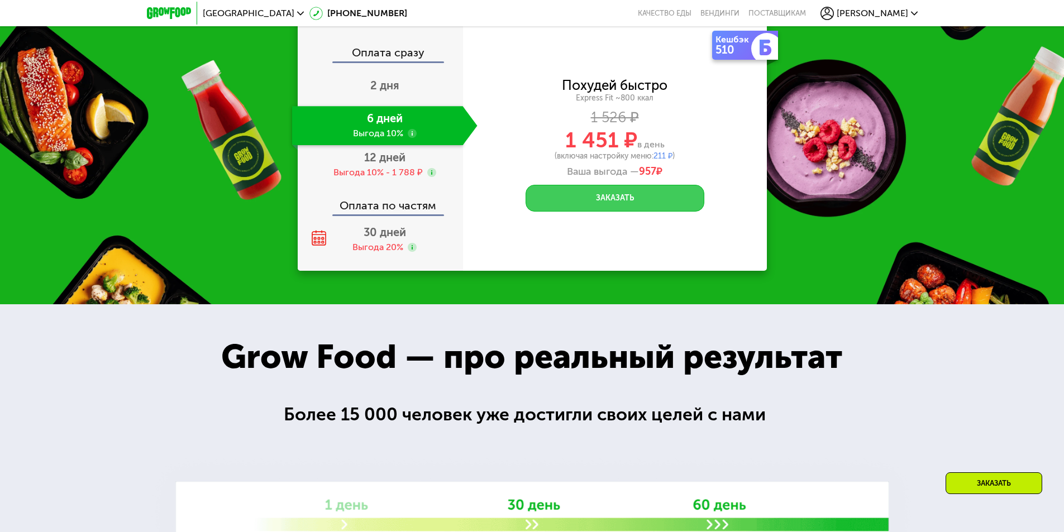
click at [573, 211] on button "Заказать" at bounding box center [615, 198] width 179 height 27
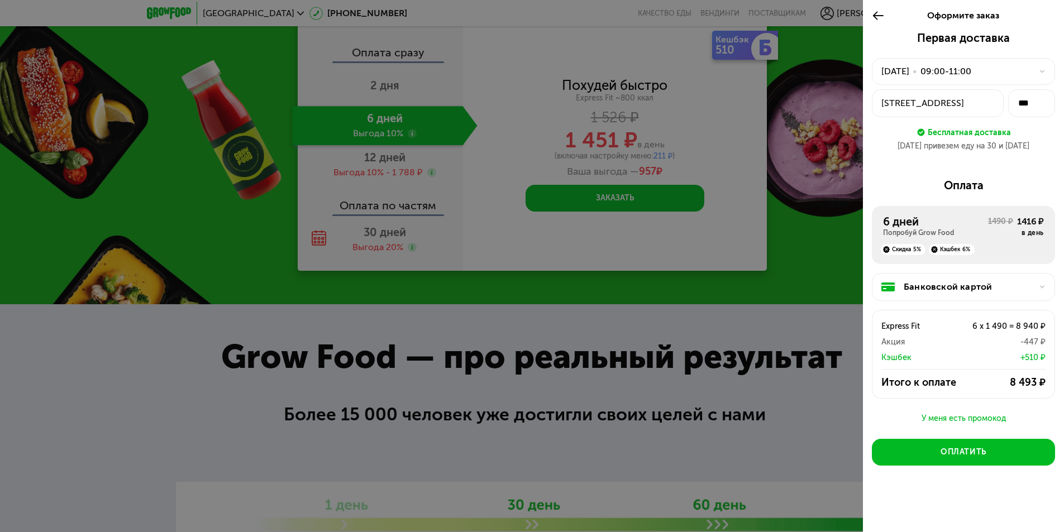
click at [951, 107] on div "ул Холмогорская, 2" at bounding box center [938, 103] width 113 height 13
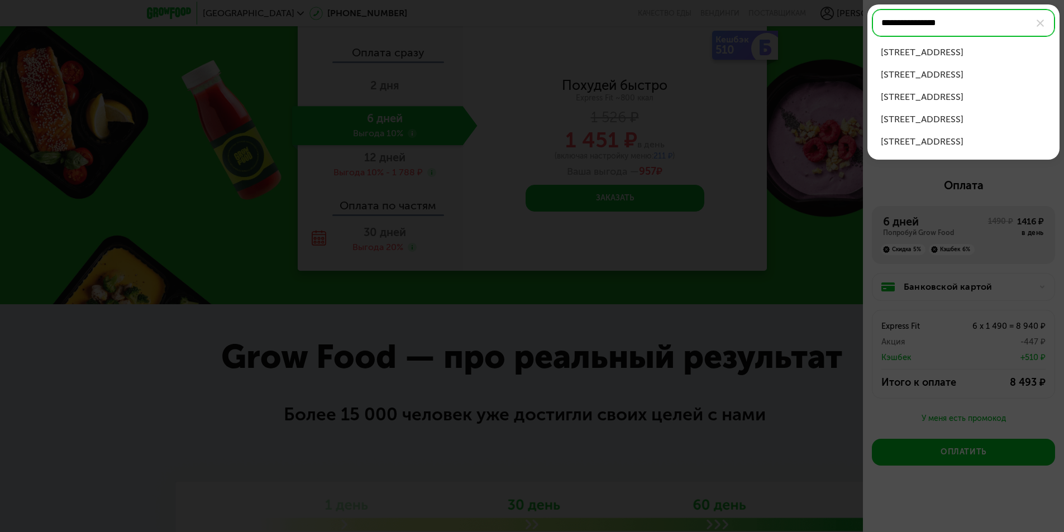
click at [950, 73] on div "ул Холмогорская, д 2 к 2" at bounding box center [963, 74] width 165 height 13
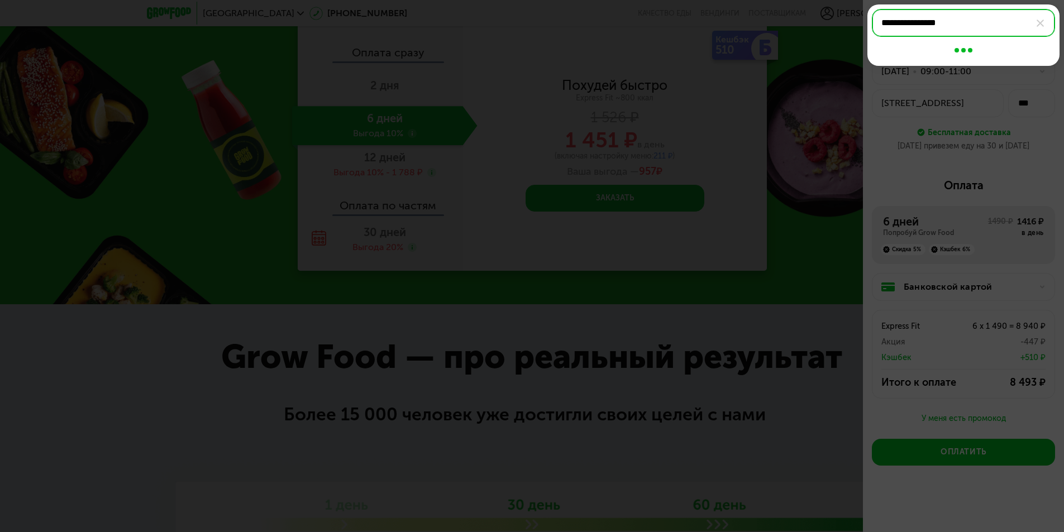
type input "**********"
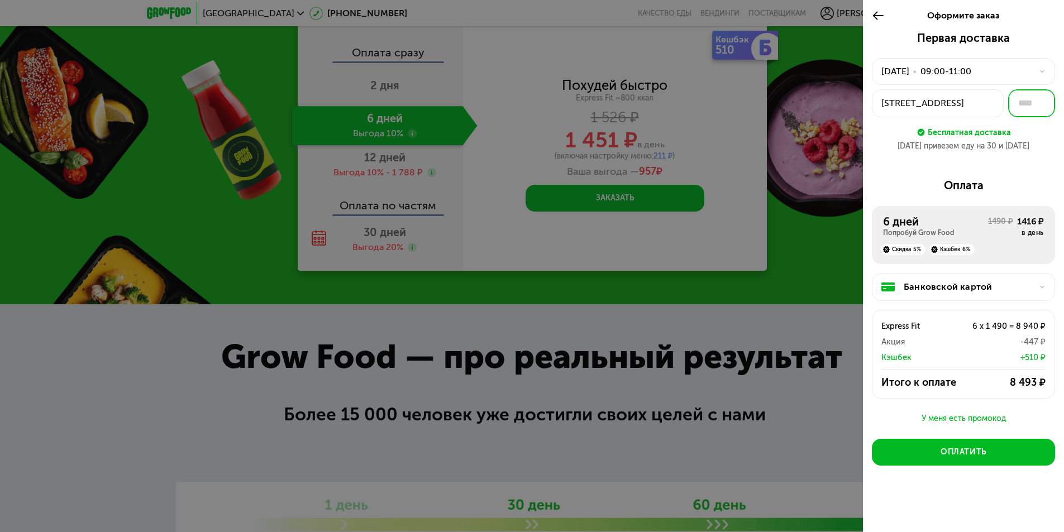
click at [1027, 102] on input "text" at bounding box center [1031, 103] width 47 height 28
type input "***"
click at [906, 191] on div "Оплата" at bounding box center [963, 185] width 183 height 13
click at [878, 16] on use at bounding box center [878, 15] width 11 height 8
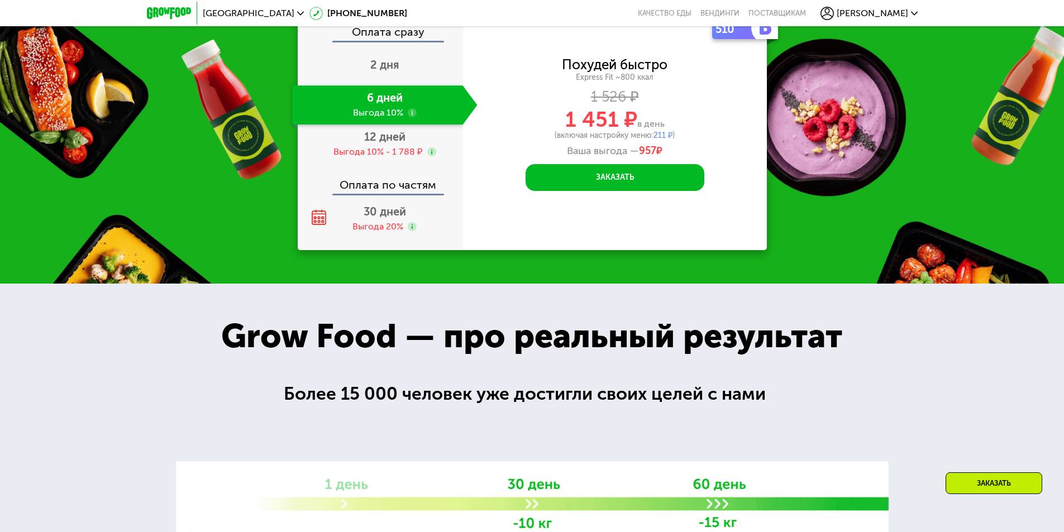
scroll to position [1341, 0]
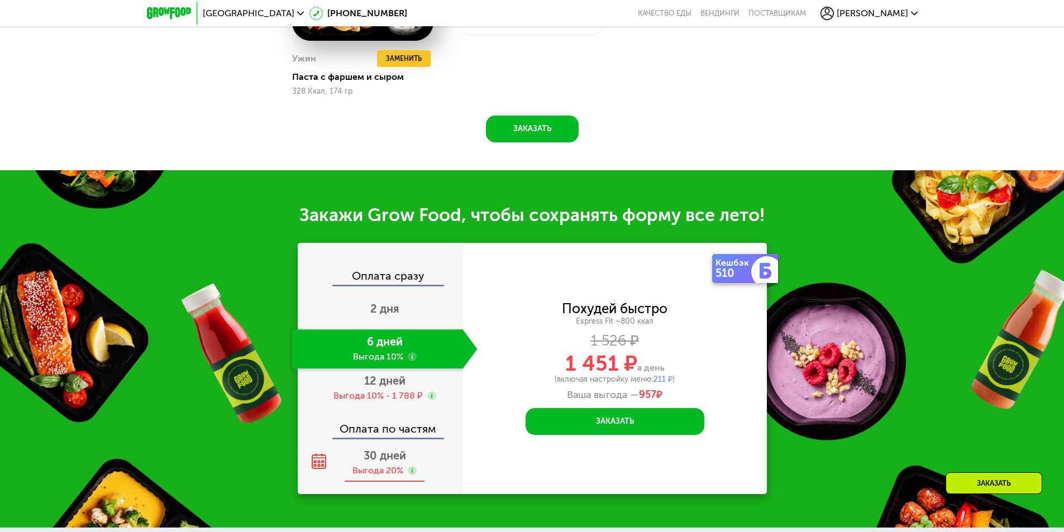
click at [380, 452] on div "30 дней Выгода 20%" at bounding box center [384, 463] width 185 height 39
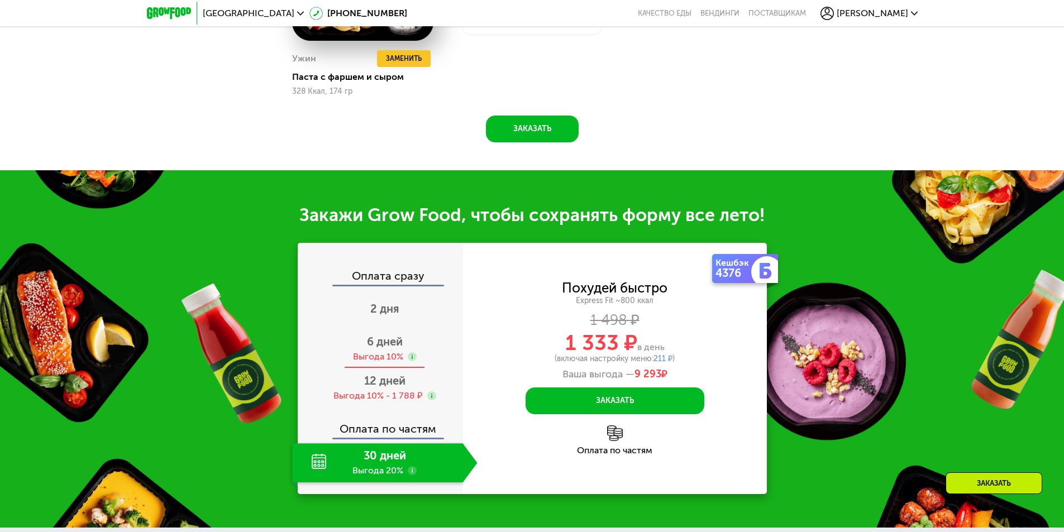
drag, startPoint x: 392, startPoint y: 355, endPoint x: 398, endPoint y: 360, distance: 7.9
click at [391, 355] on div "Выгода 10%" at bounding box center [378, 357] width 50 height 12
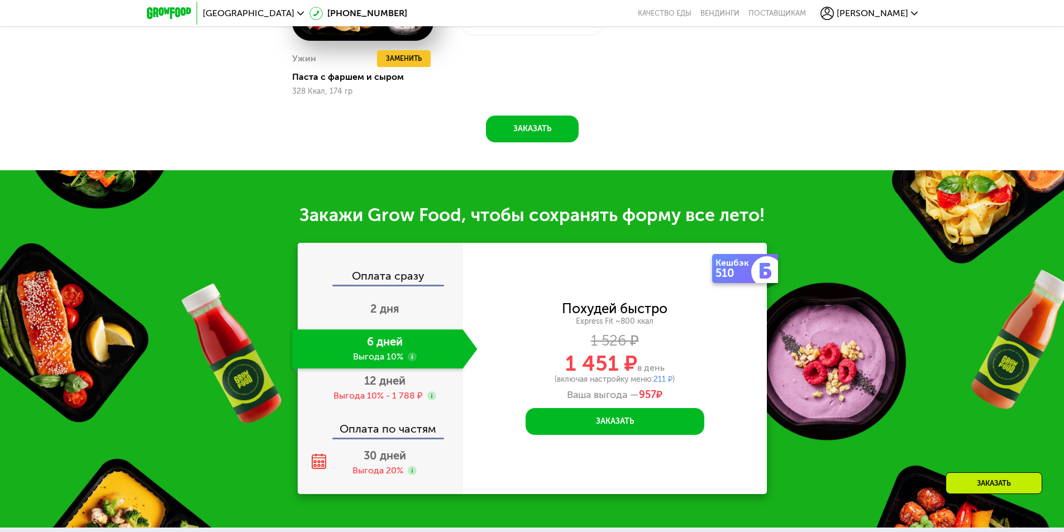
click at [412, 361] on use at bounding box center [412, 356] width 9 height 9
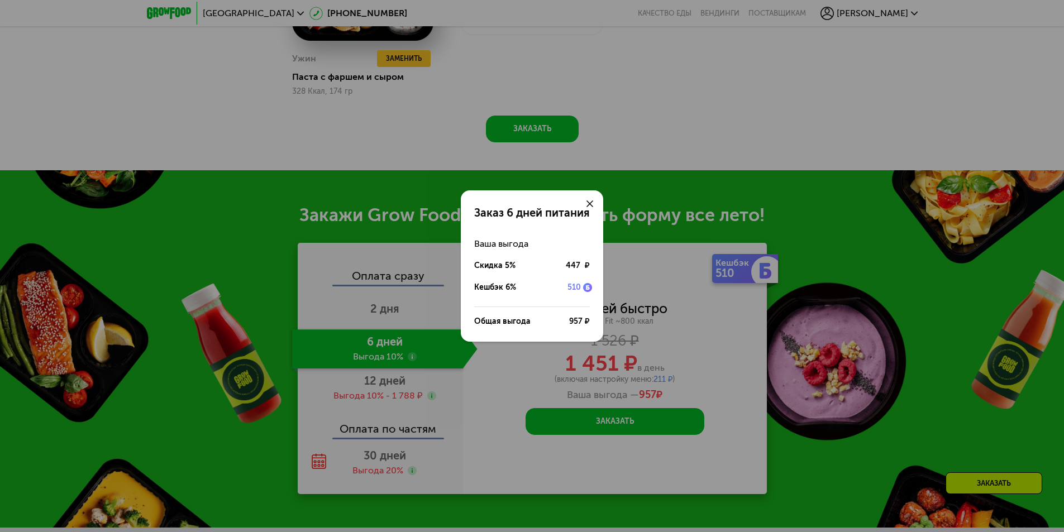
click at [496, 393] on div "Заказ 6 дней питания Ваша выгода Скидка 5% 447 ₽ Кешбэк 6% 510 Общая выгода 957…" at bounding box center [532, 266] width 1064 height 532
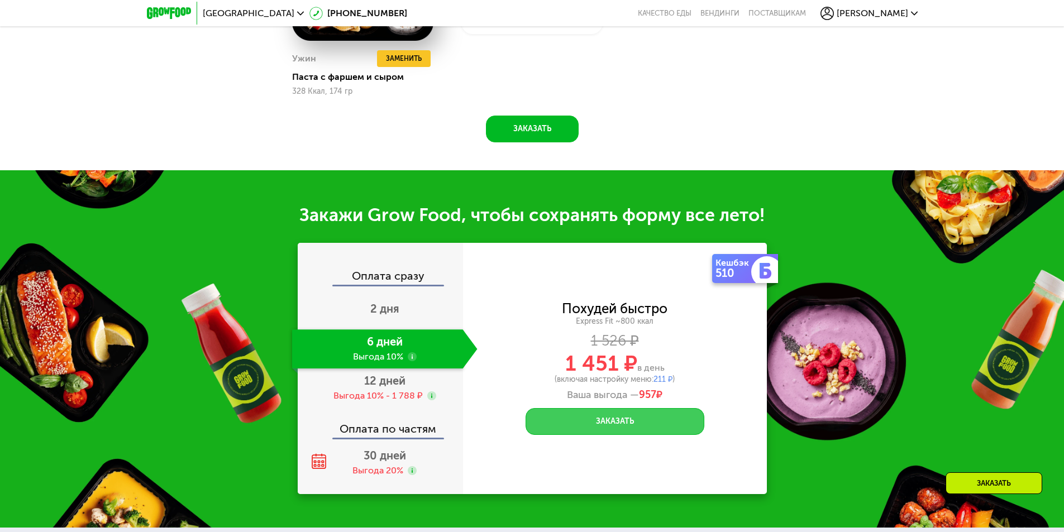
click at [593, 422] on button "Заказать" at bounding box center [615, 421] width 179 height 27
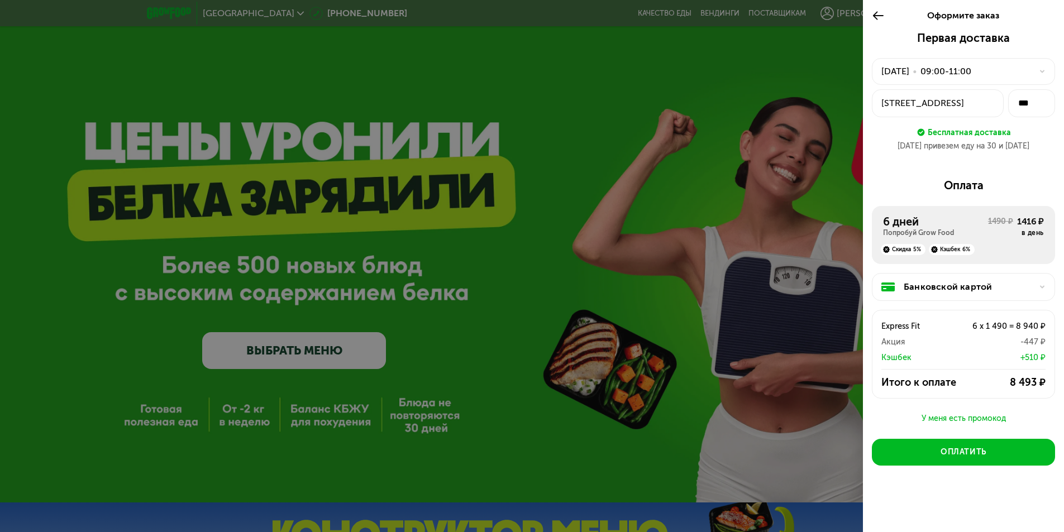
click at [970, 111] on button "ул Холмогорская, 2" at bounding box center [938, 103] width 132 height 28
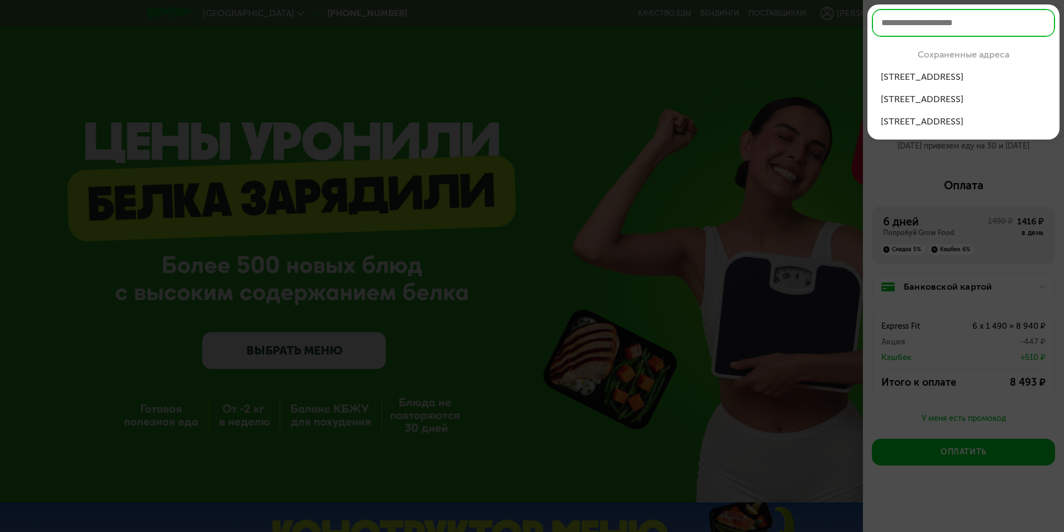
click at [982, 76] on div "ул Холмогорская, 2к2, кв 422" at bounding box center [963, 76] width 165 height 13
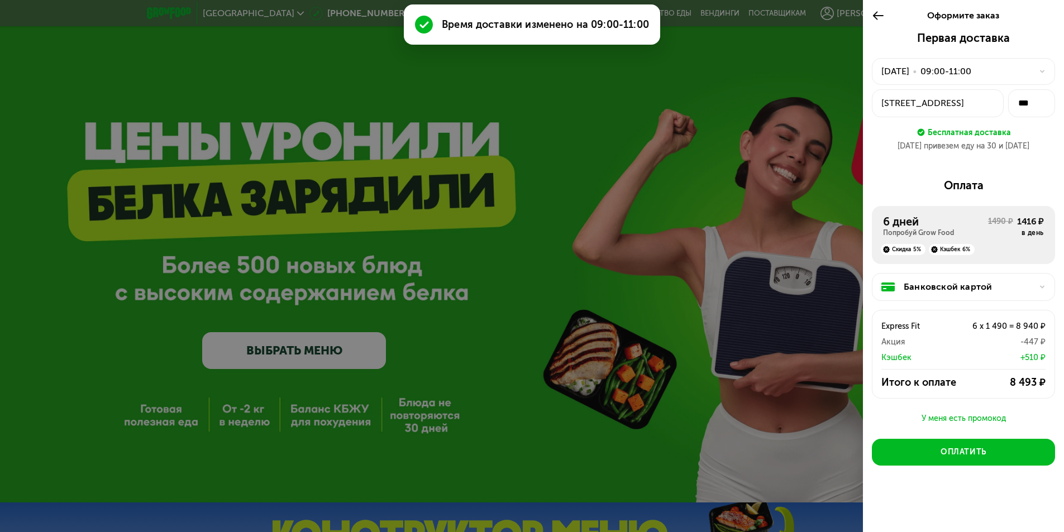
click at [1021, 72] on div "30 авг, сб • 09:00-11:00" at bounding box center [957, 71] width 151 height 13
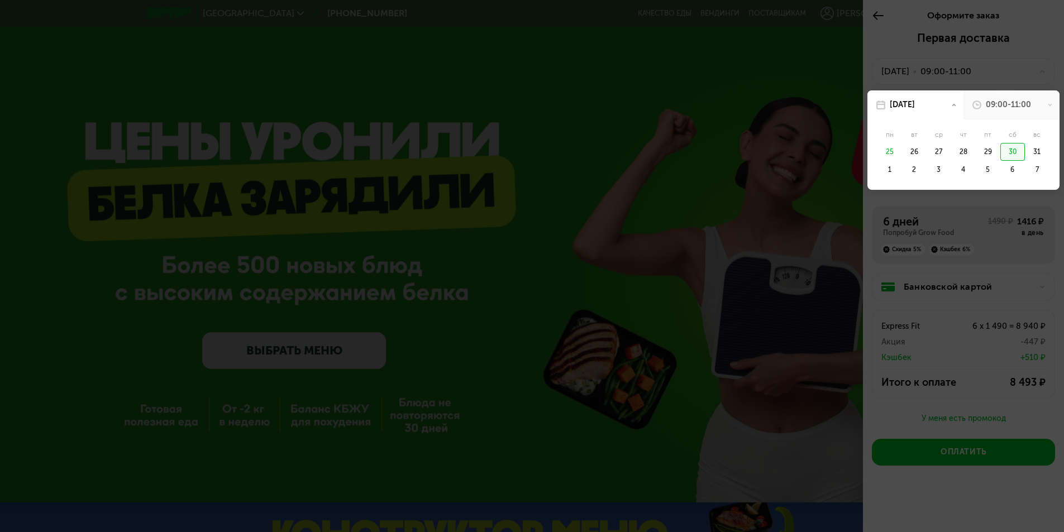
click at [1007, 112] on div "09:00-11:00" at bounding box center [1012, 104] width 96 height 29
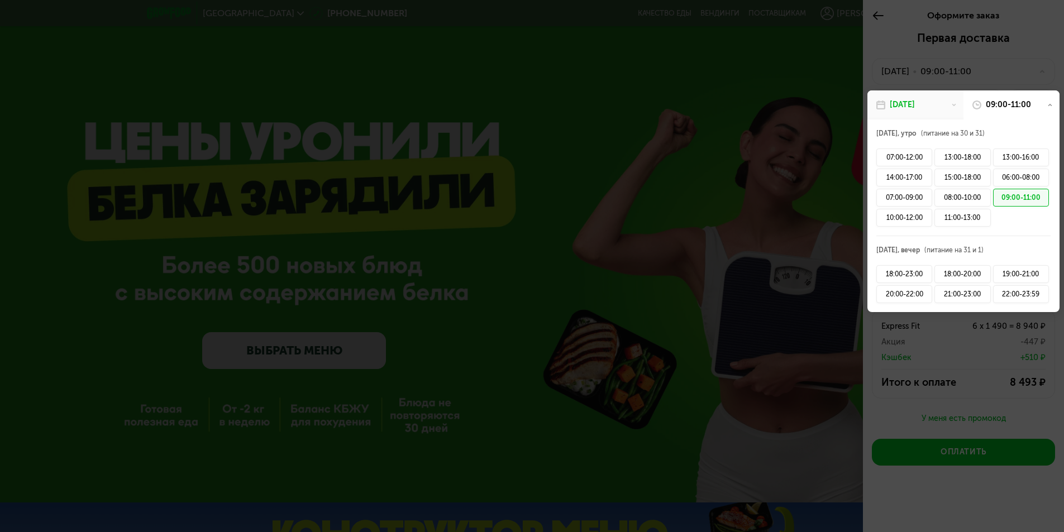
click at [1007, 112] on div "09:00-11:00" at bounding box center [1012, 104] width 96 height 29
click at [1016, 54] on div at bounding box center [532, 266] width 1064 height 532
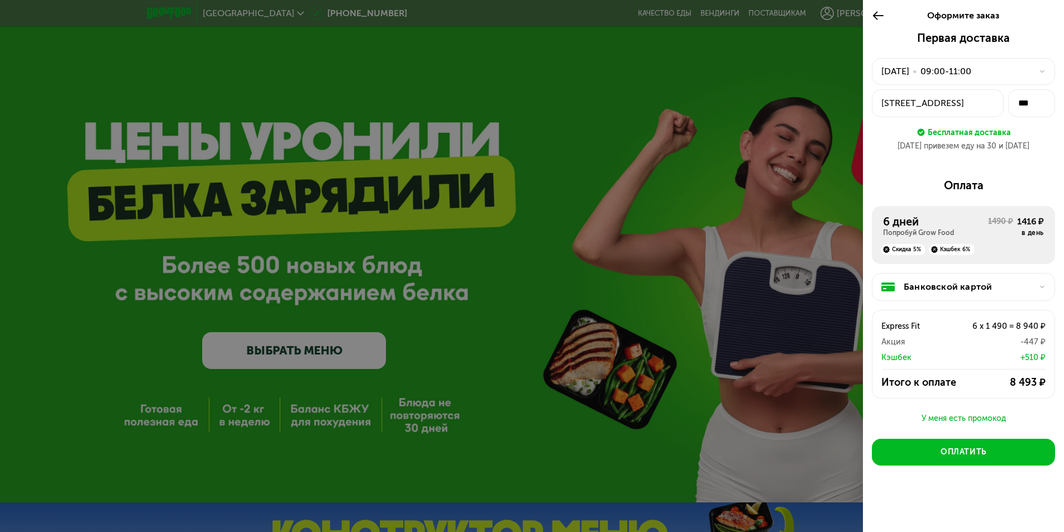
click at [1031, 288] on div "Банковской картой" at bounding box center [968, 286] width 128 height 13
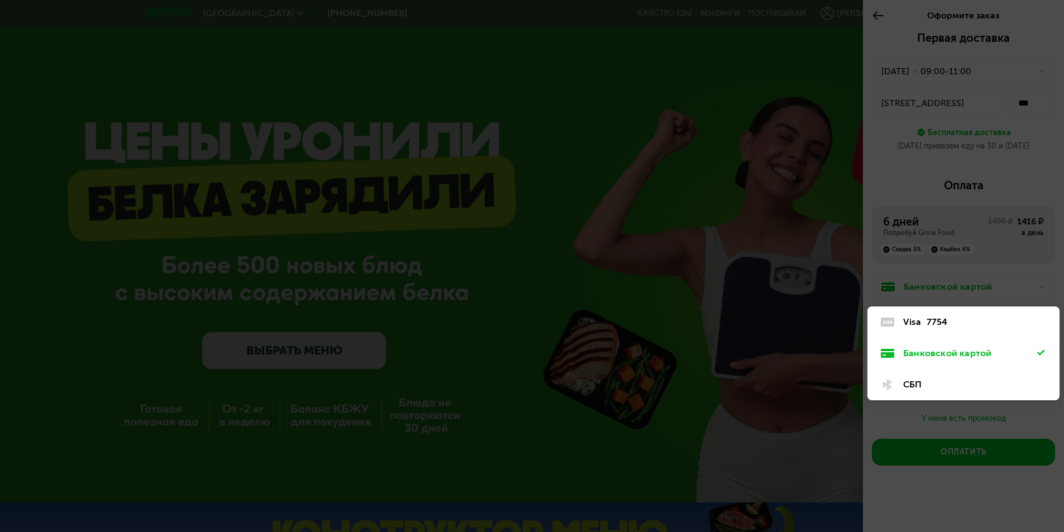
click at [912, 379] on div "СБП" at bounding box center [970, 384] width 134 height 13
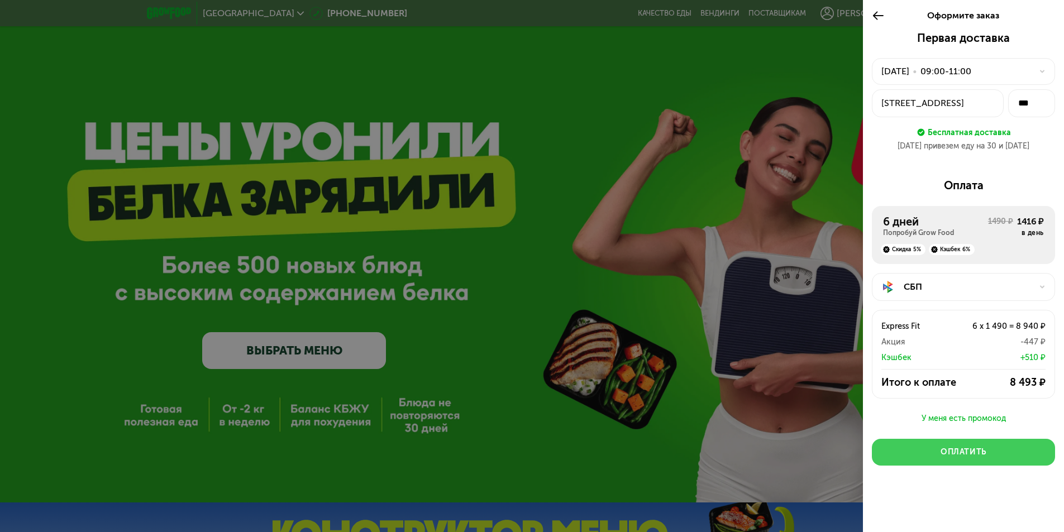
click at [968, 459] on button "Оплатить" at bounding box center [963, 452] width 183 height 27
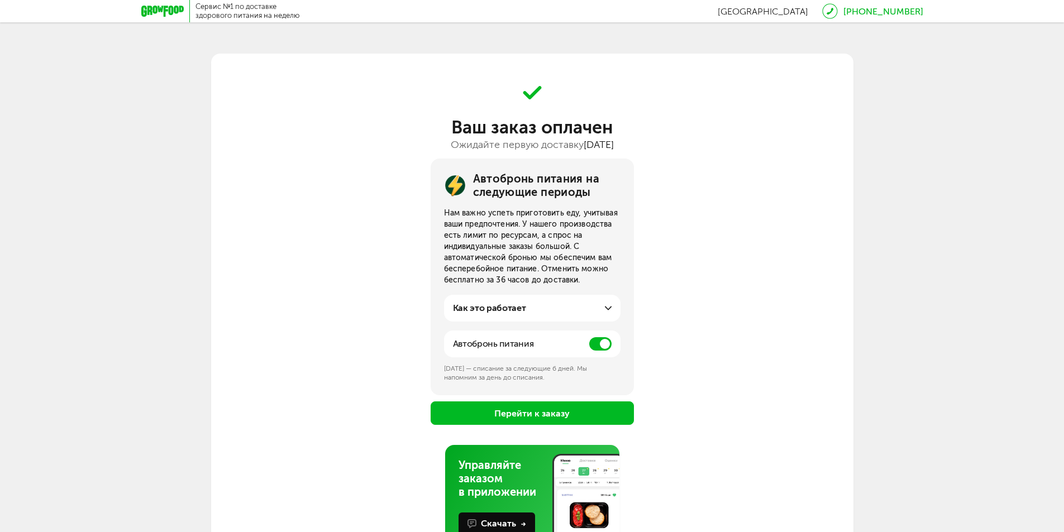
click at [599, 344] on span at bounding box center [600, 343] width 22 height 13
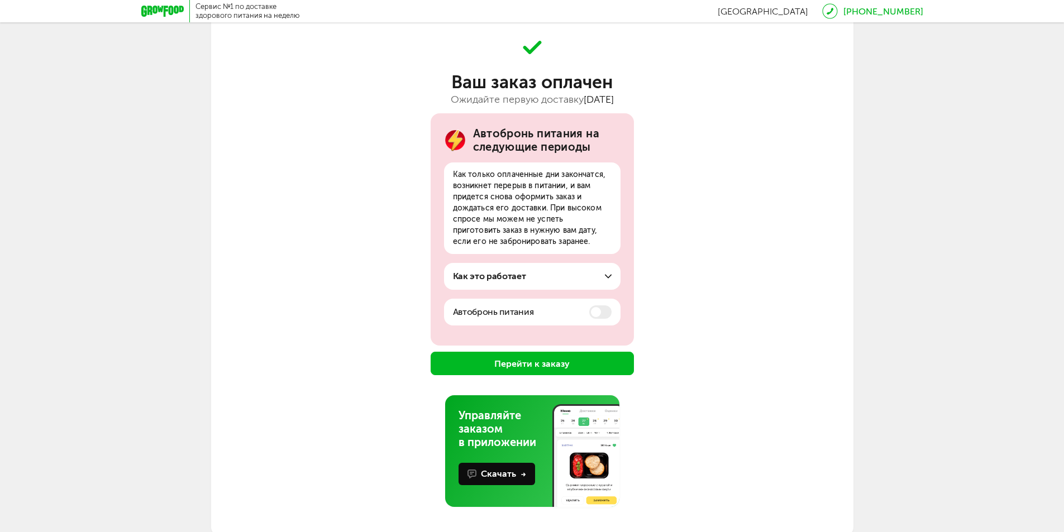
scroll to position [49, 0]
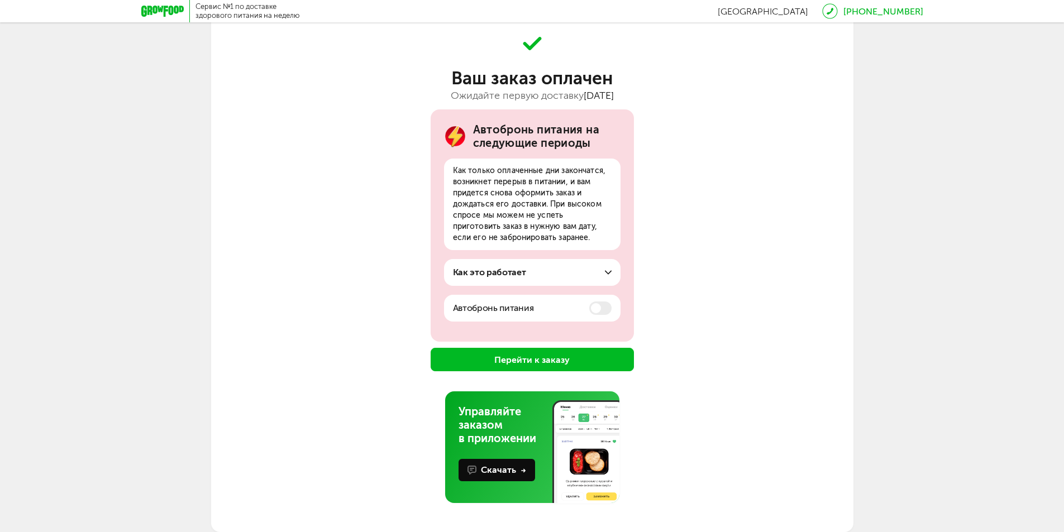
click at [592, 359] on button "Перейти к заказу" at bounding box center [532, 359] width 203 height 23
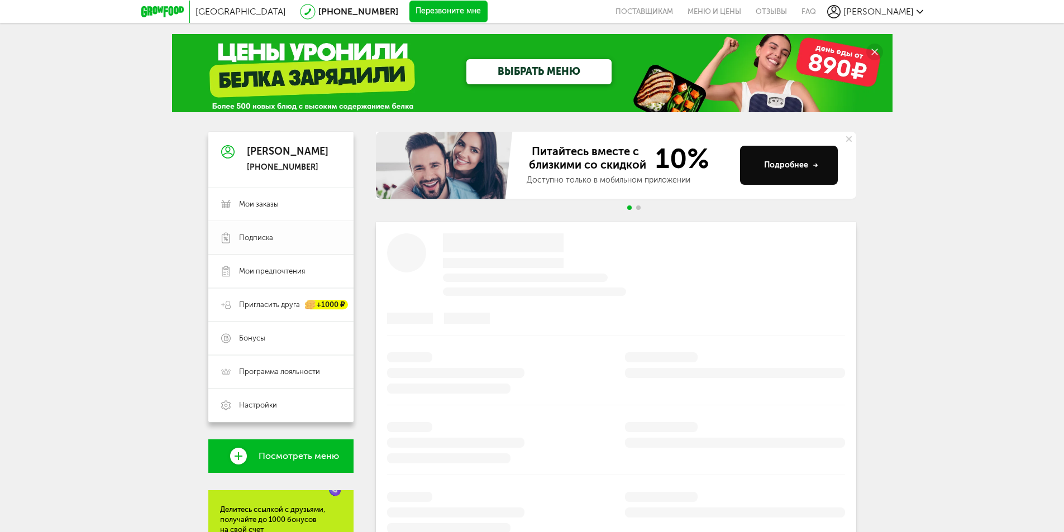
click at [249, 236] on span "Подписка" at bounding box center [256, 238] width 34 height 10
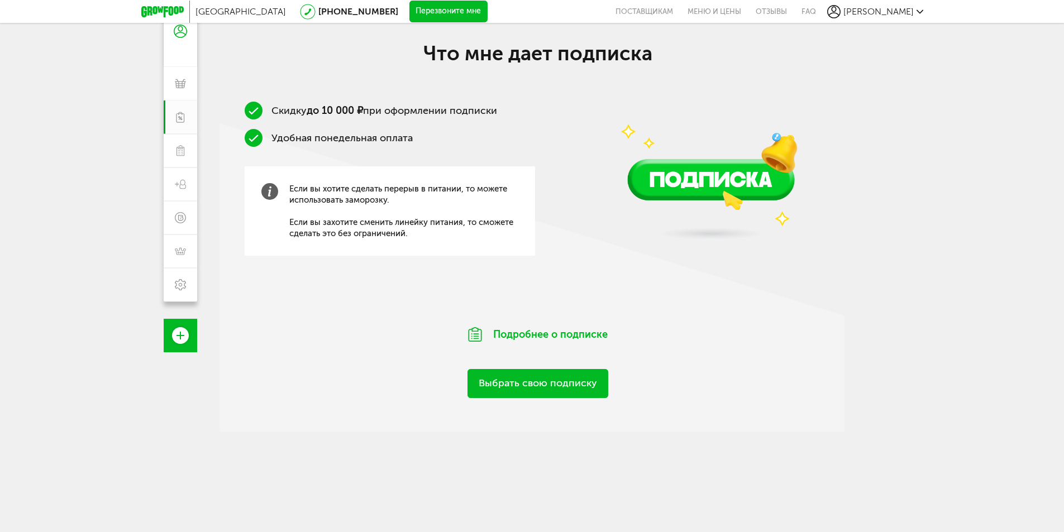
scroll to position [177, 0]
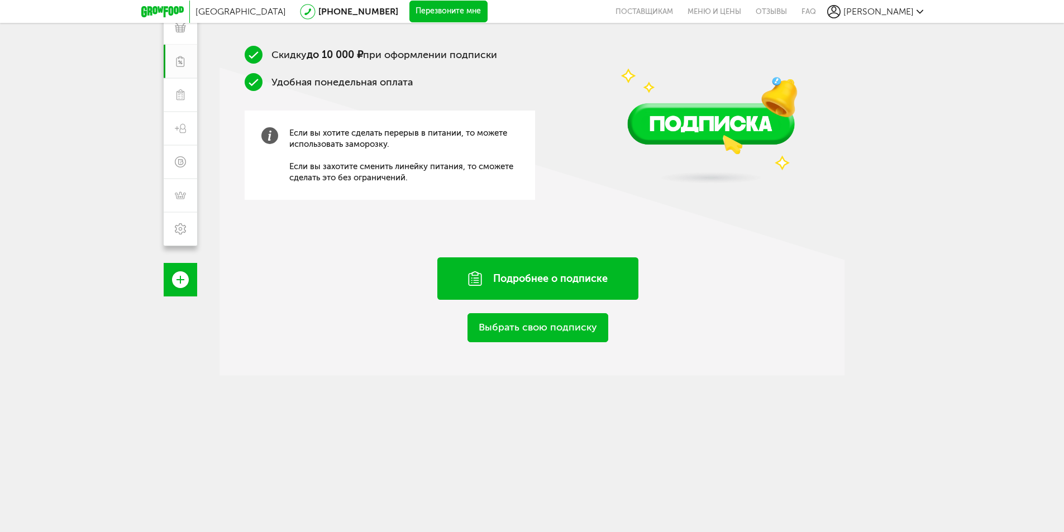
click at [490, 278] on div "Подробнее о подписке" at bounding box center [537, 279] width 201 height 42
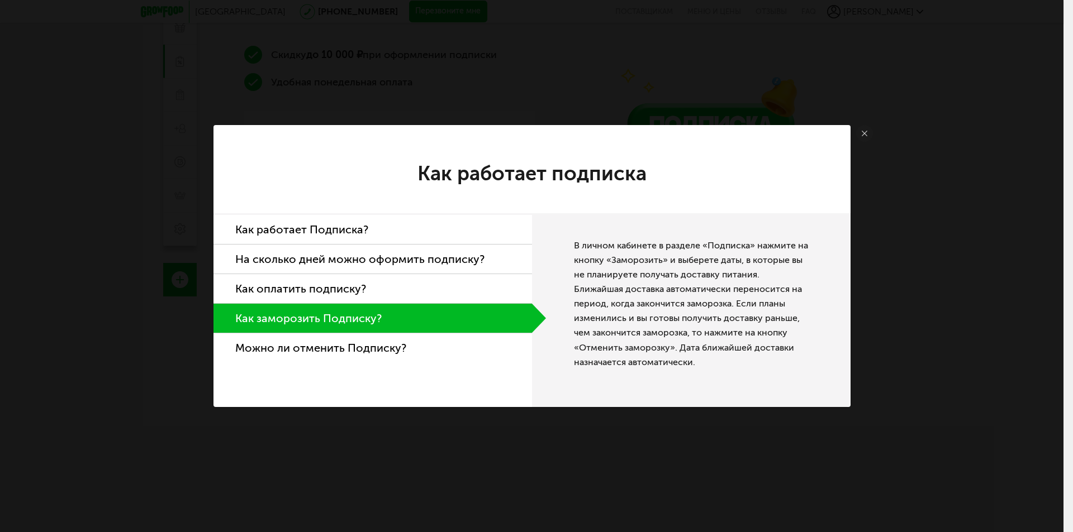
click at [864, 131] on icon at bounding box center [864, 134] width 6 height 6
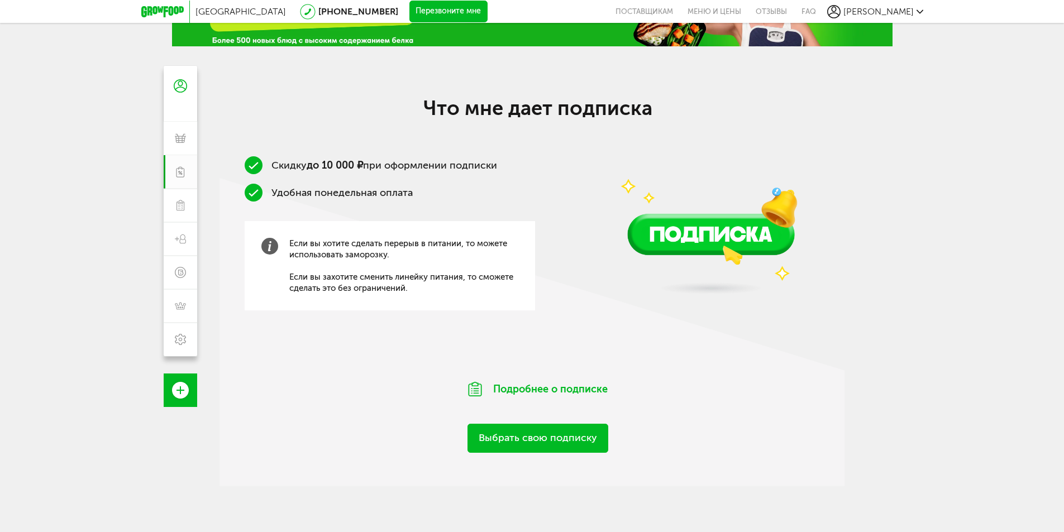
scroll to position [9, 0]
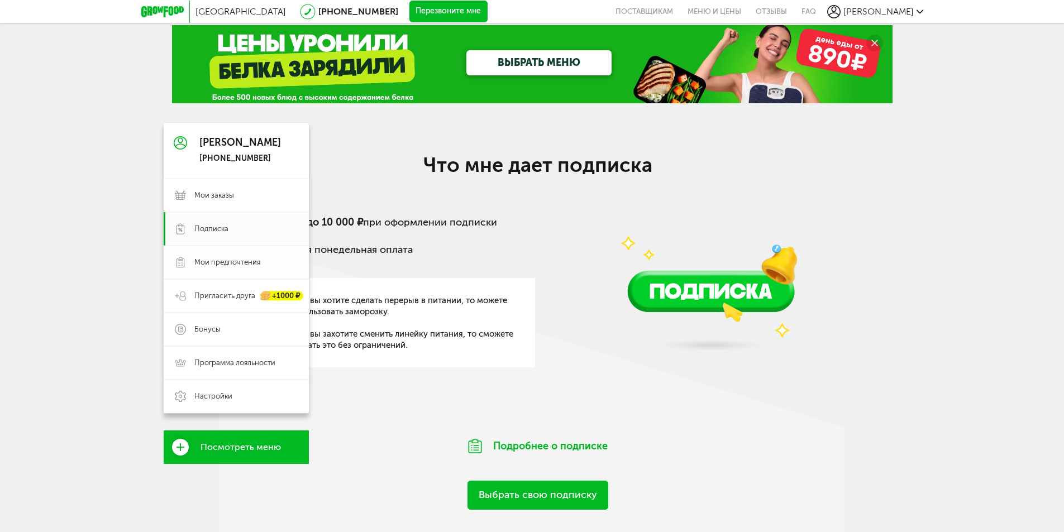
click at [180, 264] on icon at bounding box center [180, 262] width 11 height 11
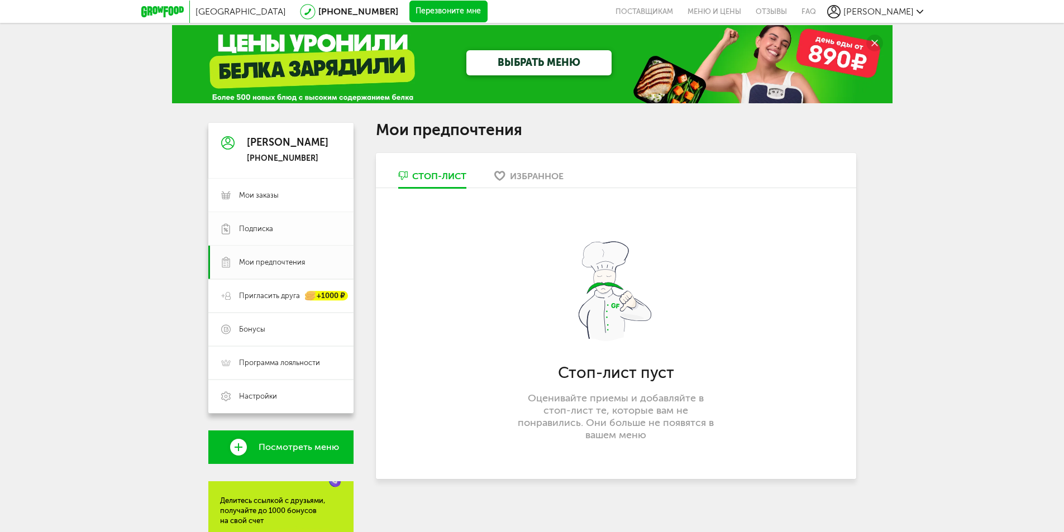
click at [247, 230] on span "Подписка" at bounding box center [256, 229] width 34 height 10
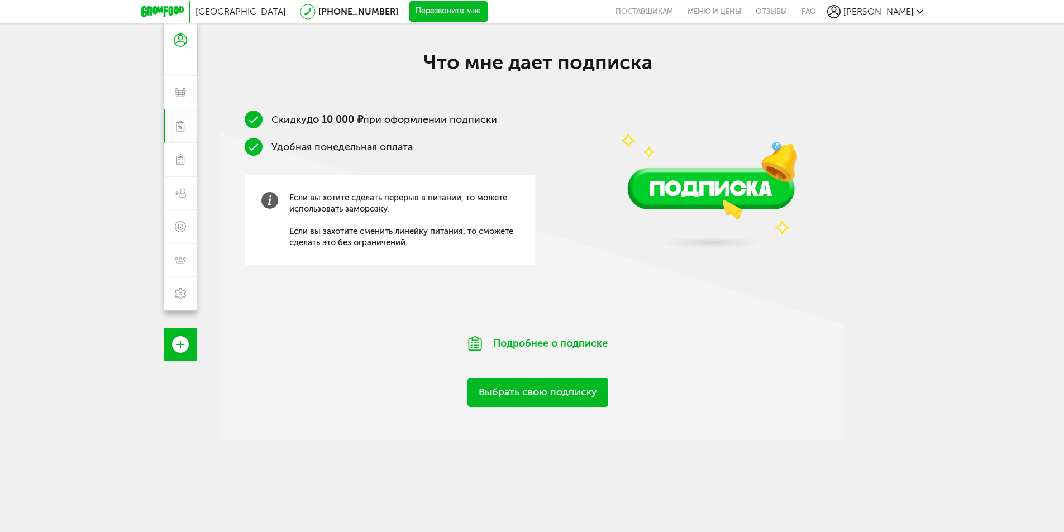
scroll to position [177, 0]
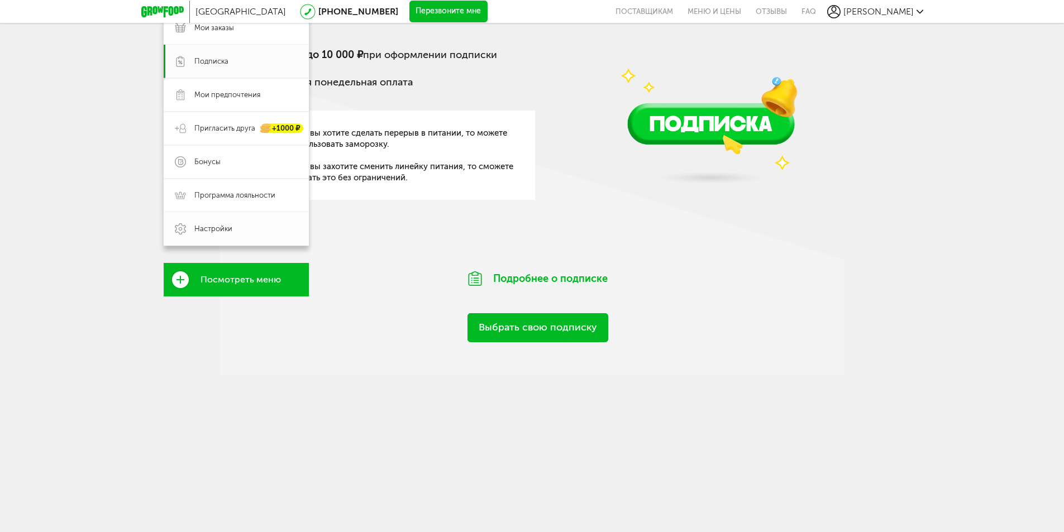
click at [182, 225] on use at bounding box center [180, 228] width 11 height 11
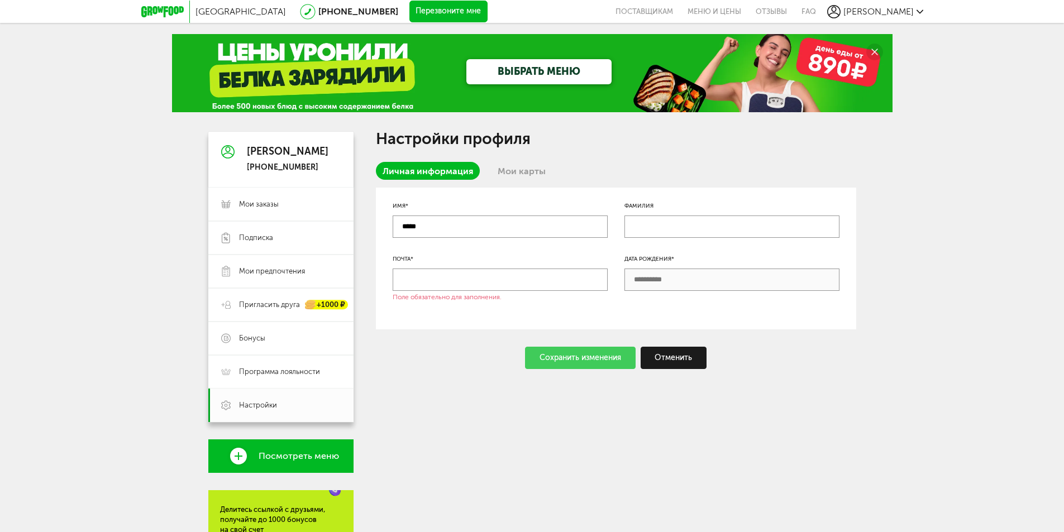
click at [523, 176] on link "Мои карты" at bounding box center [521, 171] width 61 height 18
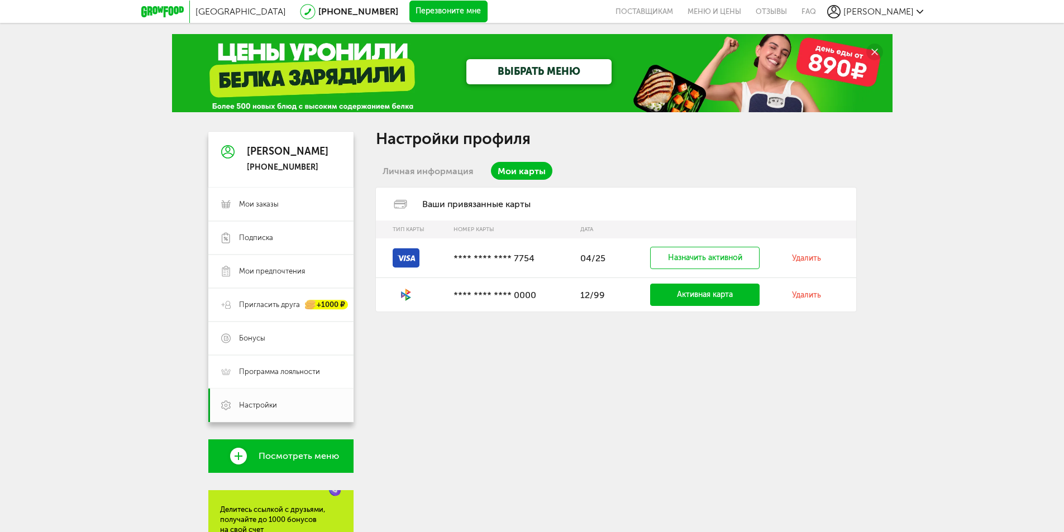
drag, startPoint x: 413, startPoint y: 295, endPoint x: 404, endPoint y: 292, distance: 9.4
click at [412, 294] on icon at bounding box center [406, 294] width 27 height 13
click at [404, 292] on icon at bounding box center [406, 294] width 27 height 13
click at [289, 371] on span "Программа лояльности" at bounding box center [279, 372] width 81 height 10
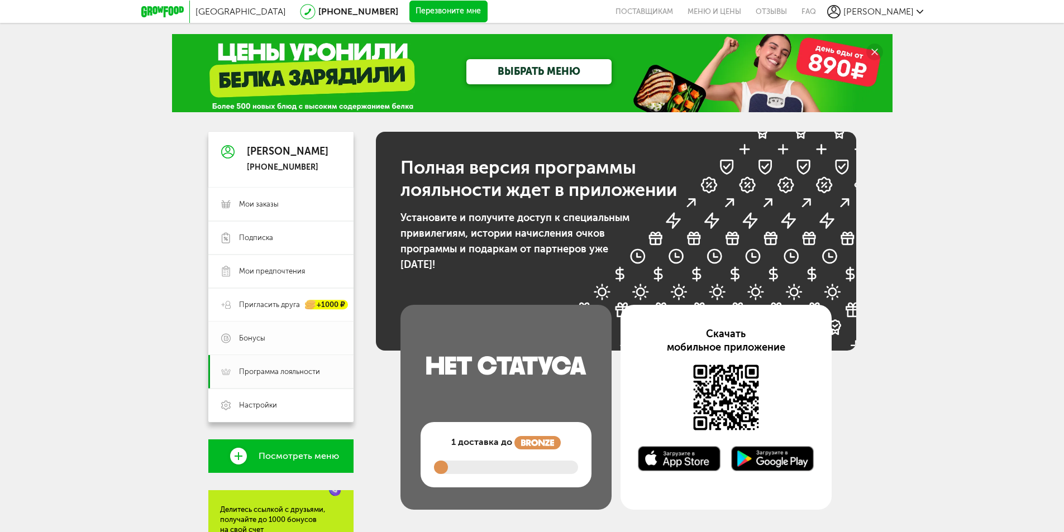
click at [267, 341] on span "Бонусы" at bounding box center [290, 339] width 102 height 10
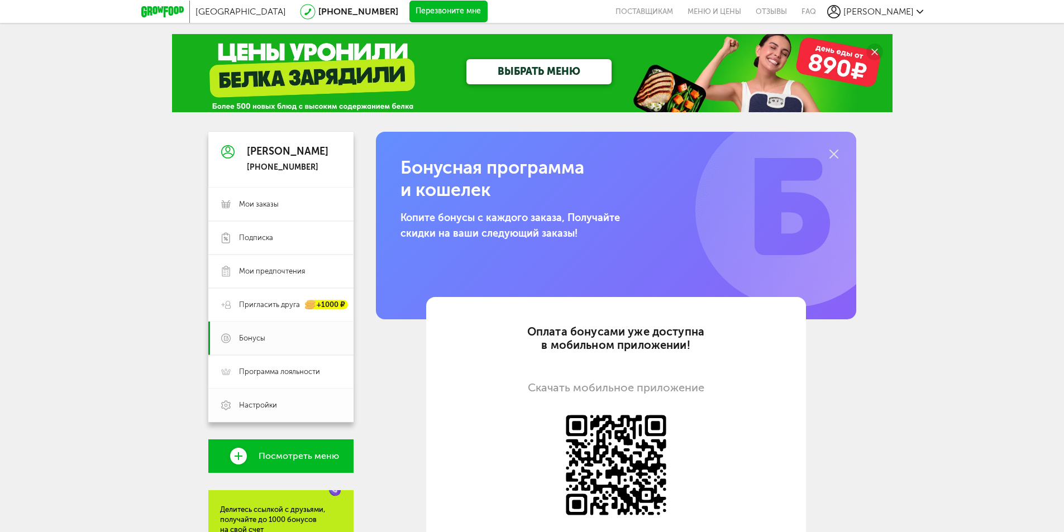
click at [275, 402] on span "Настройки" at bounding box center [258, 406] width 38 height 10
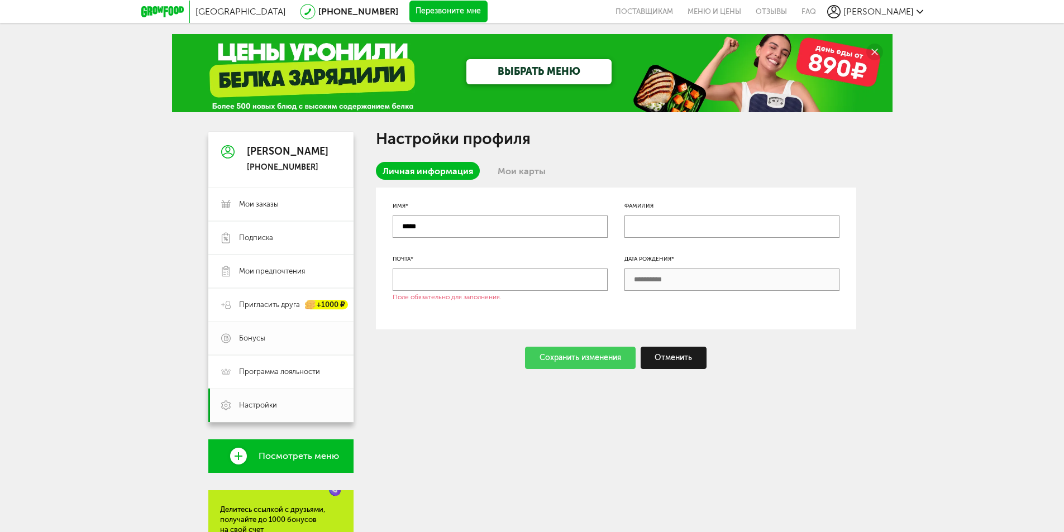
click at [269, 339] on span "Бонусы" at bounding box center [290, 339] width 102 height 10
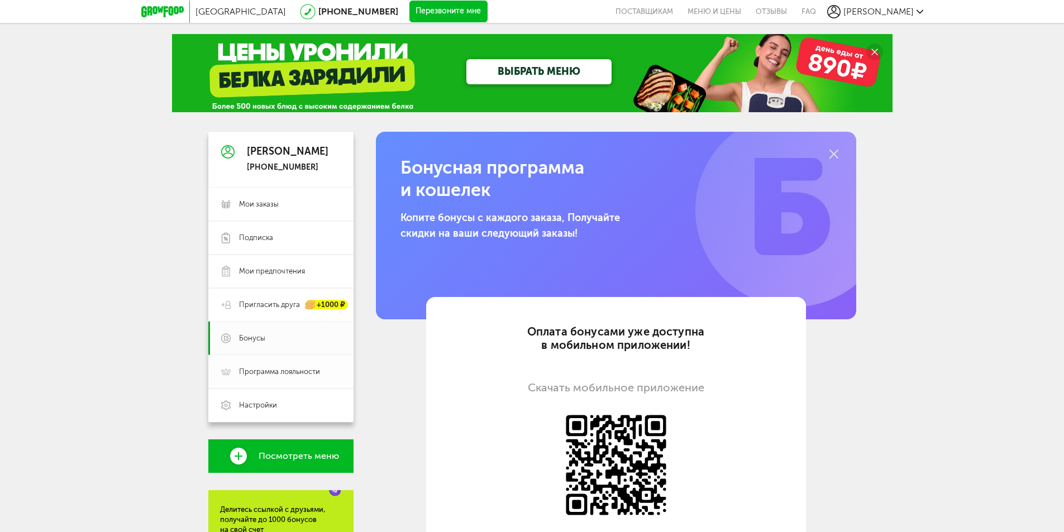
click at [266, 371] on span "Программа лояльности" at bounding box center [279, 372] width 81 height 10
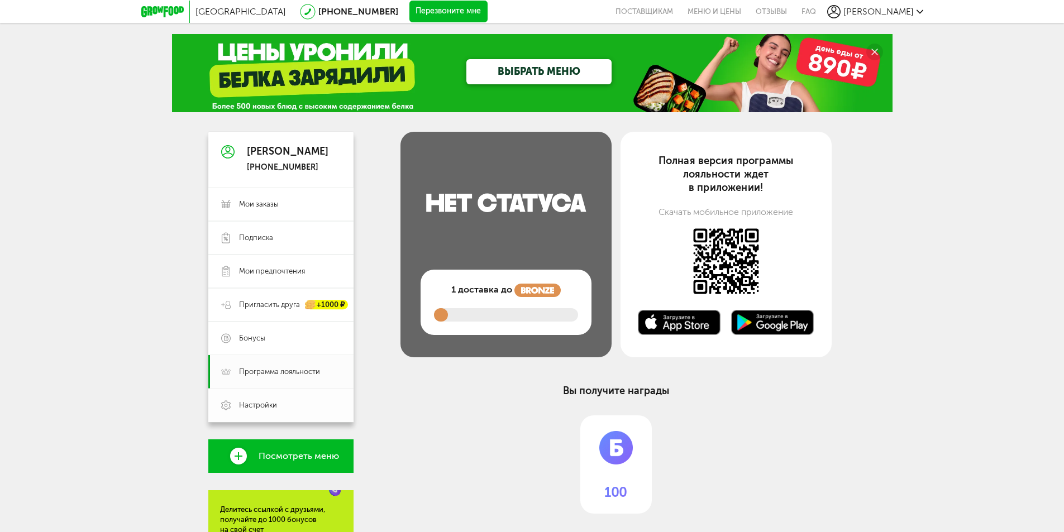
click at [274, 406] on span "Настройки" at bounding box center [258, 406] width 38 height 10
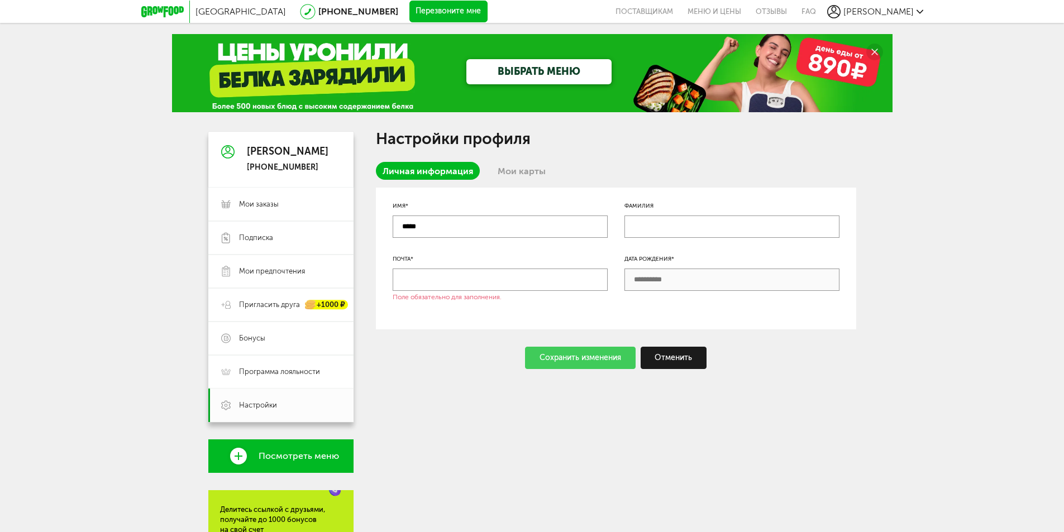
click at [517, 173] on link "Мои карты" at bounding box center [521, 171] width 61 height 18
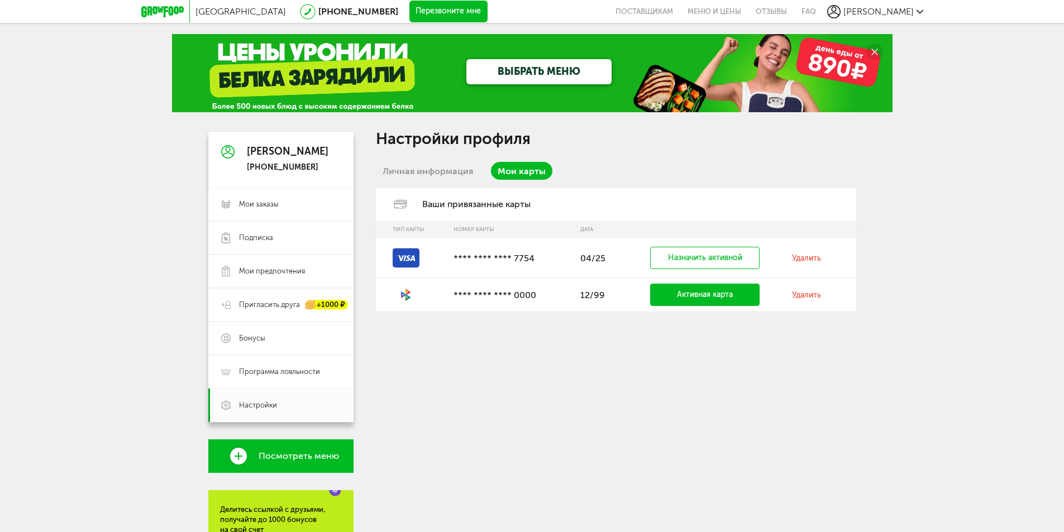
click at [809, 255] on link "Удалить" at bounding box center [806, 258] width 29 height 9
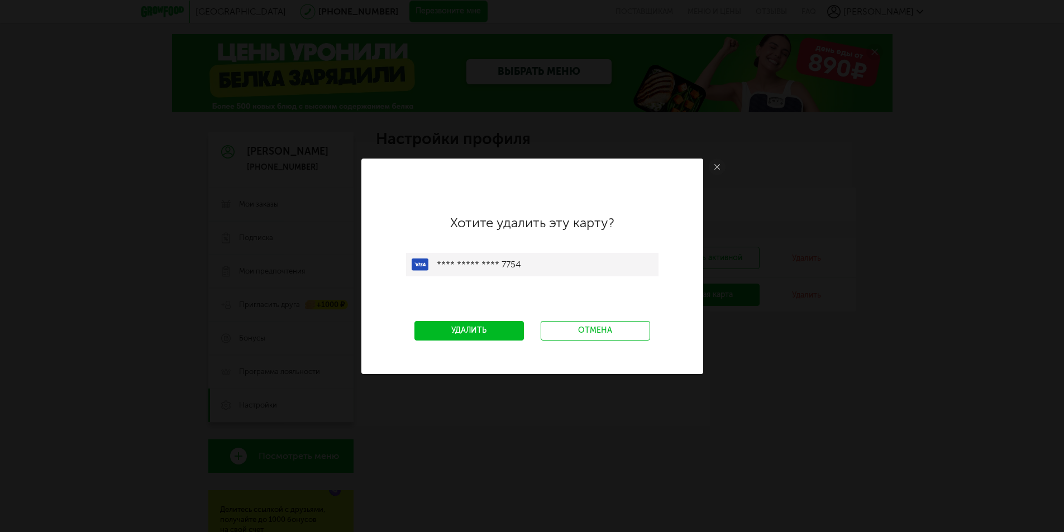
click at [478, 329] on link "Удалить" at bounding box center [469, 331] width 109 height 20
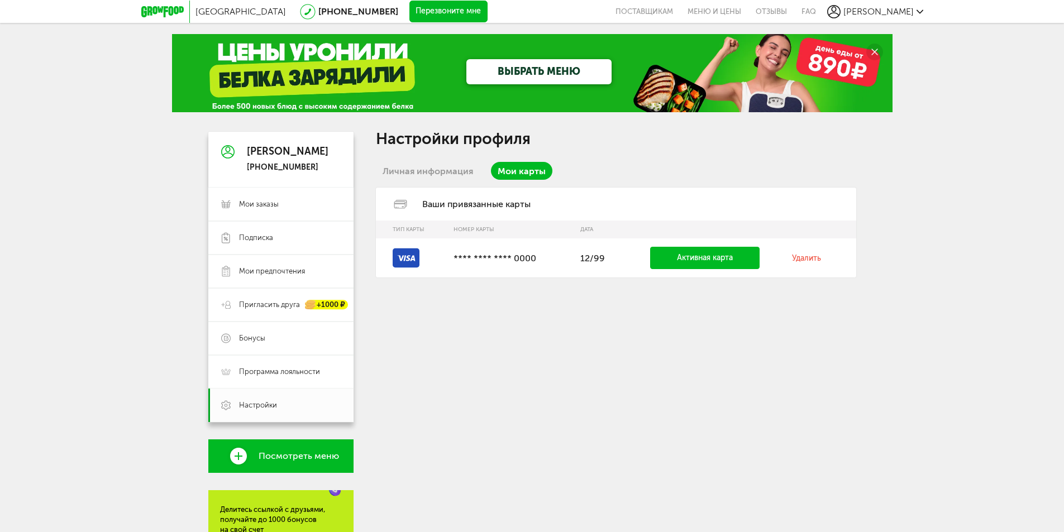
click at [806, 260] on link "Удалить" at bounding box center [806, 258] width 29 height 9
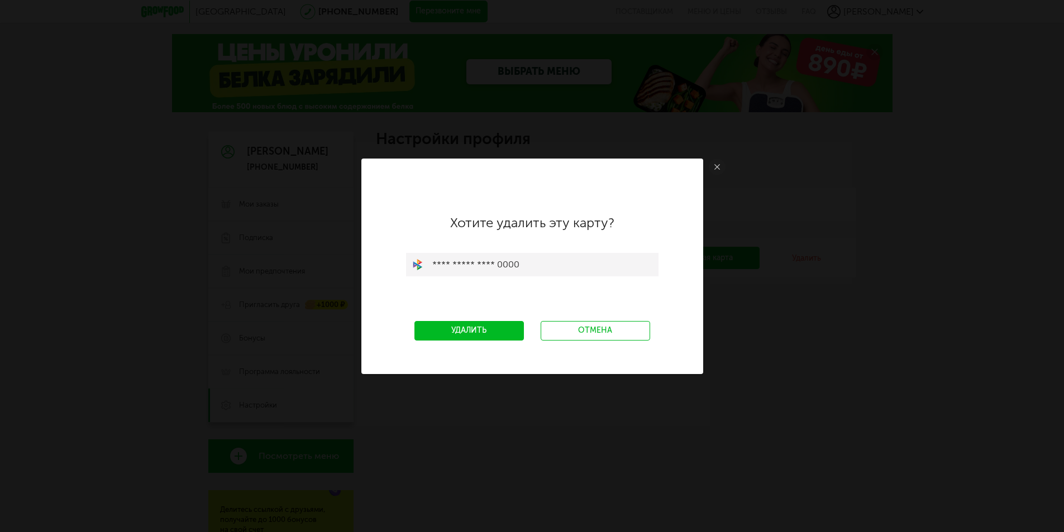
click at [453, 332] on link "Удалить" at bounding box center [469, 331] width 109 height 20
